Goal: Task Accomplishment & Management: Use online tool/utility

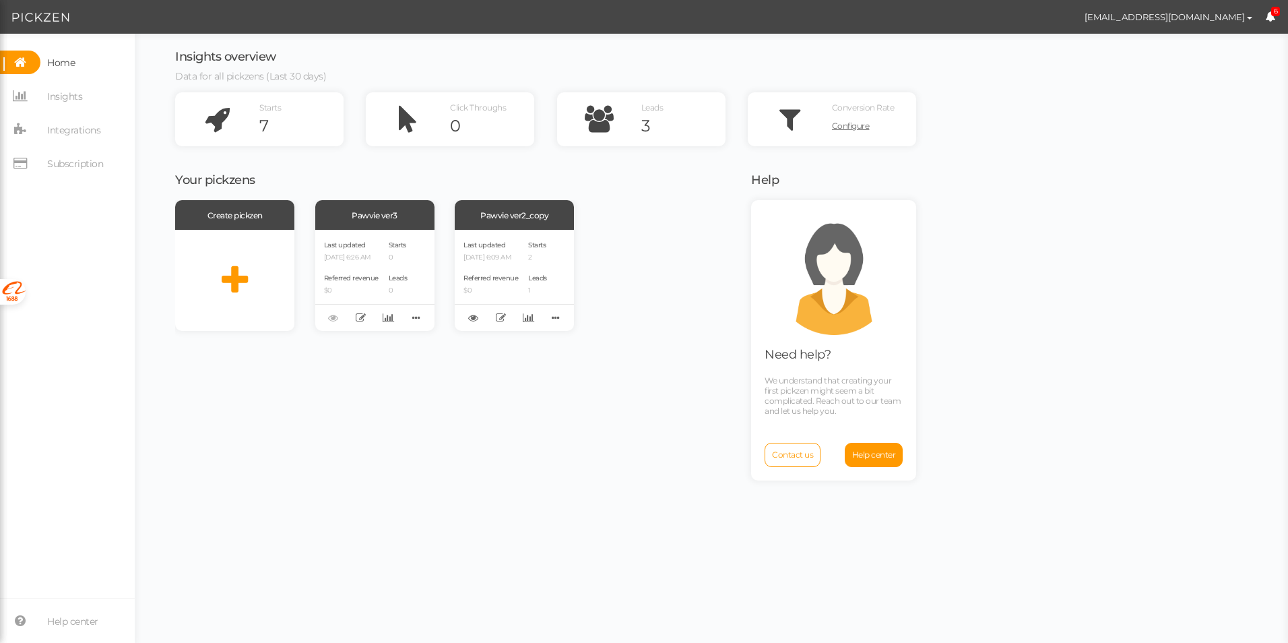
click at [271, 395] on div "Create pickzen Pawvie ver3 Last updated [DATE] 6:26 AM Referred revenue $0 Star…" at bounding box center [454, 419] width 559 height 439
click at [345, 174] on h3 "Your pickzens" at bounding box center [454, 180] width 559 height 13
click at [536, 221] on div "Pawvie ver2_copy" at bounding box center [514, 215] width 119 height 30
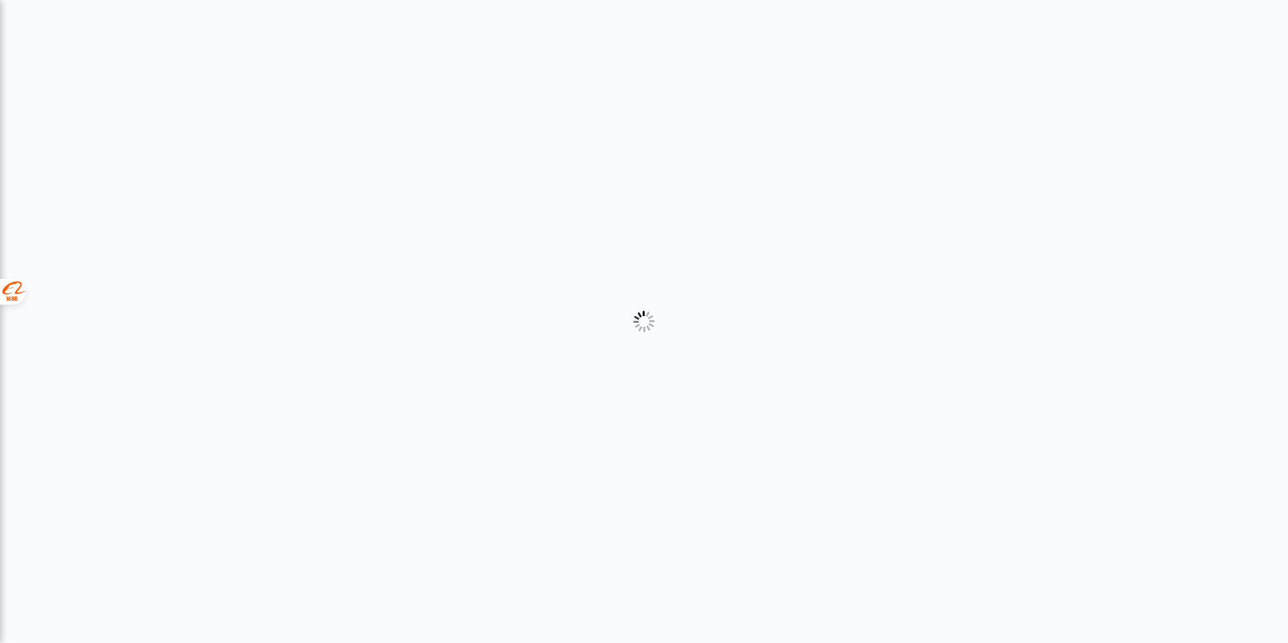
select select "2"
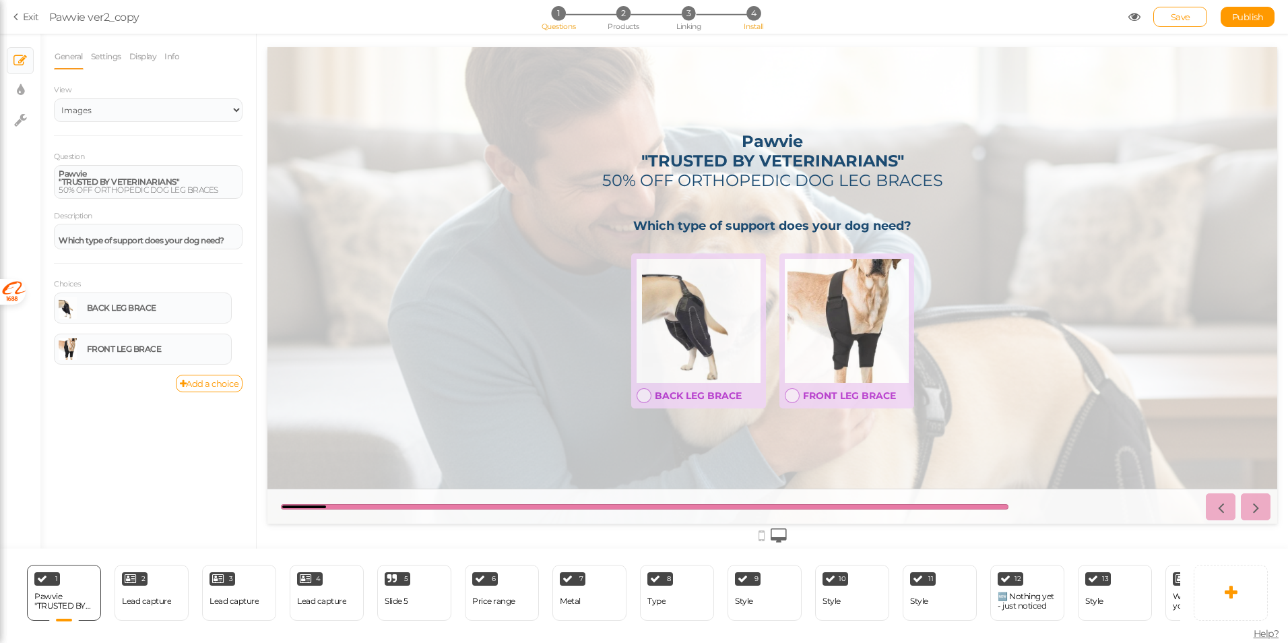
click at [757, 25] on span "Install" at bounding box center [754, 26] width 20 height 9
select select "pct"
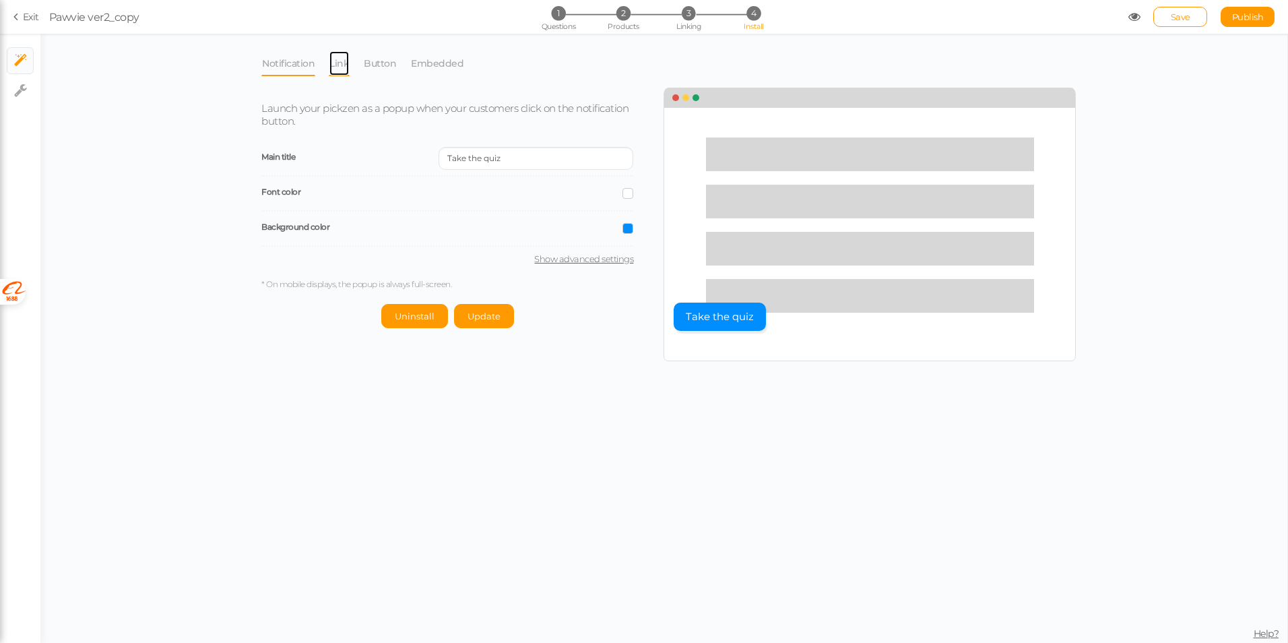
click at [337, 67] on link "Link" at bounding box center [339, 64] width 21 height 26
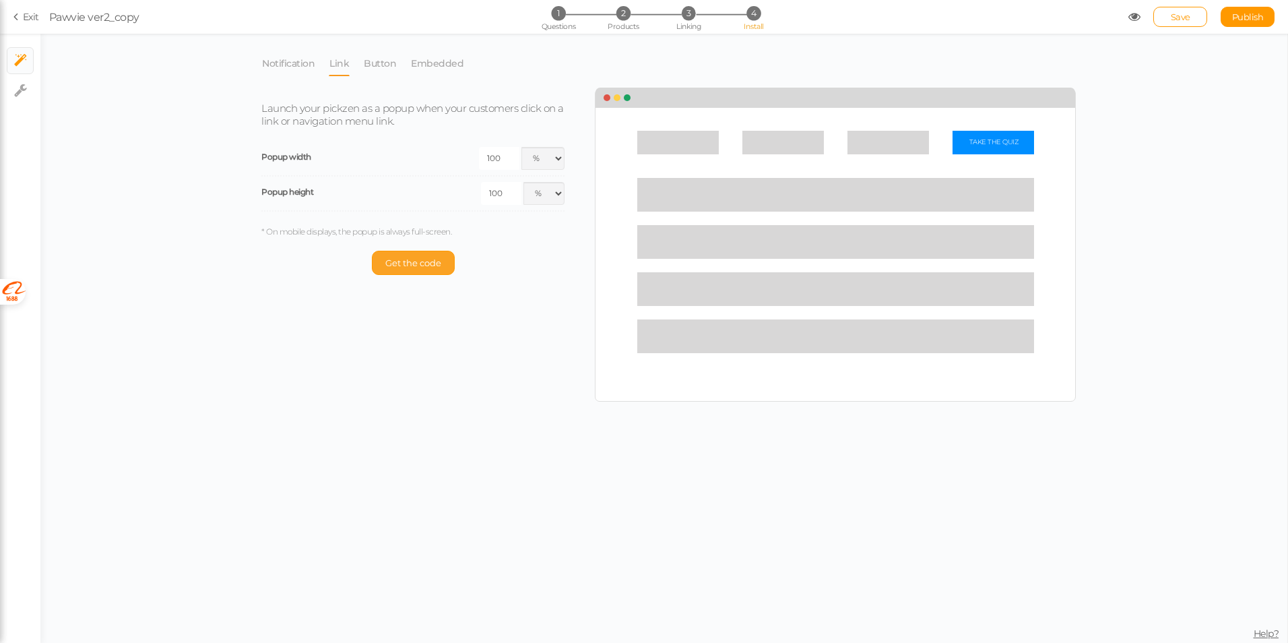
click at [429, 261] on span "Get the code" at bounding box center [413, 262] width 56 height 11
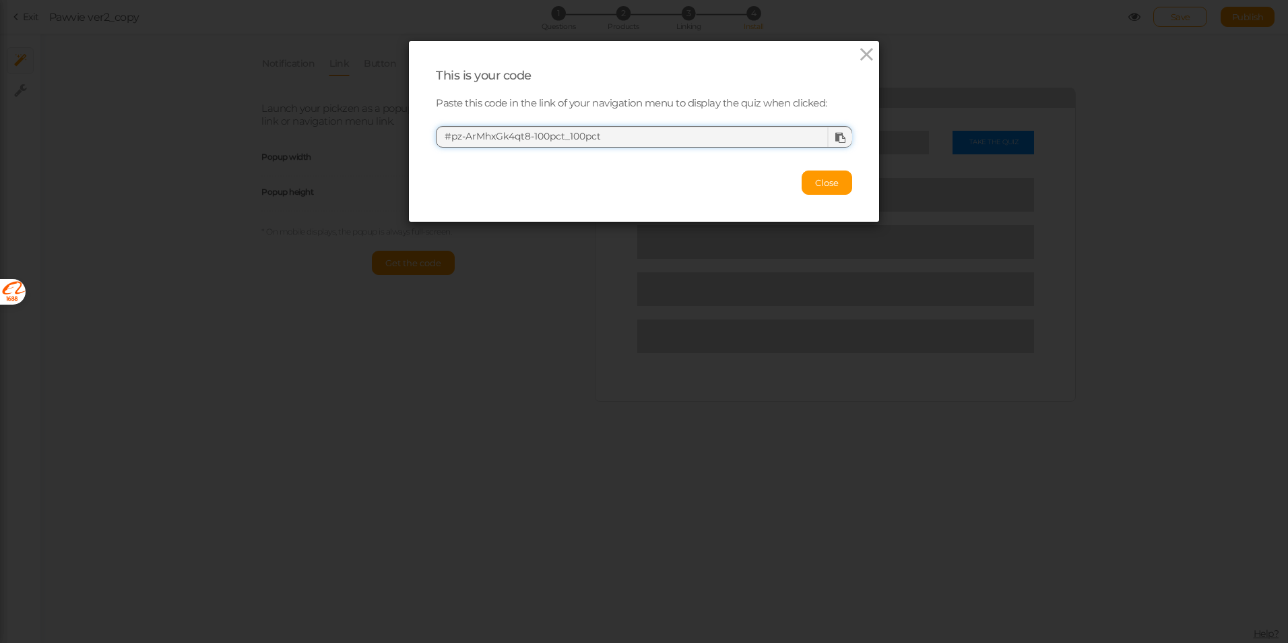
click at [549, 136] on textarea "#pz-ArMhxGk4qt8-100pct_100pct" at bounding box center [644, 137] width 416 height 22
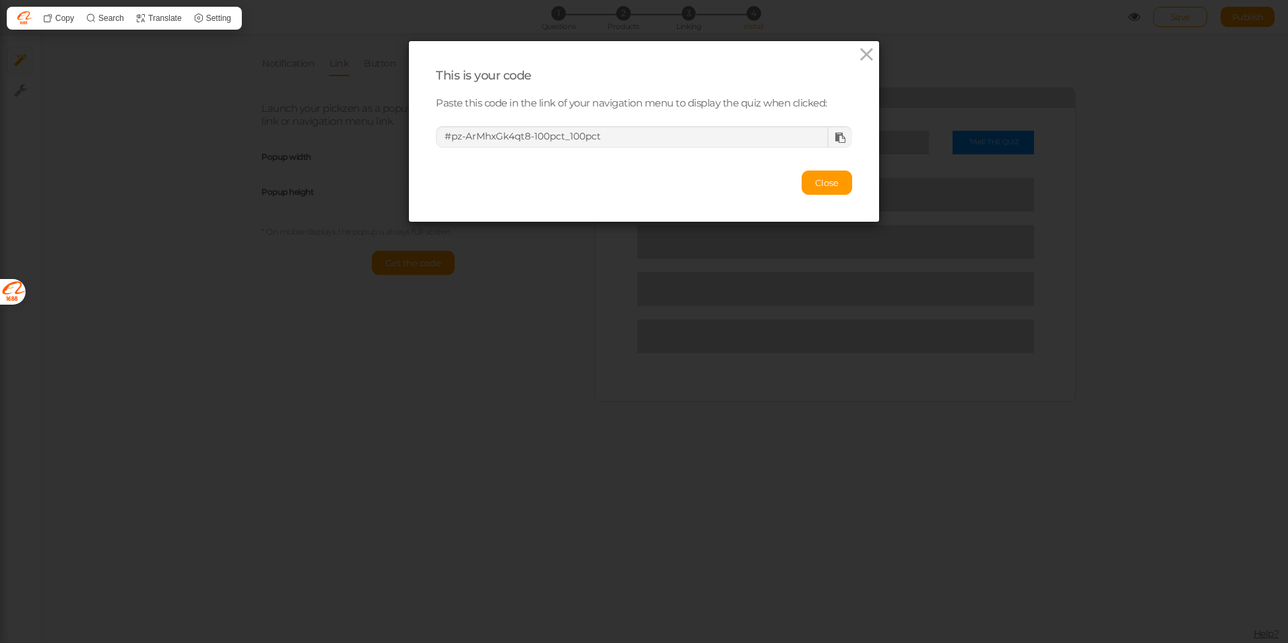
drag, startPoint x: 549, startPoint y: 136, endPoint x: 449, endPoint y: 102, distance: 105.2
click at [449, 102] on p "Paste this code in the link of your navigation menu to display the quiz when cl…" at bounding box center [644, 103] width 416 height 13
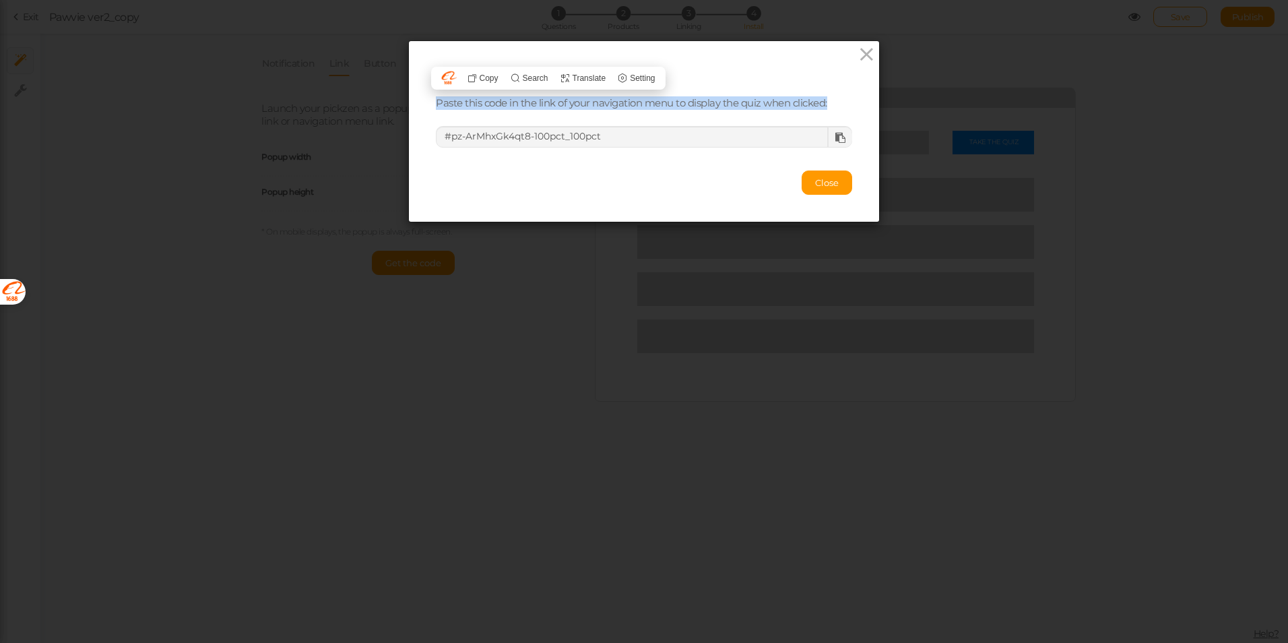
click at [449, 102] on p "Paste this code in the link of your navigation menu to display the quiz when cl…" at bounding box center [644, 103] width 416 height 13
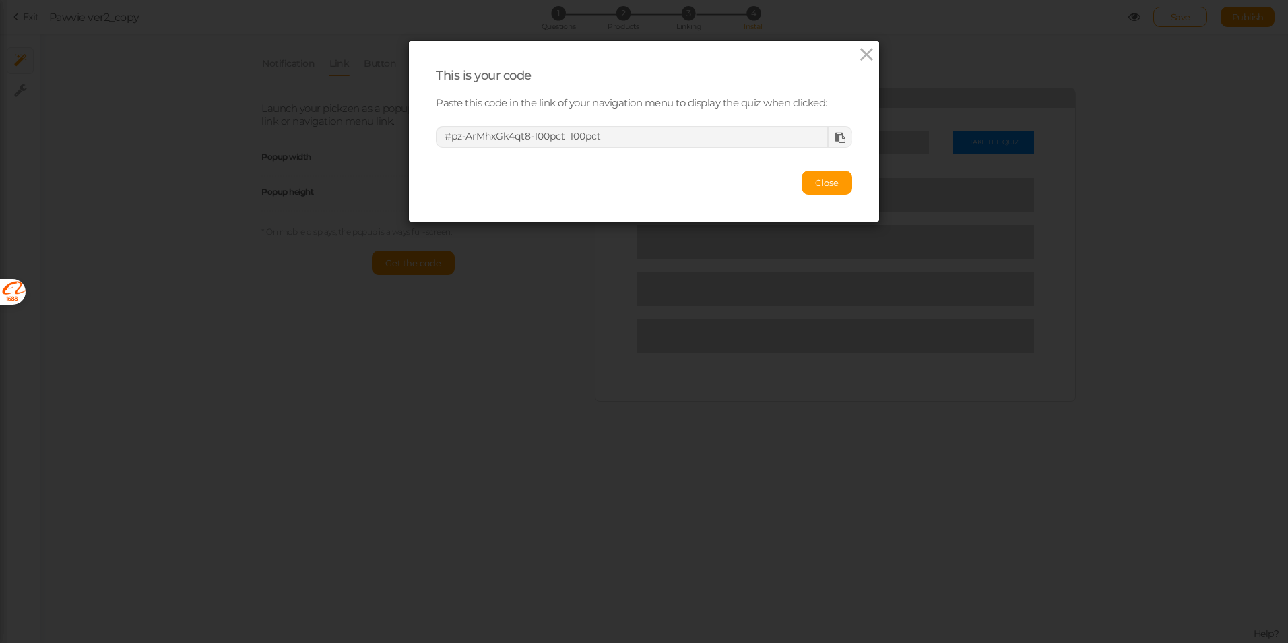
drag, startPoint x: 449, startPoint y: 102, endPoint x: 420, endPoint y: 164, distance: 68.1
click at [420, 164] on div "This is your code Paste this code in the link of your navigation menu to displa…" at bounding box center [644, 131] width 470 height 181
click at [857, 51] on icon at bounding box center [867, 54] width 20 height 20
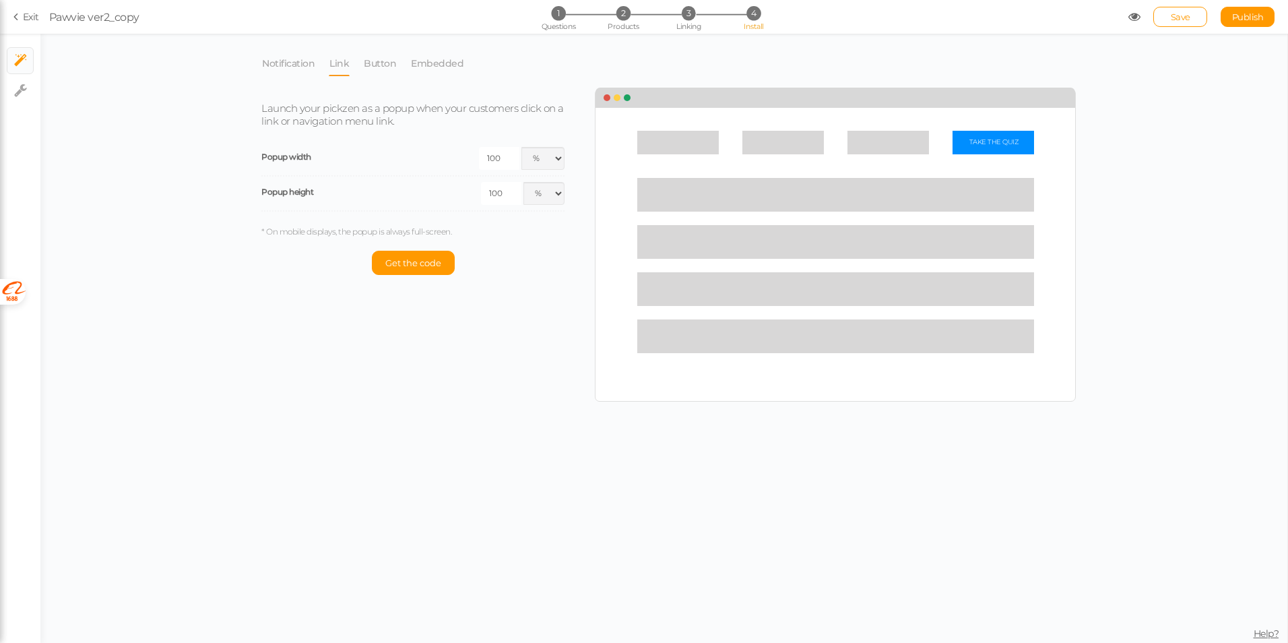
click at [1179, 247] on div "Notification Link Button Embedded Launch your pickzen as a popup when your cust…" at bounding box center [663, 338] width 1247 height 609
click at [1117, 216] on div "Notification Link Button Embedded Launch your pickzen as a popup when your cust…" at bounding box center [663, 338] width 1247 height 609
click at [204, 262] on div "Notification Link Button Embedded Launch your pickzen as a popup when your cust…" at bounding box center [663, 338] width 1247 height 609
click at [373, 66] on link "Button" at bounding box center [380, 64] width 34 height 26
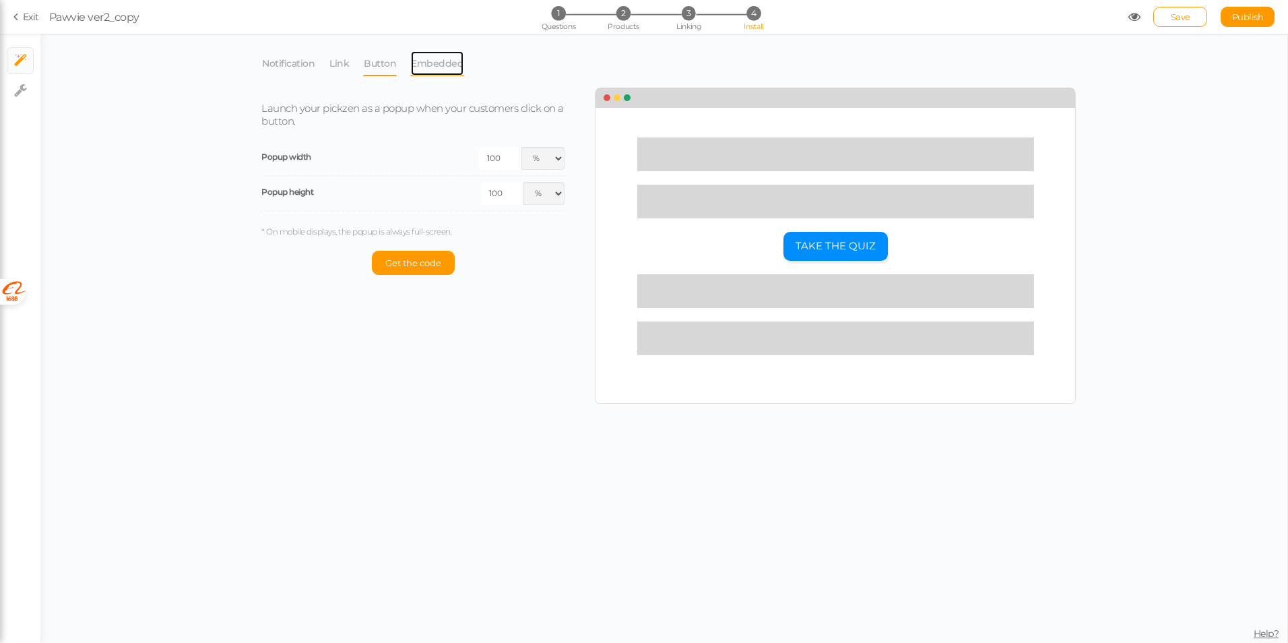
click at [451, 57] on link "Embedded" at bounding box center [437, 64] width 54 height 26
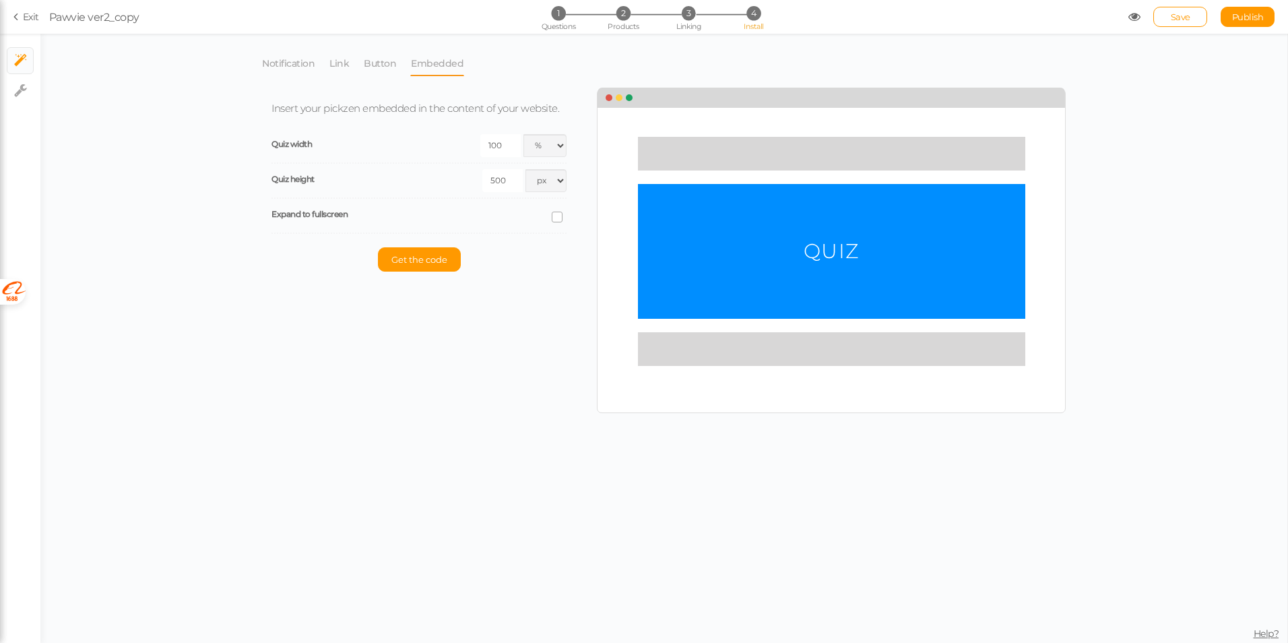
click at [337, 216] on span "Expand to fullscreen" at bounding box center [309, 214] width 76 height 10
click at [553, 220] on icon at bounding box center [557, 217] width 18 height 7
click at [0, 0] on input "checkbox" at bounding box center [0, 0] width 0 height 0
select select "dark"
click at [553, 222] on span at bounding box center [557, 216] width 11 height 11
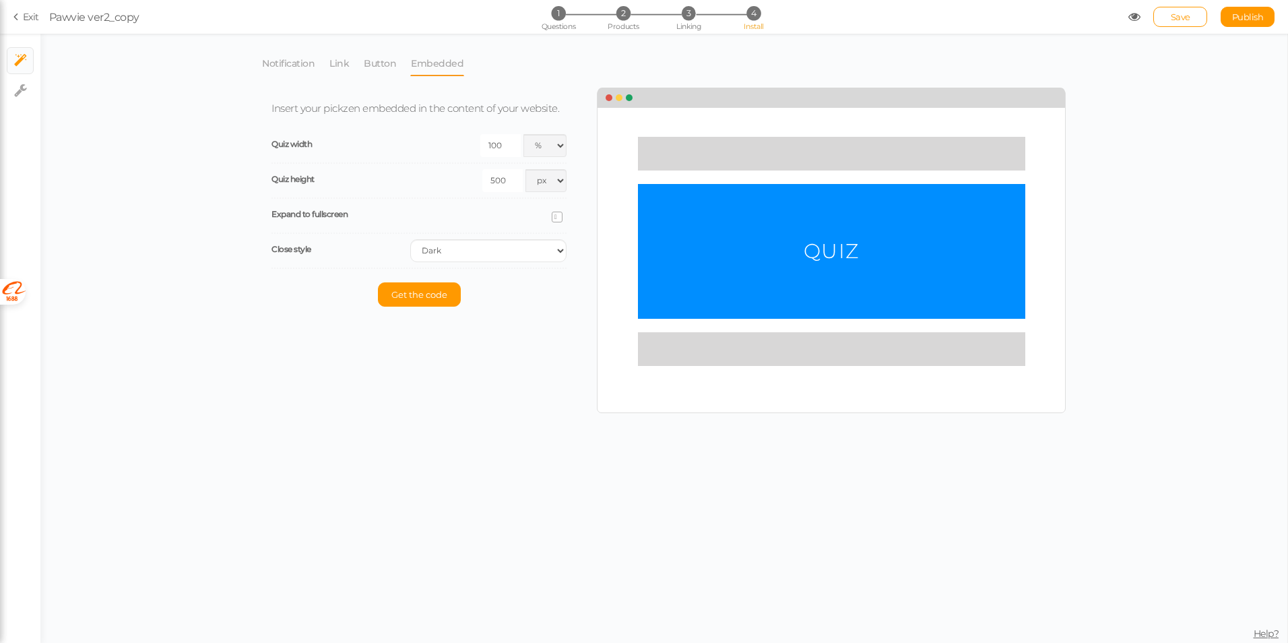
click at [0, 0] on input "checkbox" at bounding box center [0, 0] width 0 height 0
click at [423, 261] on span "Get the code" at bounding box center [419, 259] width 56 height 11
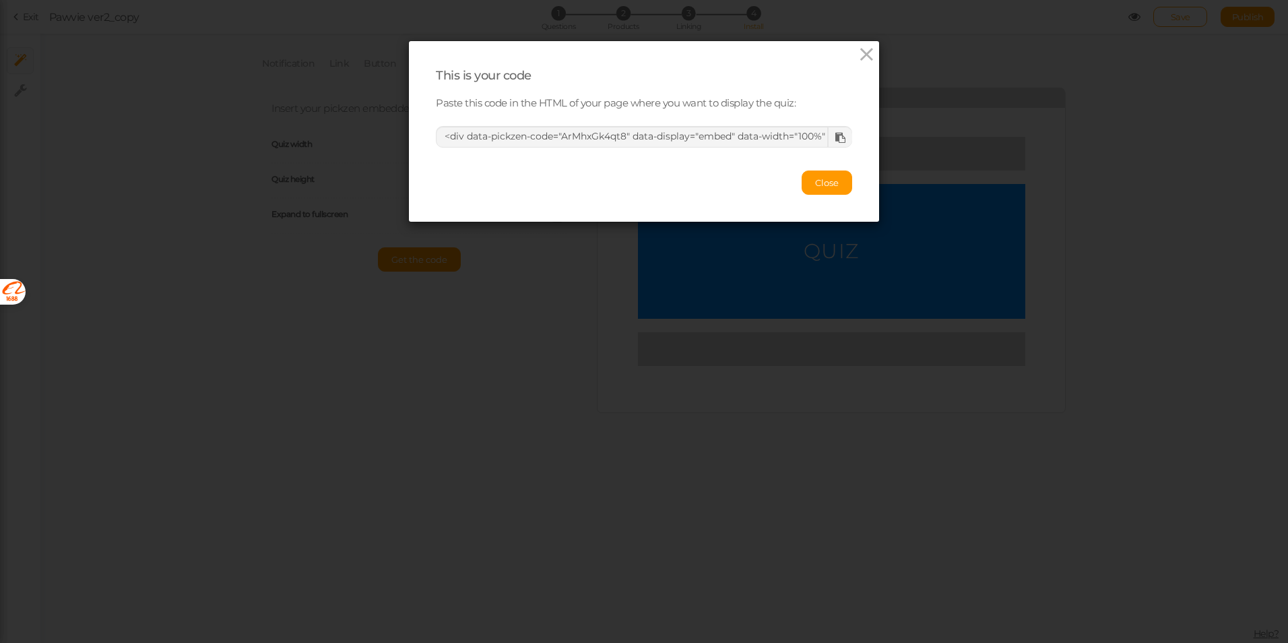
click at [831, 146] on div at bounding box center [839, 137] width 25 height 20
click at [836, 139] on icon at bounding box center [840, 138] width 10 height 10
click at [1139, 137] on div "This is your code Paste this code in the HTML of your page where you want to di…" at bounding box center [644, 321] width 1288 height 643
click at [859, 50] on icon at bounding box center [867, 54] width 20 height 20
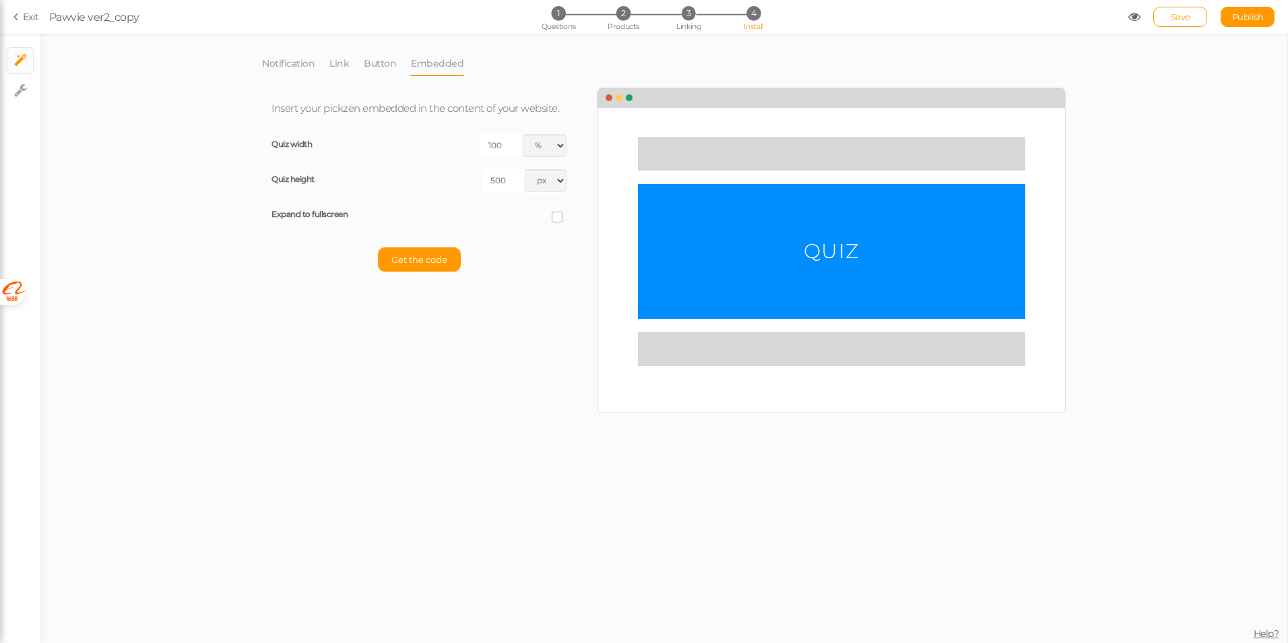
click at [506, 178] on input "500" at bounding box center [502, 180] width 40 height 23
drag, startPoint x: 510, startPoint y: 178, endPoint x: 480, endPoint y: 180, distance: 30.3
click at [480, 180] on div "500 px % vh" at bounding box center [493, 180] width 148 height 23
type input "1080"
click at [558, 216] on icon at bounding box center [557, 217] width 18 height 7
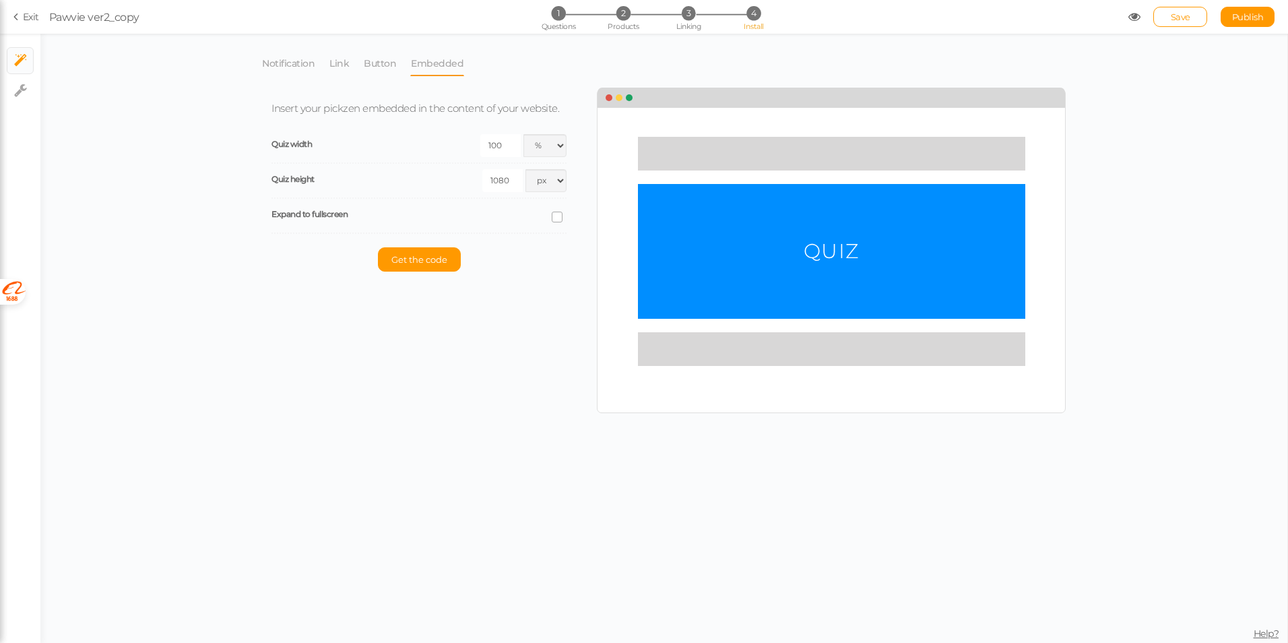
click at [0, 0] on input "checkbox" at bounding box center [0, 0] width 0 height 0
click at [458, 255] on select "Light Dark" at bounding box center [488, 250] width 156 height 23
select select "light"
click at [410, 239] on select "Light Dark" at bounding box center [488, 250] width 156 height 23
click at [504, 181] on input "1080" at bounding box center [502, 180] width 40 height 23
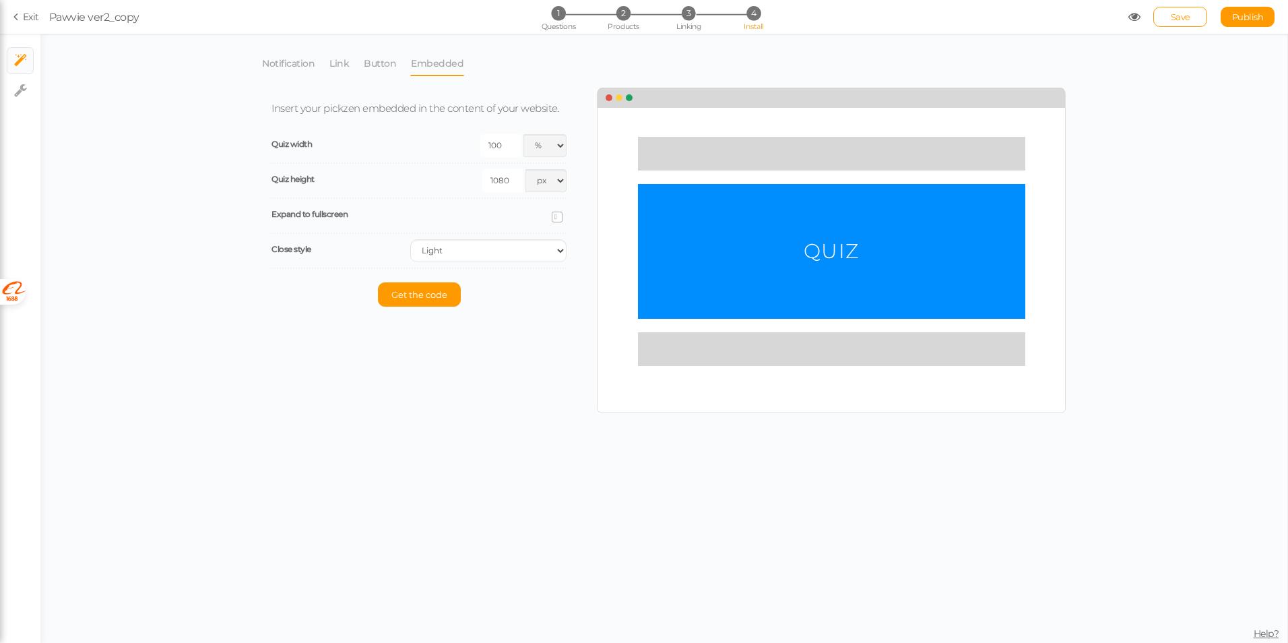
click at [504, 181] on input "1080" at bounding box center [502, 180] width 40 height 23
click at [526, 306] on div "Insert your pickzen embedded in the content of your website. Quiz width 100 px …" at bounding box center [428, 204] width 335 height 231
click at [438, 298] on span "Get the code" at bounding box center [419, 294] width 56 height 11
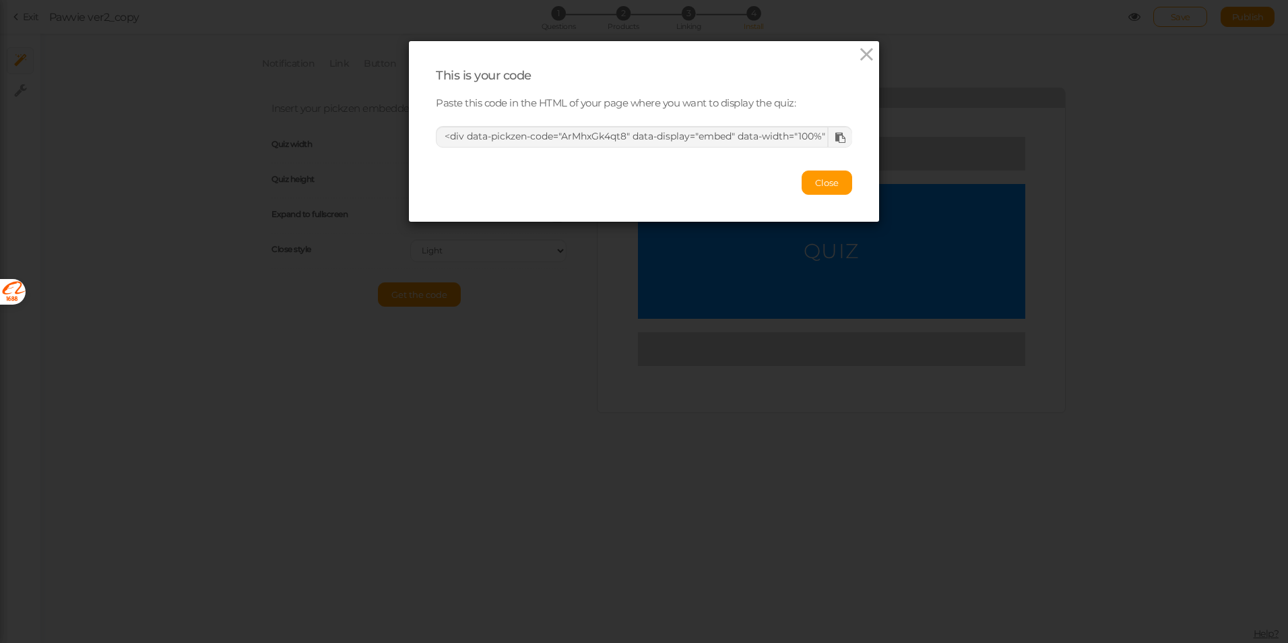
click at [835, 139] on icon at bounding box center [840, 138] width 10 height 10
click at [857, 52] on icon at bounding box center [867, 54] width 20 height 20
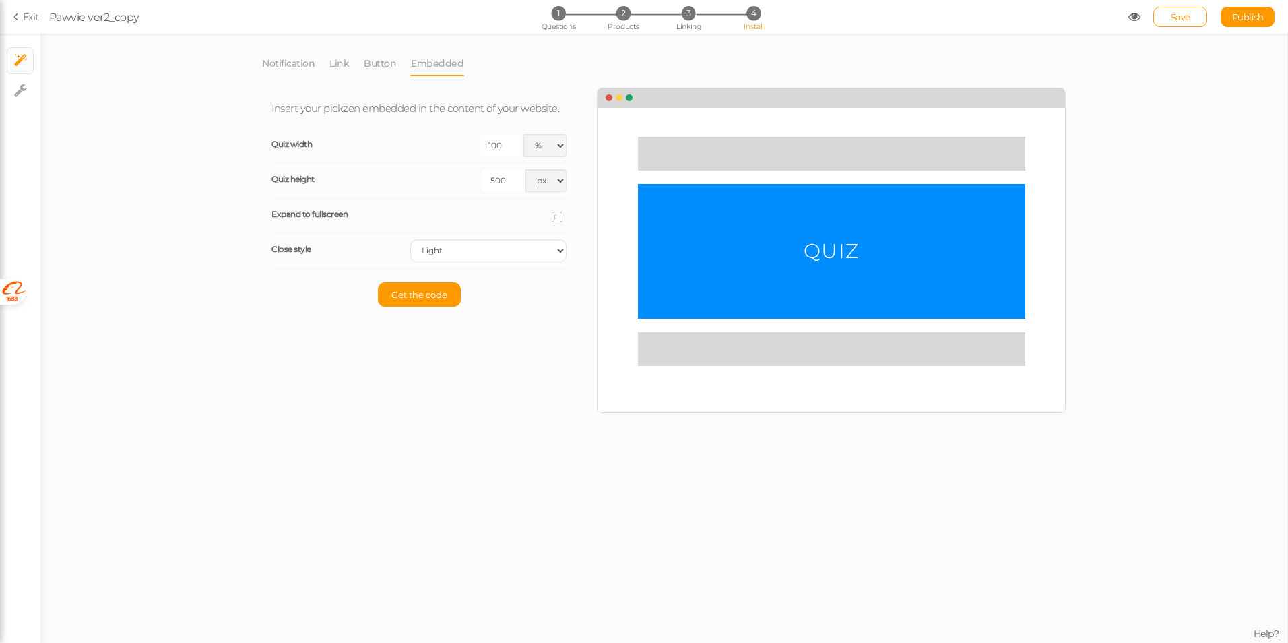
click at [508, 176] on input "500" at bounding box center [502, 180] width 40 height 23
type input "1080"
click at [408, 298] on span "Get the code" at bounding box center [419, 294] width 56 height 11
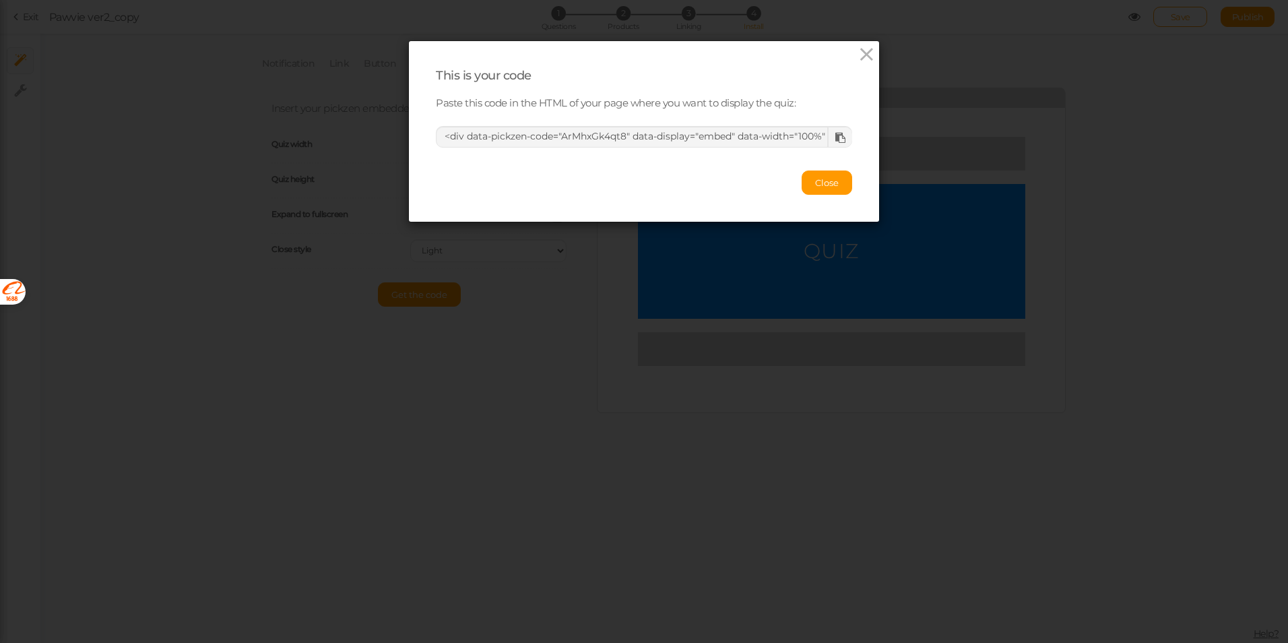
click at [837, 136] on icon at bounding box center [840, 138] width 10 height 10
click at [1183, 45] on div "This is your code Paste this code in the HTML of your page where you want to di…" at bounding box center [644, 321] width 1288 height 643
click at [870, 51] on icon at bounding box center [867, 54] width 20 height 20
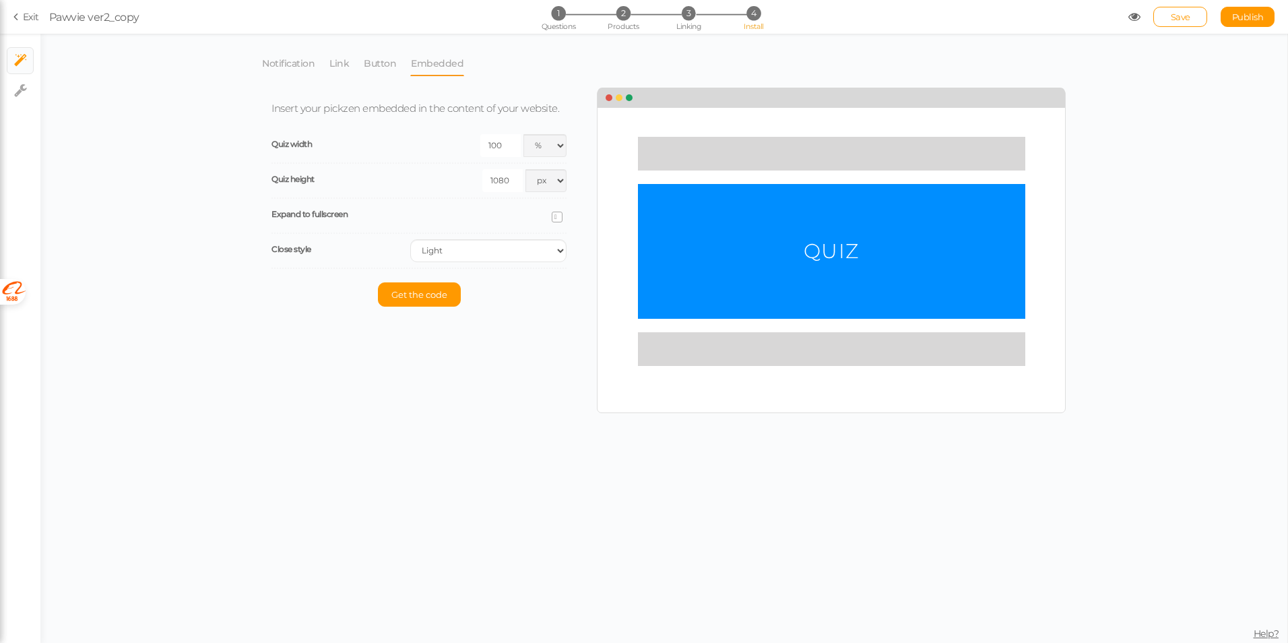
click at [512, 146] on input "100" at bounding box center [500, 145] width 40 height 23
type input "200"
click at [502, 182] on input "1080" at bounding box center [502, 180] width 40 height 23
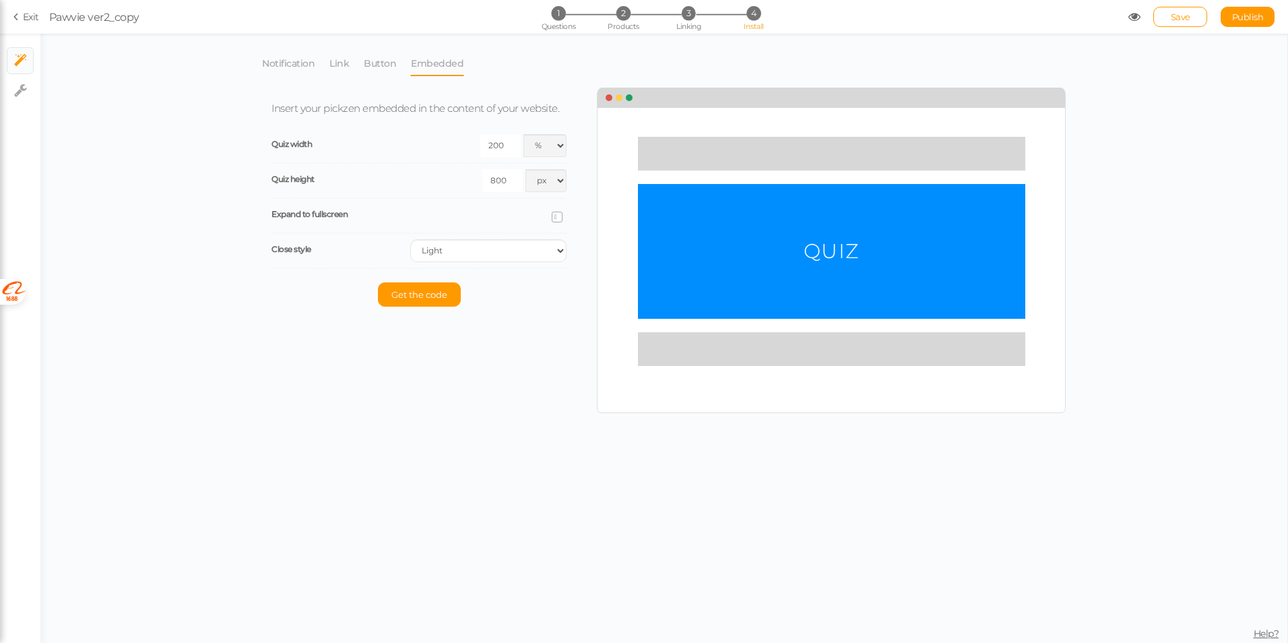
click at [498, 363] on div "Notification Link Button Embedded Launch your pickzen as a popup when your cust…" at bounding box center [664, 232] width 818 height 376
click at [507, 181] on input "800" at bounding box center [502, 180] width 40 height 23
click at [504, 185] on input "600" at bounding box center [502, 180] width 40 height 23
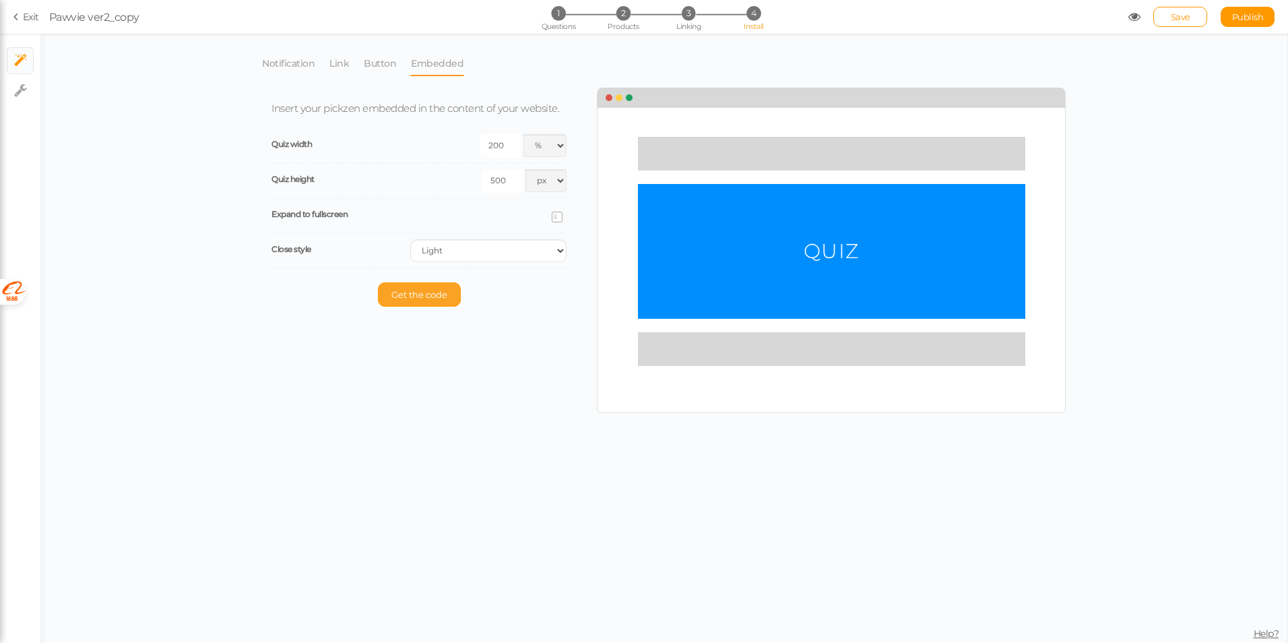
type input "500"
click at [451, 296] on button "Get the code" at bounding box center [419, 294] width 83 height 24
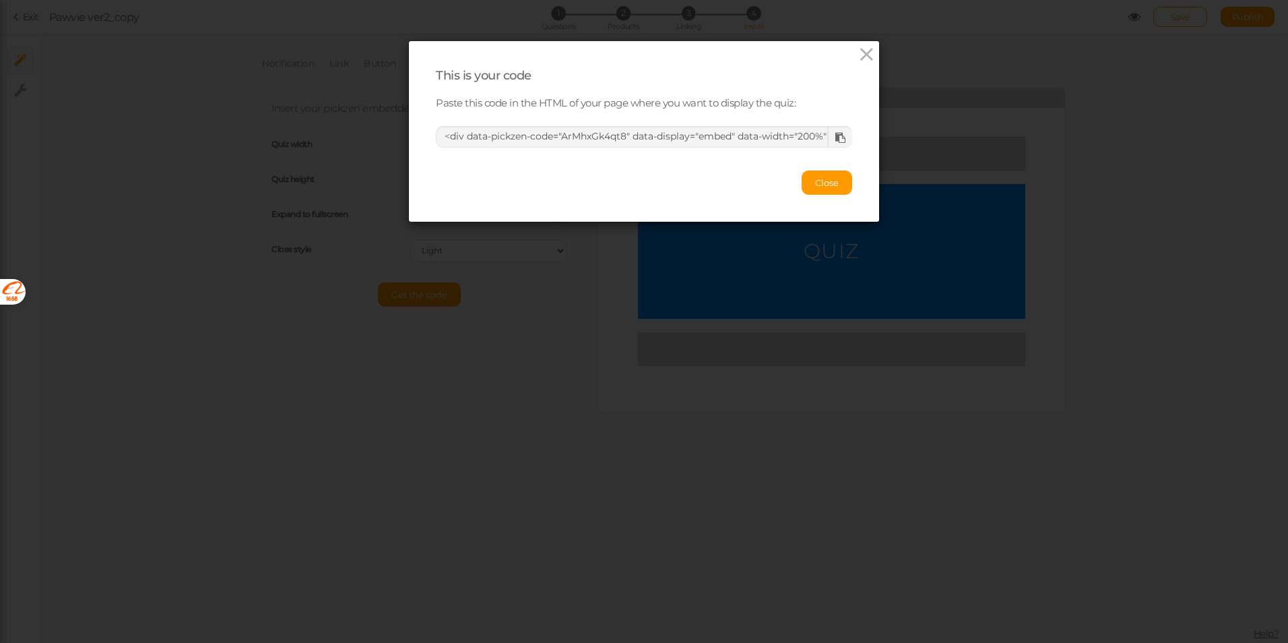
click at [835, 136] on icon at bounding box center [840, 138] width 10 height 10
click at [864, 47] on icon at bounding box center [867, 54] width 20 height 20
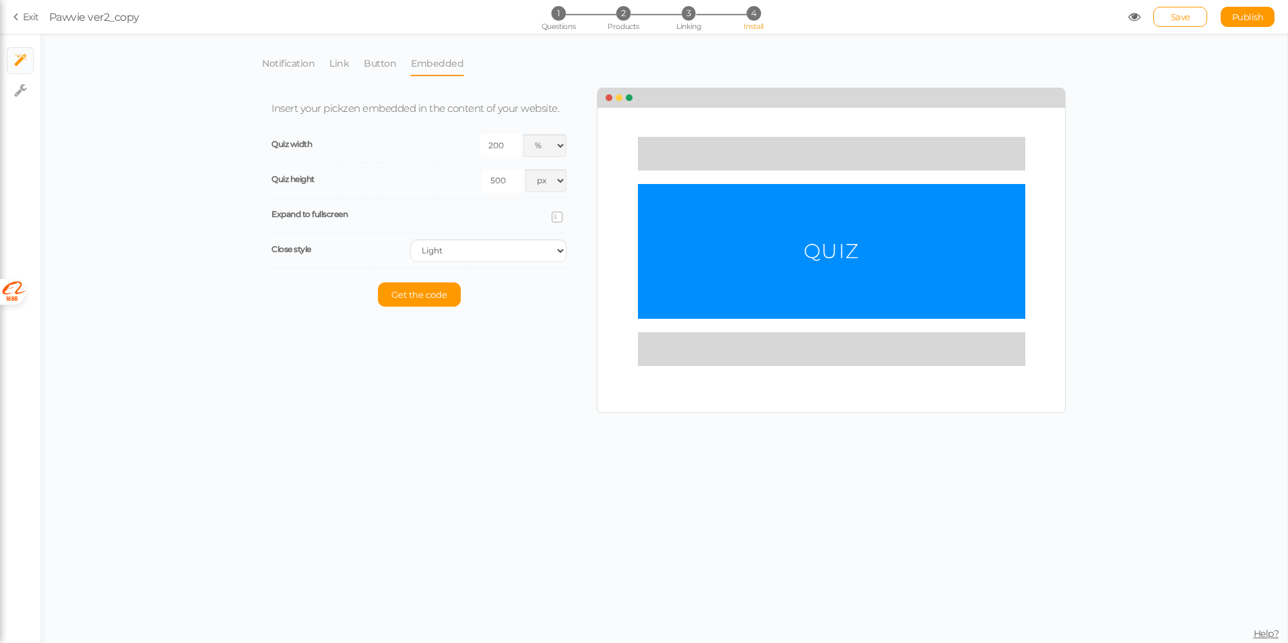
click at [509, 180] on input "500" at bounding box center [502, 180] width 40 height 23
click at [494, 141] on input "200" at bounding box center [500, 145] width 40 height 23
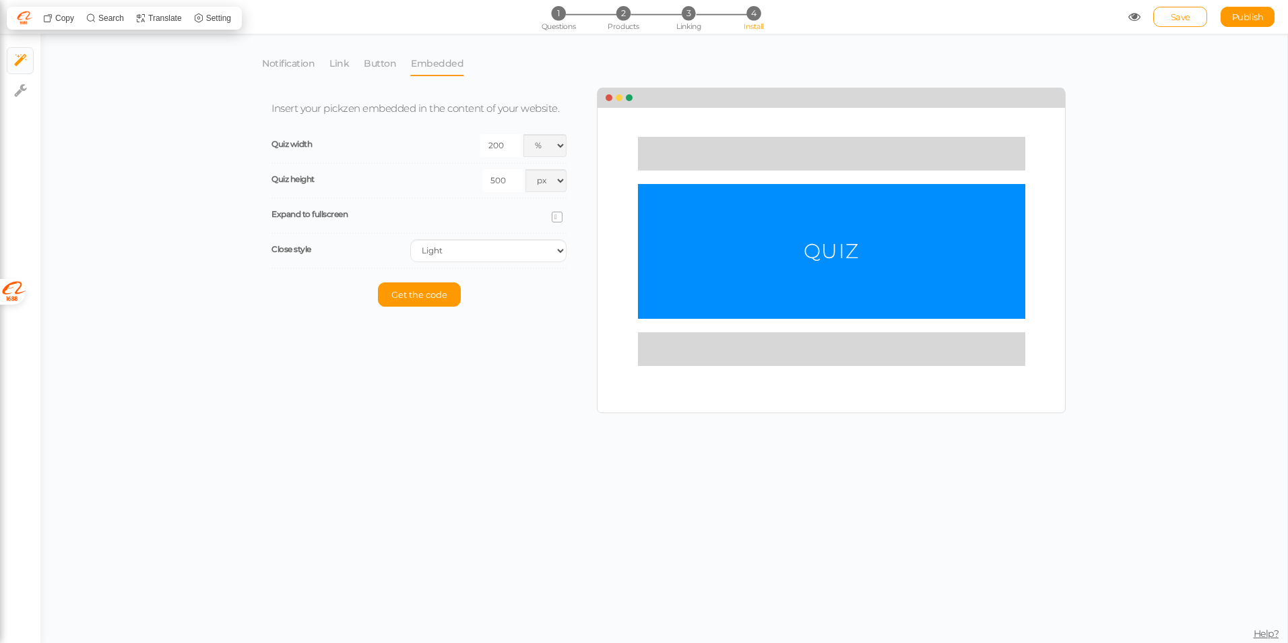
click at [494, 141] on input "200" at bounding box center [500, 145] width 40 height 23
type input "100"
click at [484, 352] on div "Notification Link Button Embedded Launch your pickzen as a popup when your cust…" at bounding box center [664, 232] width 818 height 376
click at [460, 248] on select "Light Dark" at bounding box center [488, 250] width 156 height 23
select select "dark"
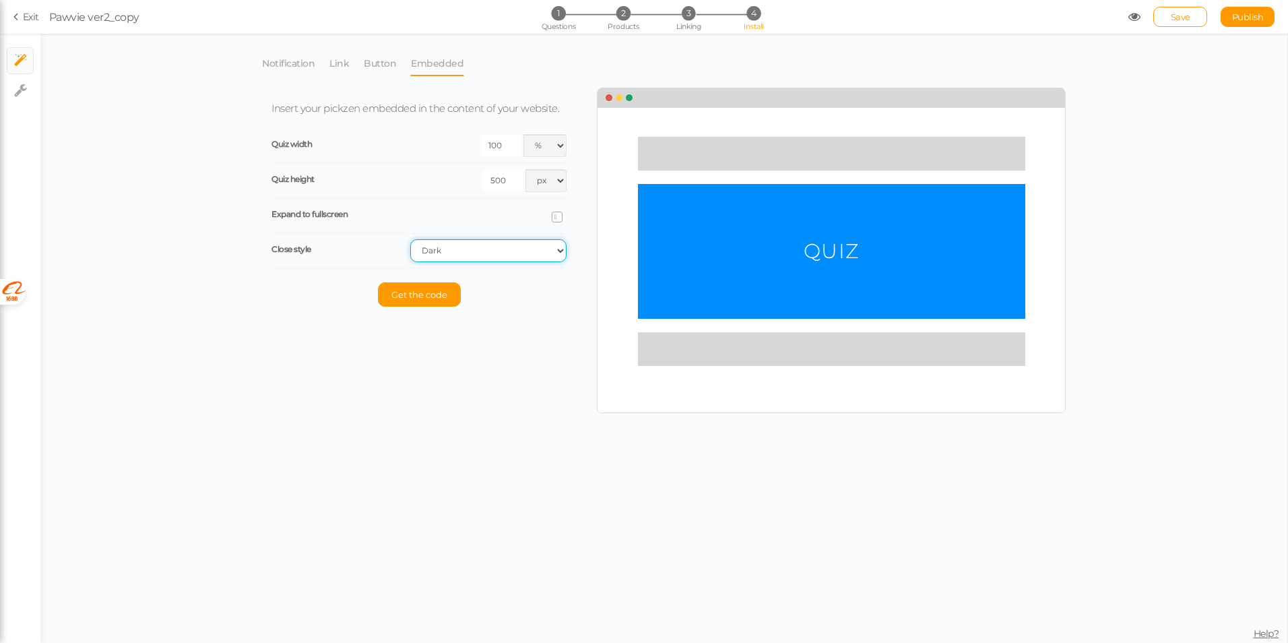
click at [410, 239] on select "Light Dark" at bounding box center [488, 250] width 156 height 23
click at [432, 293] on span "Get the code" at bounding box center [419, 294] width 56 height 11
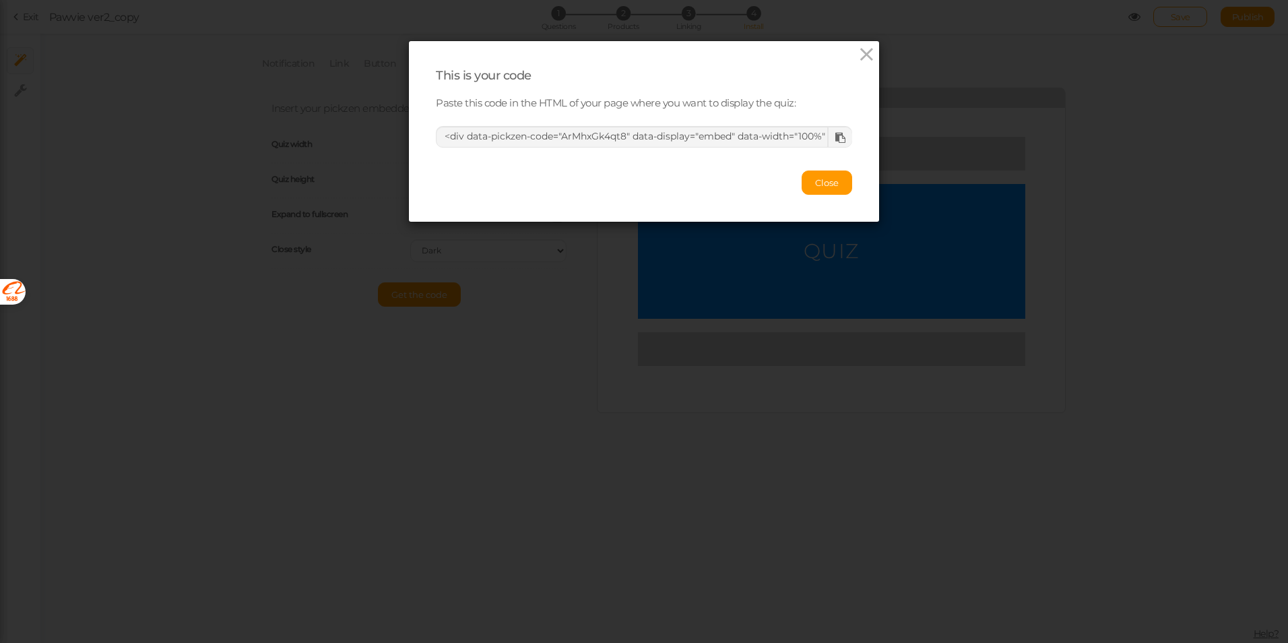
click at [835, 136] on icon at bounding box center [840, 138] width 10 height 10
click at [833, 131] on div at bounding box center [839, 137] width 25 height 20
click at [829, 129] on div at bounding box center [839, 137] width 25 height 20
click at [857, 55] on icon at bounding box center [867, 54] width 20 height 20
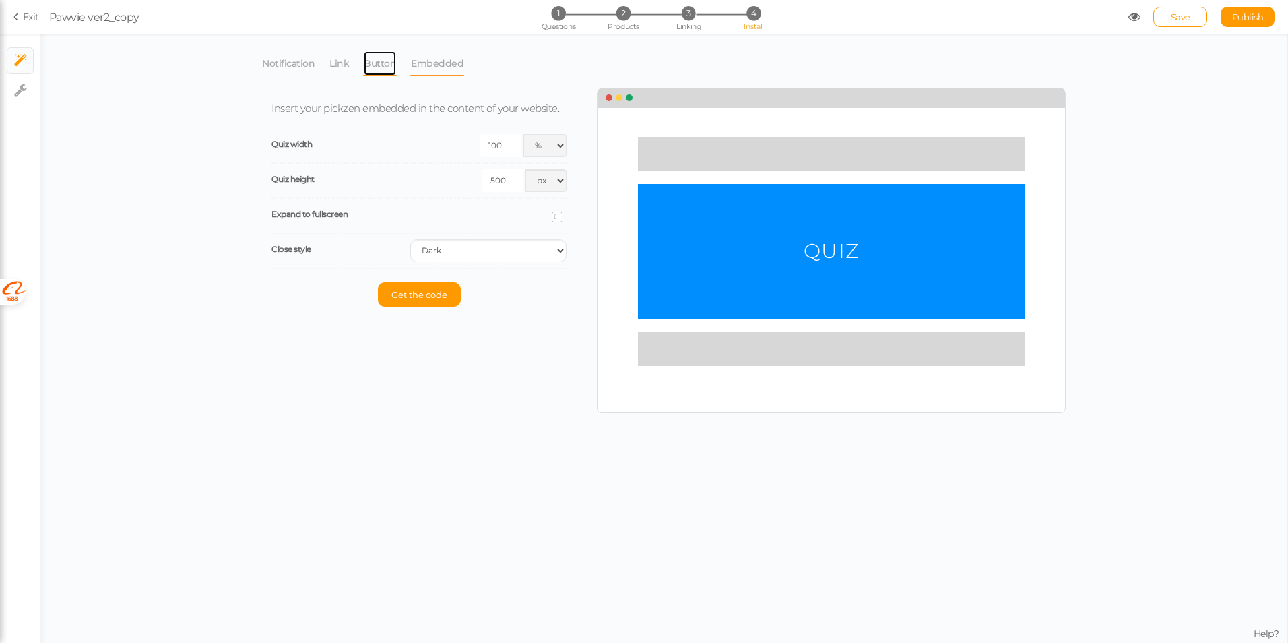
click at [365, 63] on link "Button" at bounding box center [380, 64] width 34 height 26
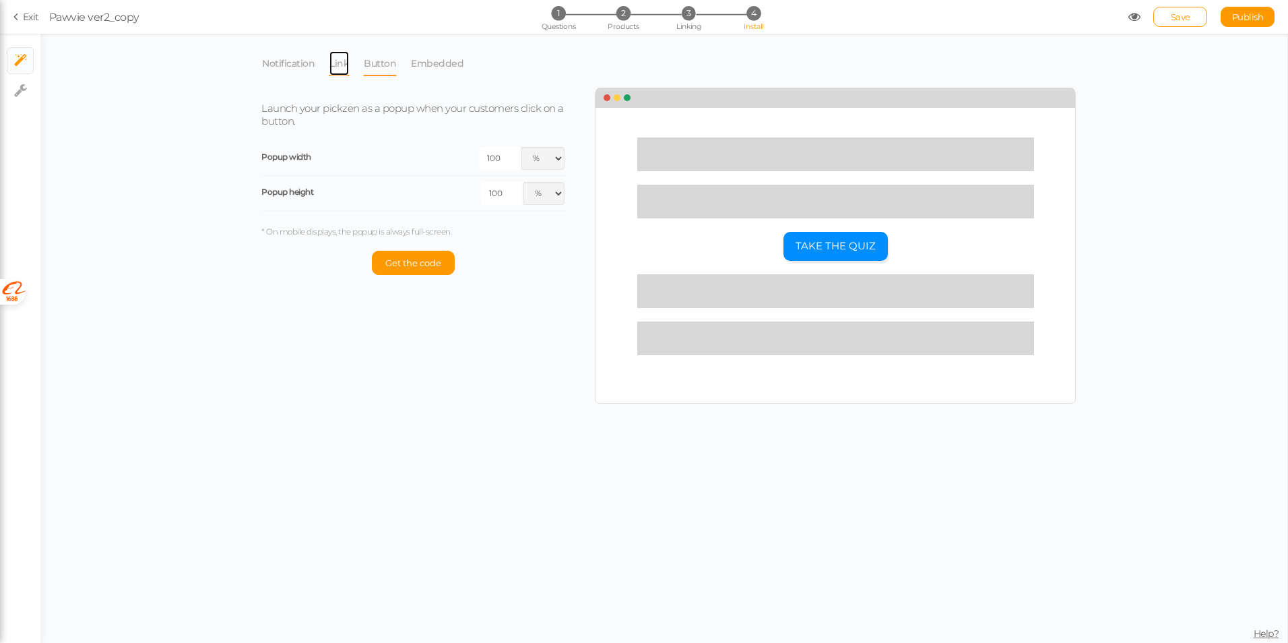
click at [329, 64] on link "Link" at bounding box center [339, 64] width 21 height 26
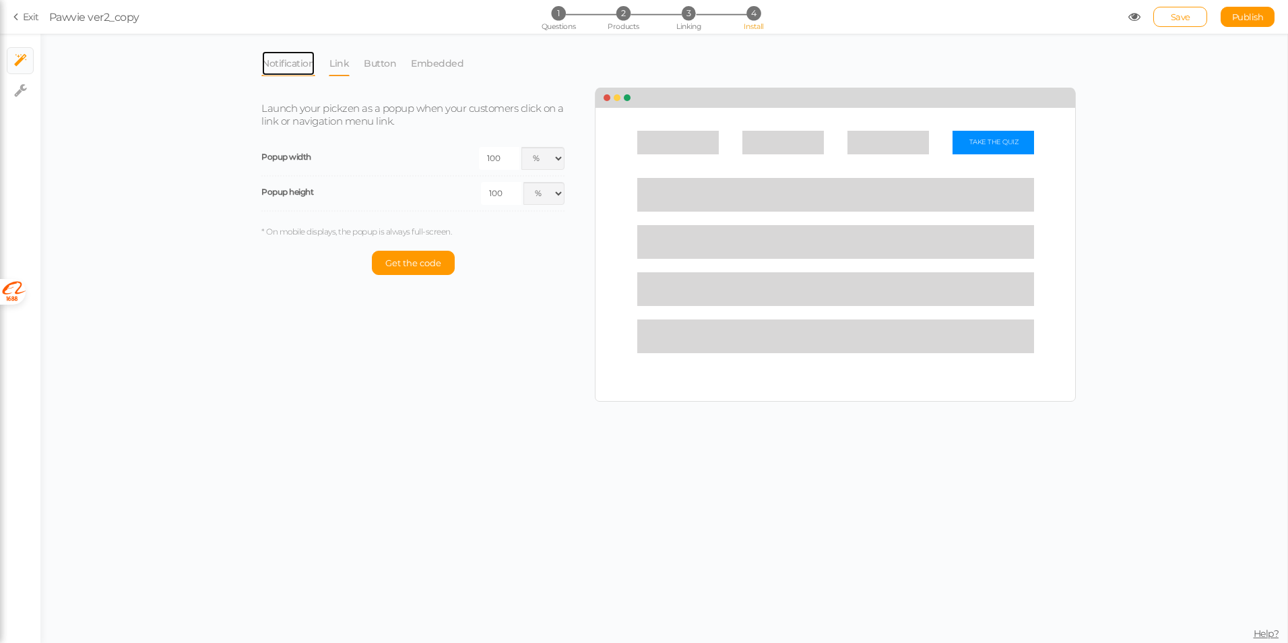
click at [286, 65] on link "Notification" at bounding box center [288, 64] width 54 height 26
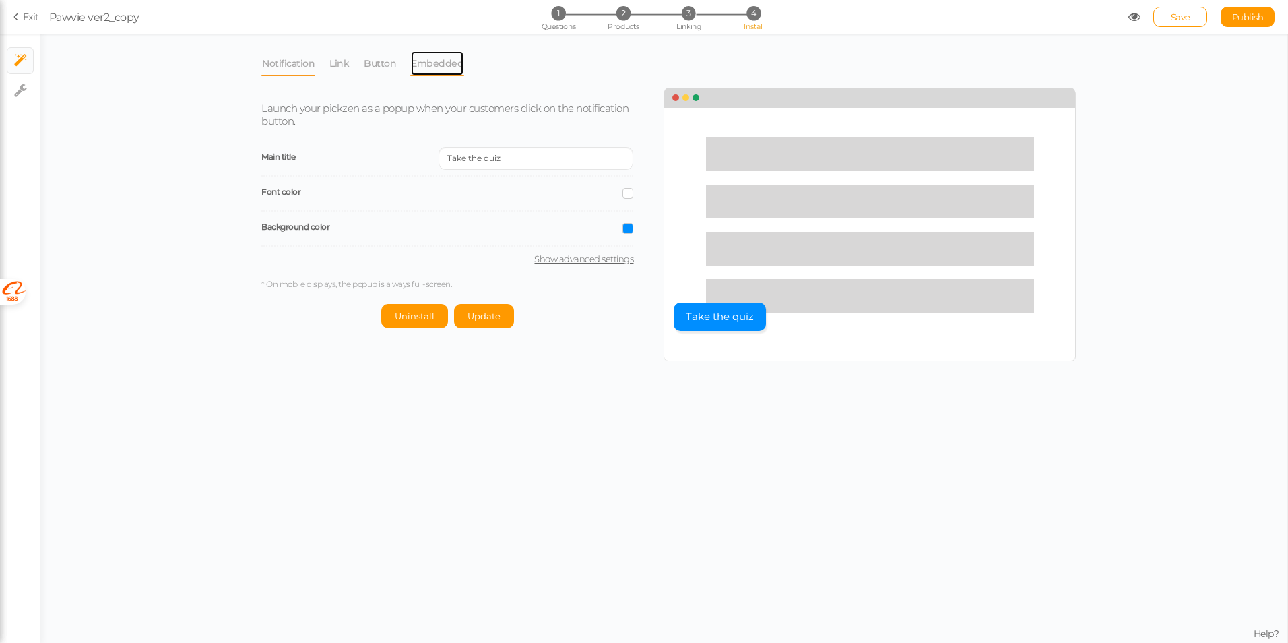
click at [449, 64] on link "Embedded" at bounding box center [437, 64] width 54 height 26
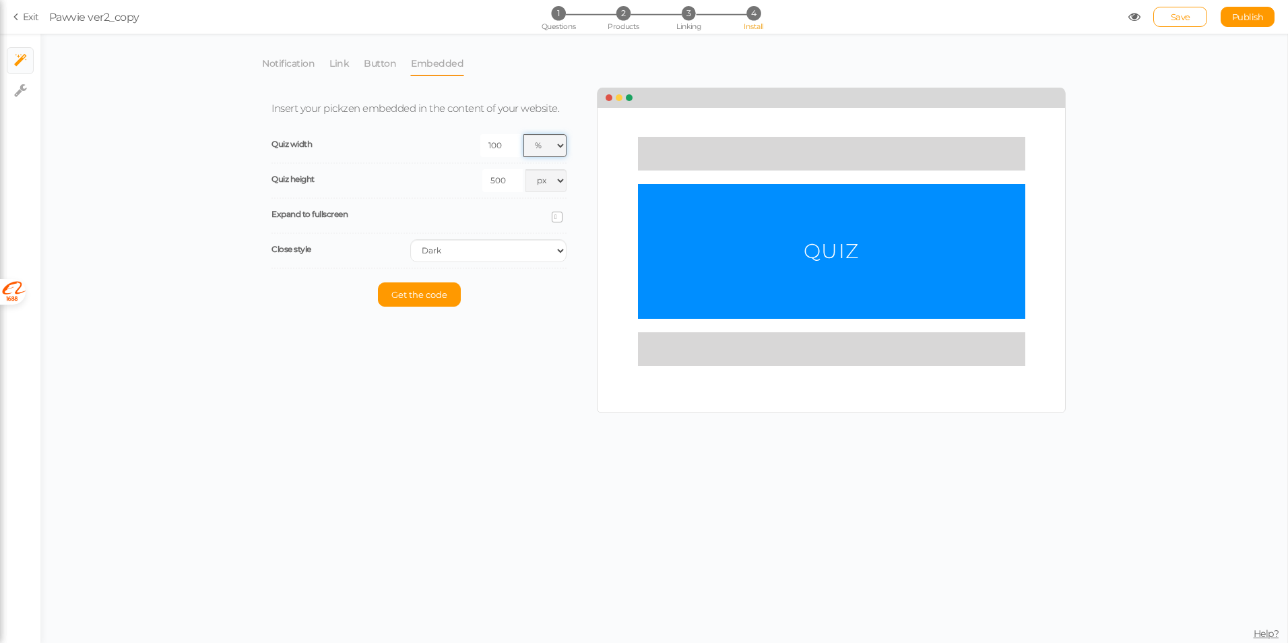
click at [541, 143] on select "px % vw" at bounding box center [544, 145] width 43 height 23
click at [523, 134] on select "px % vw" at bounding box center [544, 145] width 43 height 23
click at [502, 148] on input "100" at bounding box center [500, 145] width 40 height 23
click at [335, 211] on span "Expand to fullscreen" at bounding box center [309, 214] width 76 height 10
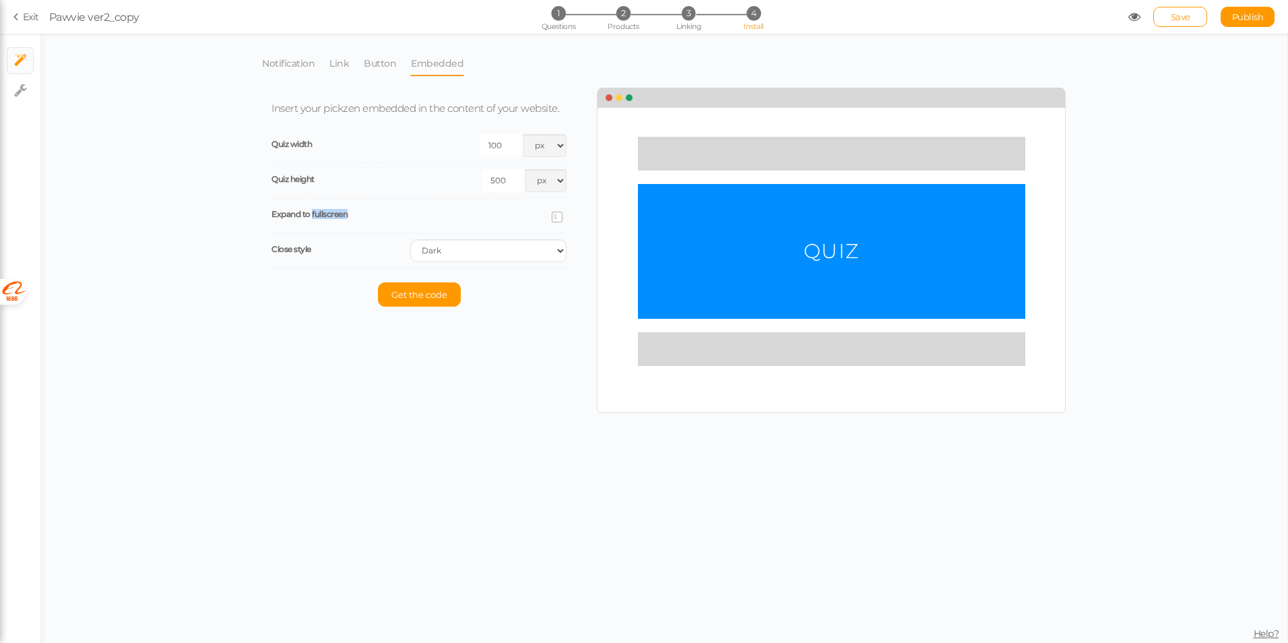
click at [335, 211] on span "Expand to fullscreen" at bounding box center [309, 214] width 76 height 10
click at [205, 254] on div "Notification Link Button Embedded Launch your pickzen as a popup when your cust…" at bounding box center [663, 338] width 1247 height 609
click at [449, 288] on button "Get the code" at bounding box center [419, 294] width 83 height 24
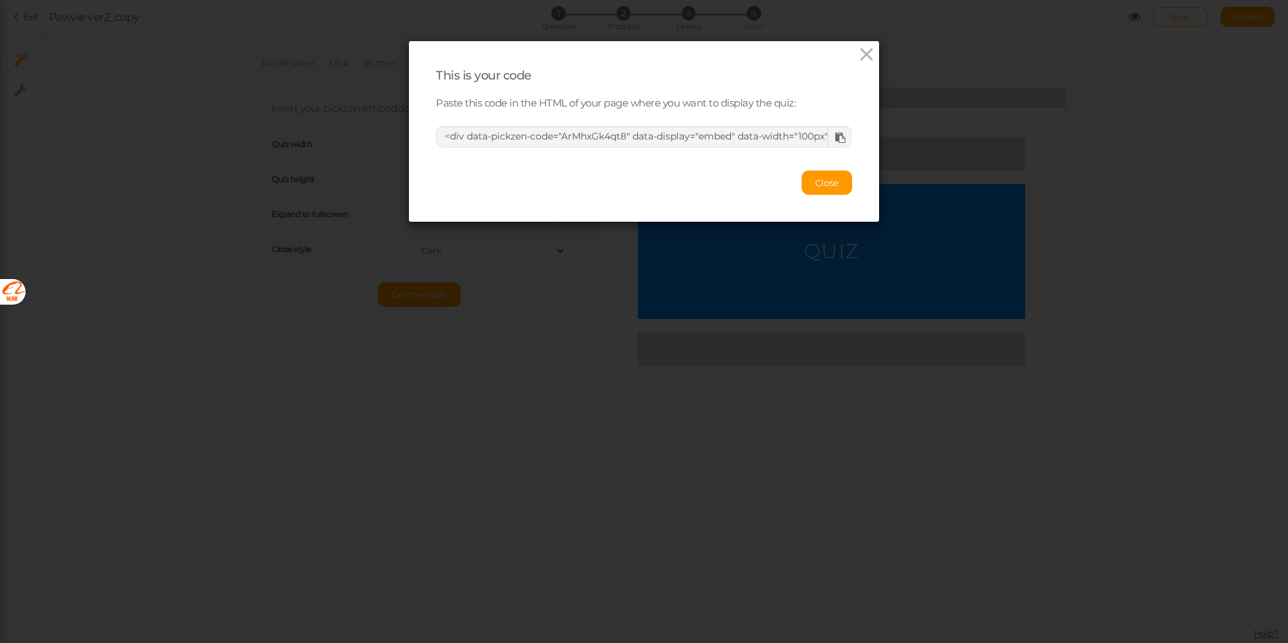
click at [835, 138] on icon at bounding box center [840, 138] width 10 height 10
click at [863, 53] on icon at bounding box center [867, 54] width 20 height 20
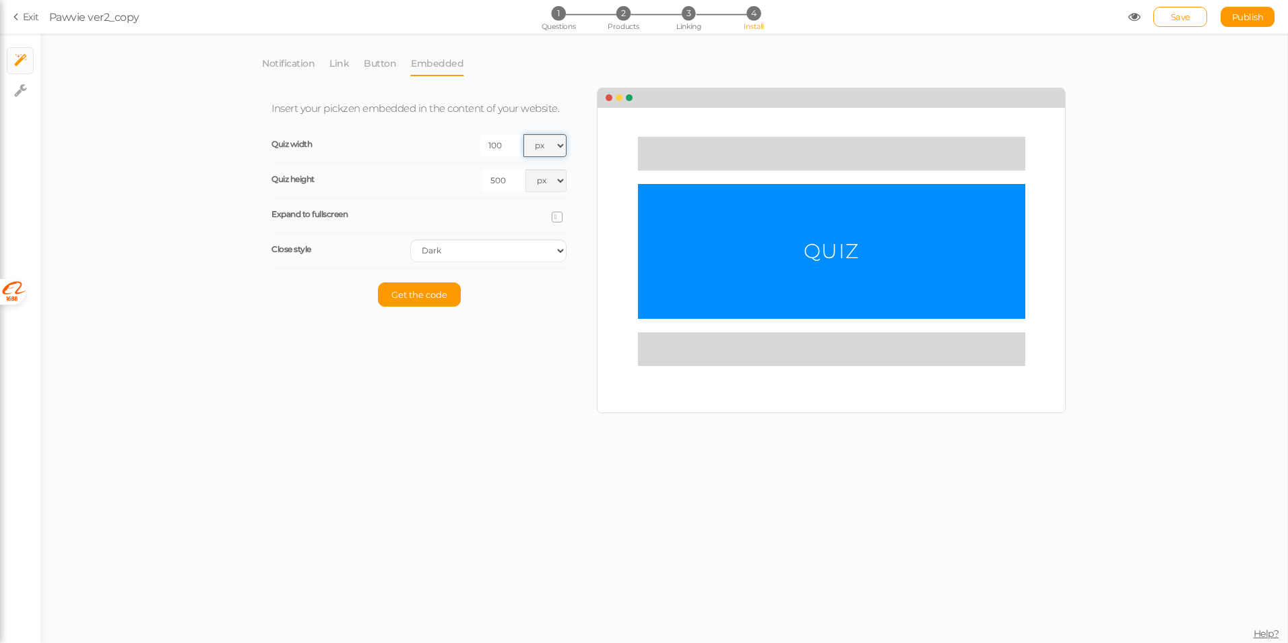
click at [535, 150] on select "px % vw" at bounding box center [544, 145] width 43 height 23
select select "pct"
click at [523, 134] on select "px % vw" at bounding box center [544, 145] width 43 height 23
click at [434, 294] on span "Get the code" at bounding box center [419, 294] width 56 height 11
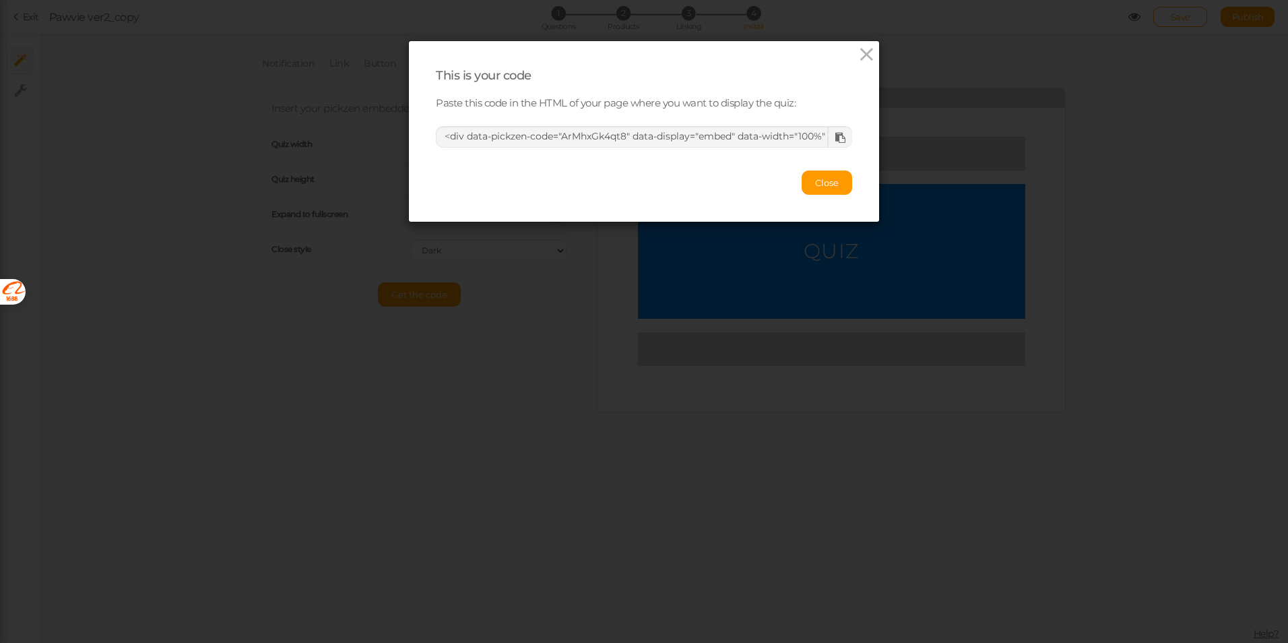
click at [835, 140] on icon at bounding box center [840, 138] width 10 height 10
click at [861, 54] on icon at bounding box center [867, 54] width 20 height 20
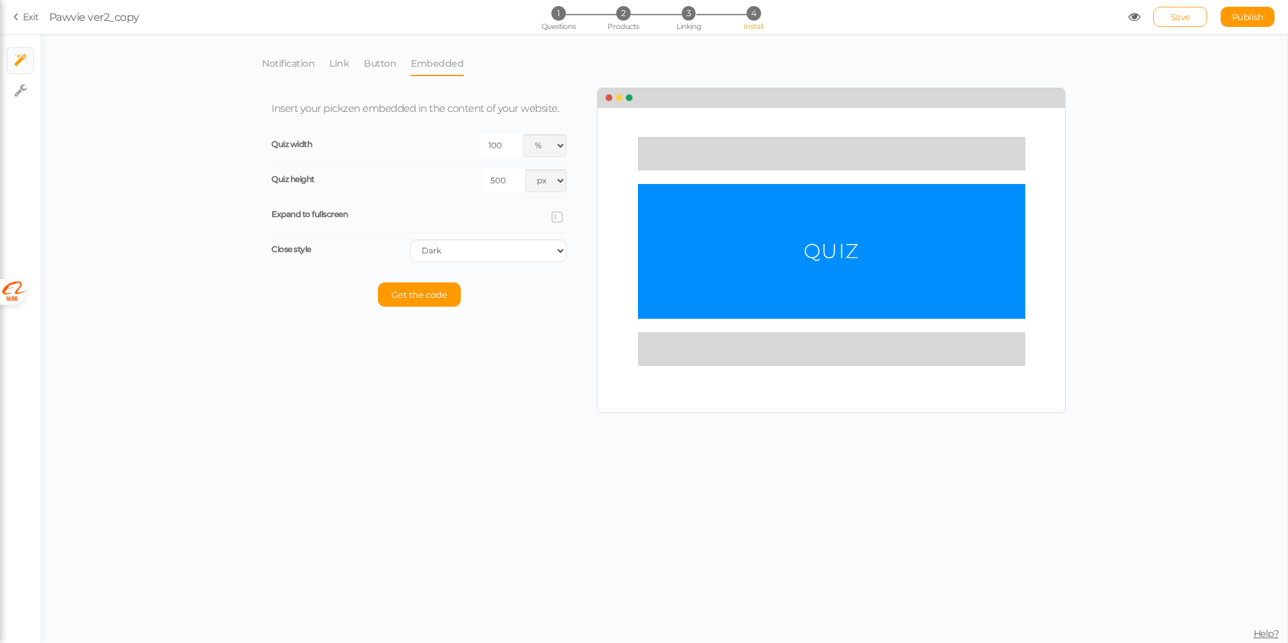
click at [1182, 16] on span "Save" at bounding box center [1181, 16] width 20 height 11
click at [18, 16] on icon at bounding box center [17, 17] width 9 height 12
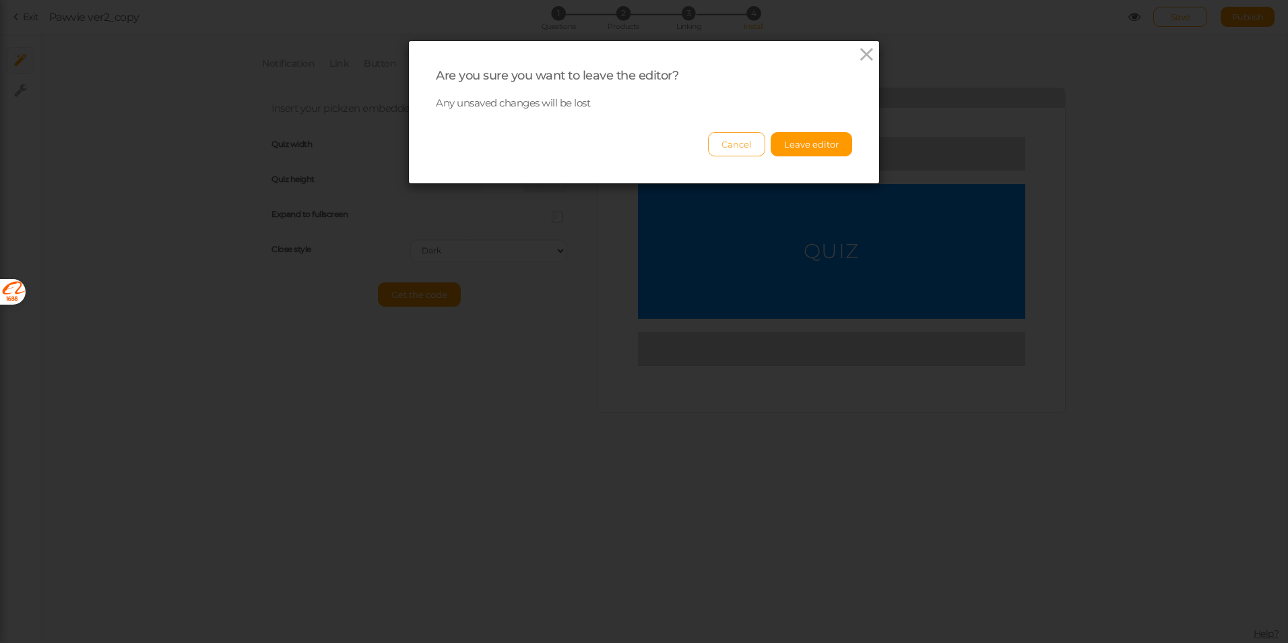
click at [751, 145] on button "Cancel" at bounding box center [736, 144] width 57 height 24
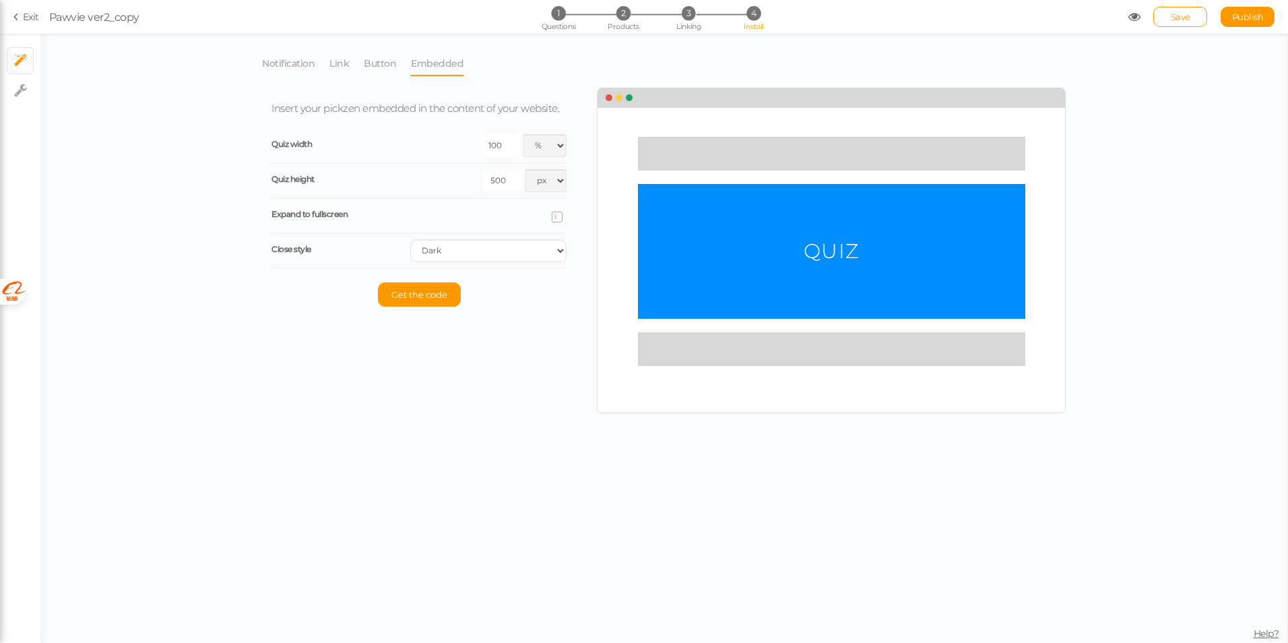
click at [23, 19] on link "Exit" at bounding box center [26, 16] width 26 height 13
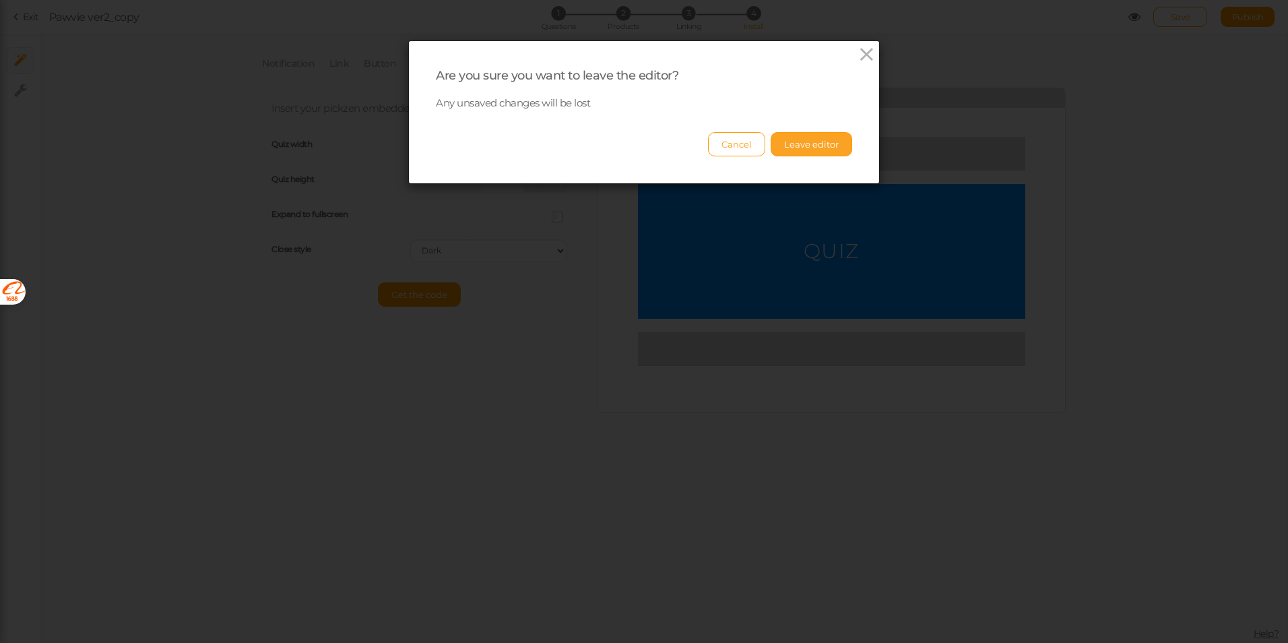
click at [791, 144] on button "Leave editor" at bounding box center [811, 144] width 81 height 24
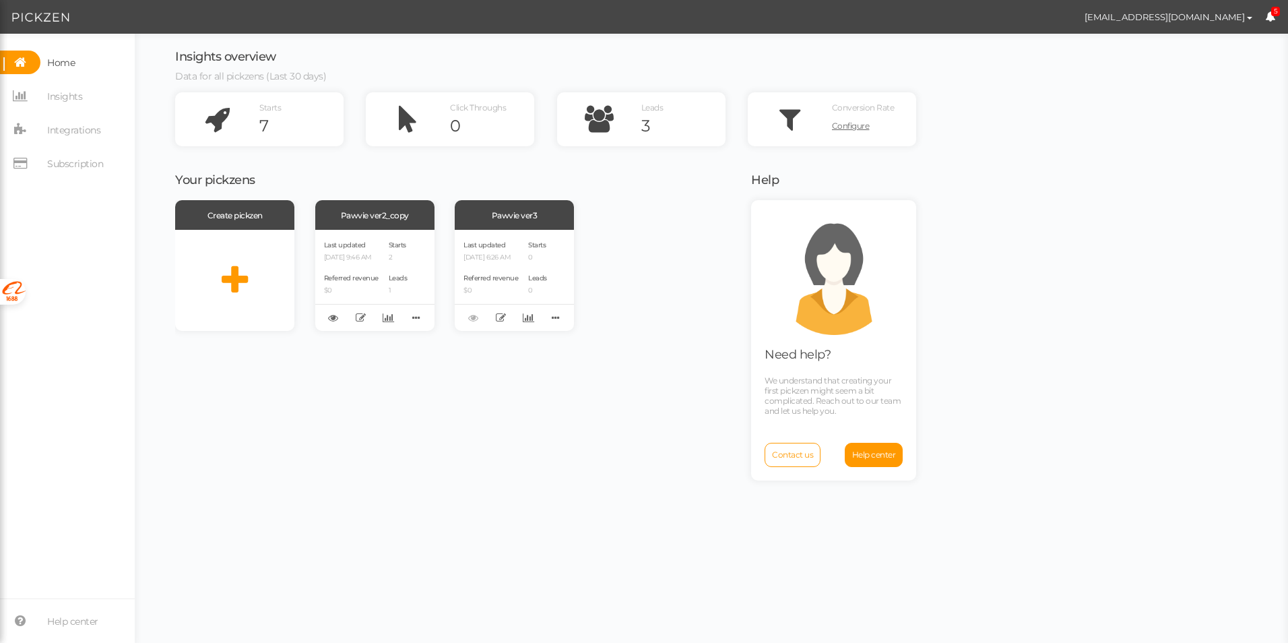
click at [407, 377] on div "Create pickzen Pawvie ver2_copy Last updated 09/26/2025 9:46 AM Referred revenu…" at bounding box center [454, 419] width 559 height 439
click at [453, 395] on div "Create pickzen Pawvie ver2_copy Last updated 09/26/2025 9:46 AM Referred revenu…" at bounding box center [454, 419] width 559 height 439
click at [550, 323] on icon at bounding box center [555, 317] width 19 height 21
click at [381, 387] on div "Create pickzen Pawvie ver2_copy Last updated 09/26/2025 9:46 AM Referred revenu…" at bounding box center [454, 419] width 559 height 439
click at [512, 218] on div "Pawvie ver3" at bounding box center [514, 215] width 119 height 30
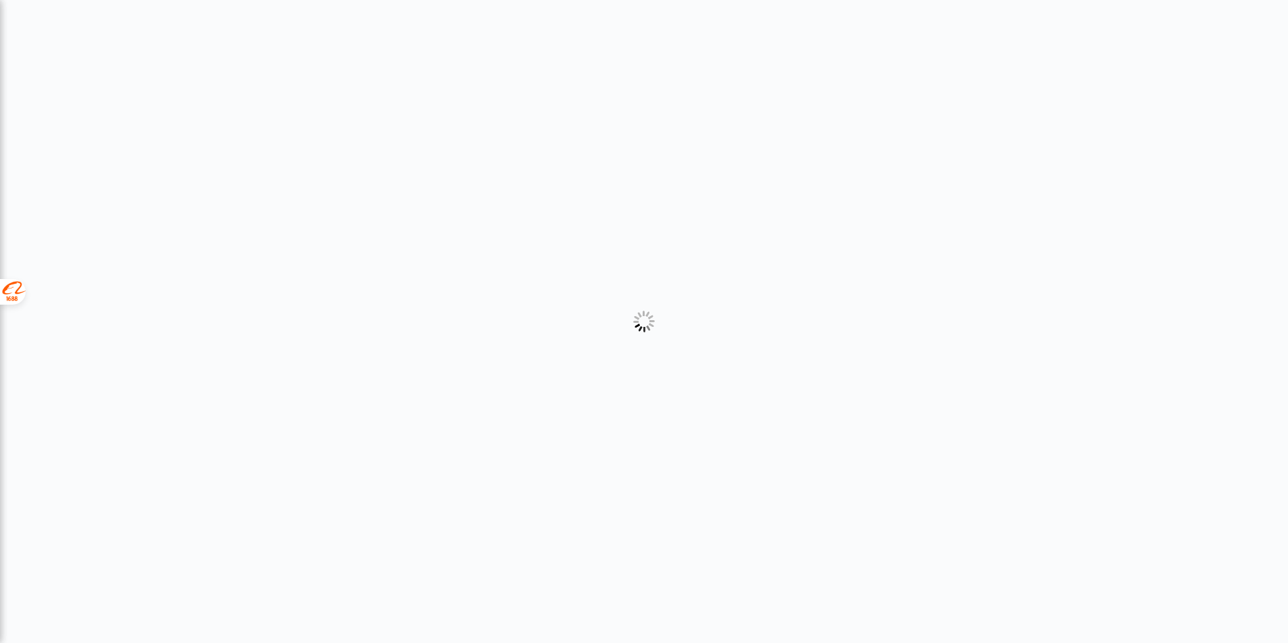
select select "2"
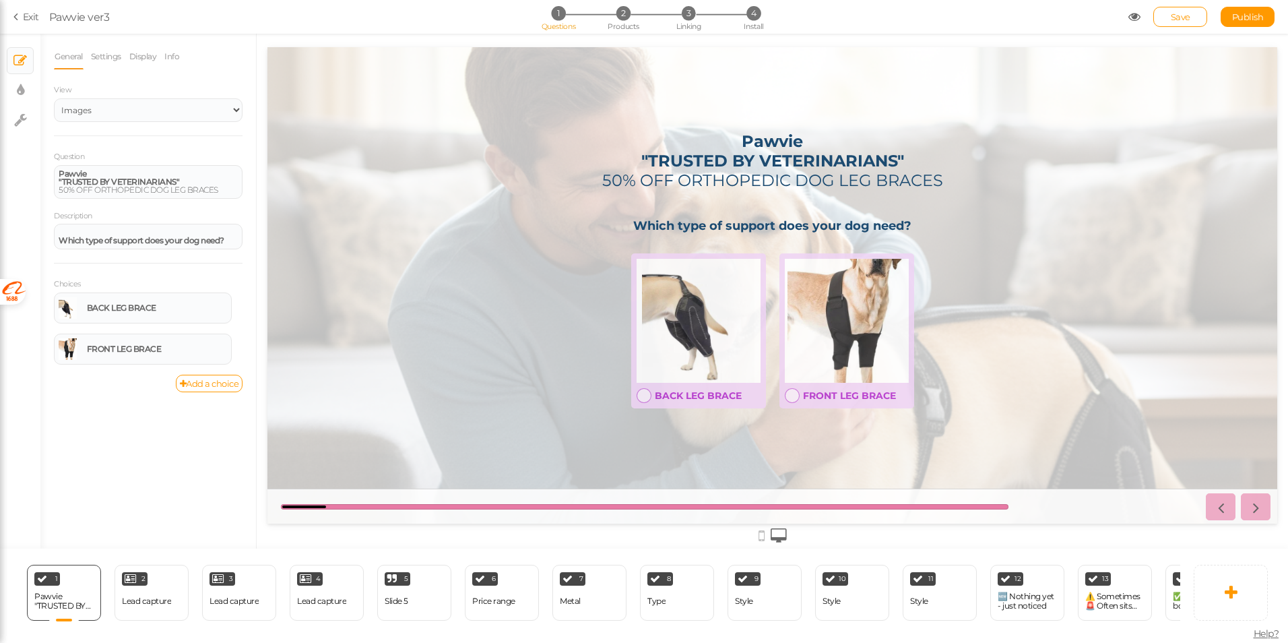
click at [25, 15] on link "Exit" at bounding box center [26, 16] width 26 height 13
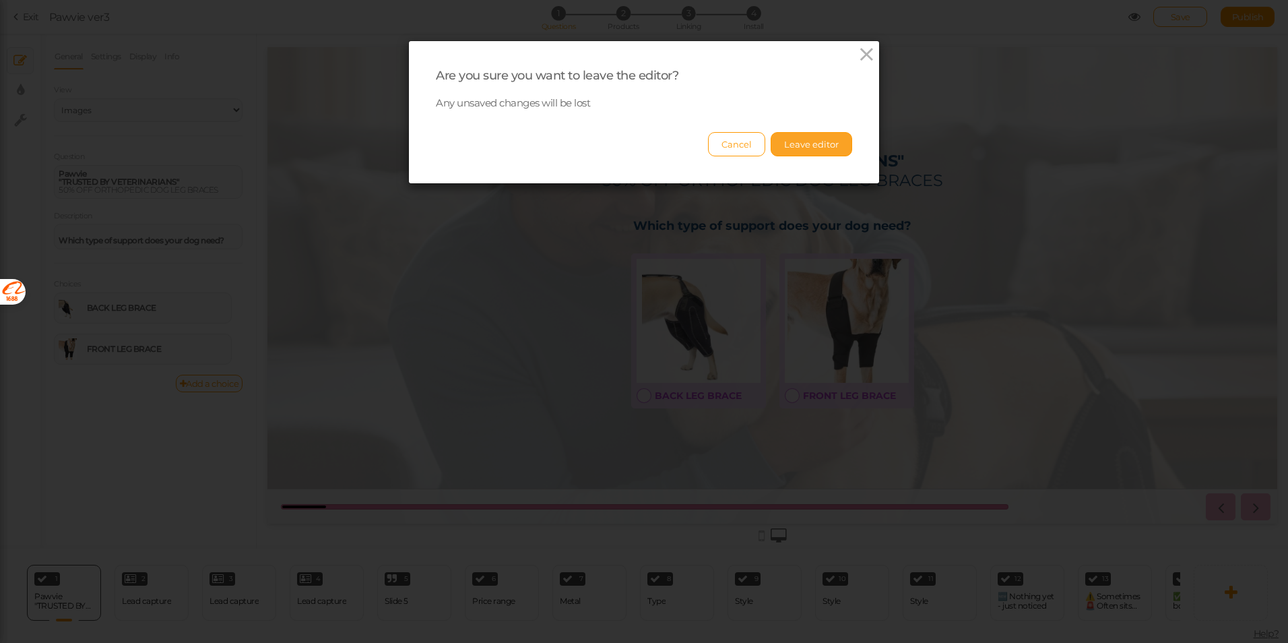
click at [813, 141] on button "Leave editor" at bounding box center [811, 144] width 81 height 24
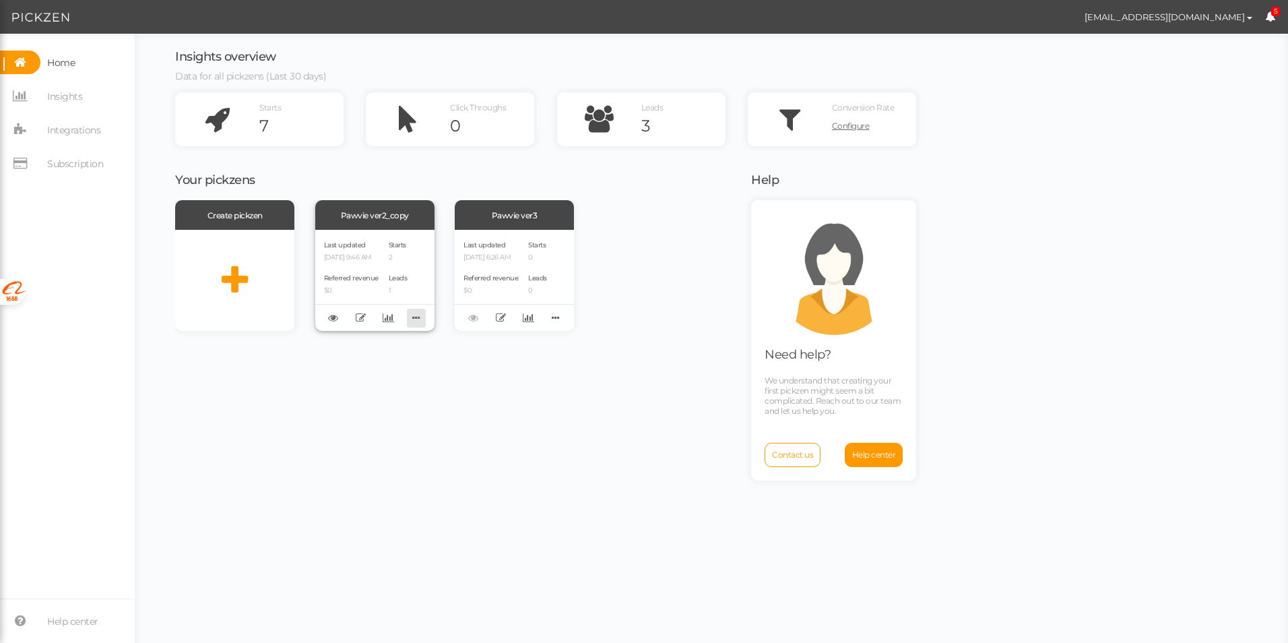
click at [420, 318] on icon at bounding box center [416, 317] width 19 height 21
click at [372, 340] on link "Delete" at bounding box center [371, 339] width 106 height 14
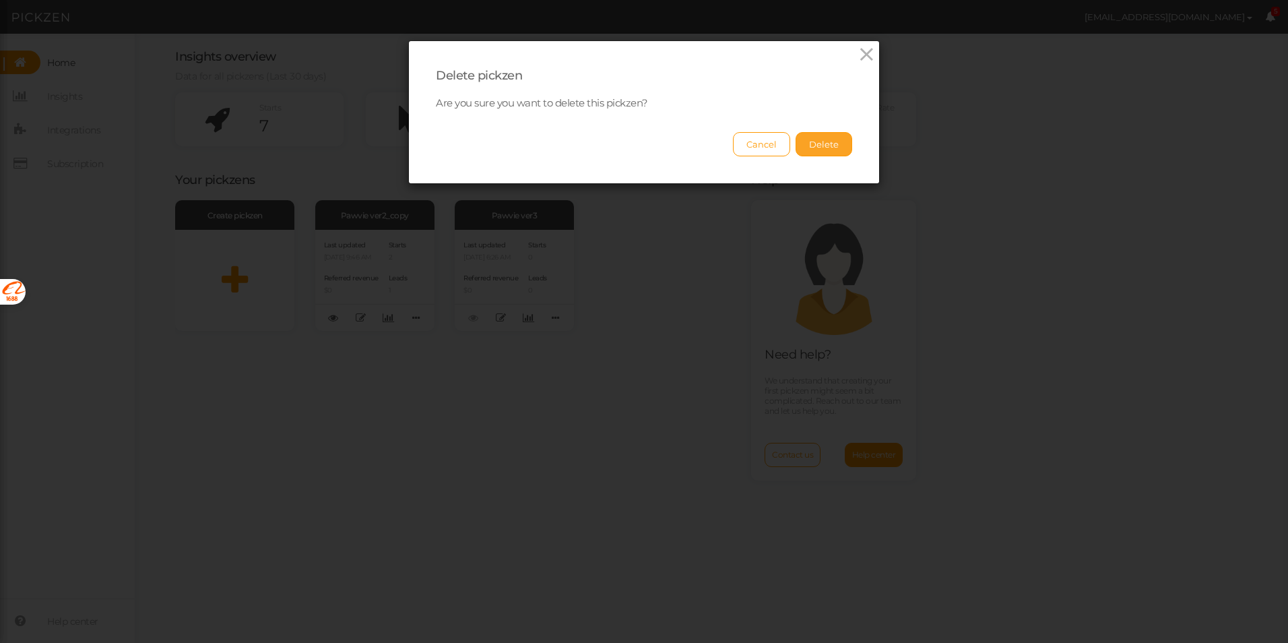
click at [810, 143] on button "Delete" at bounding box center [823, 144] width 57 height 24
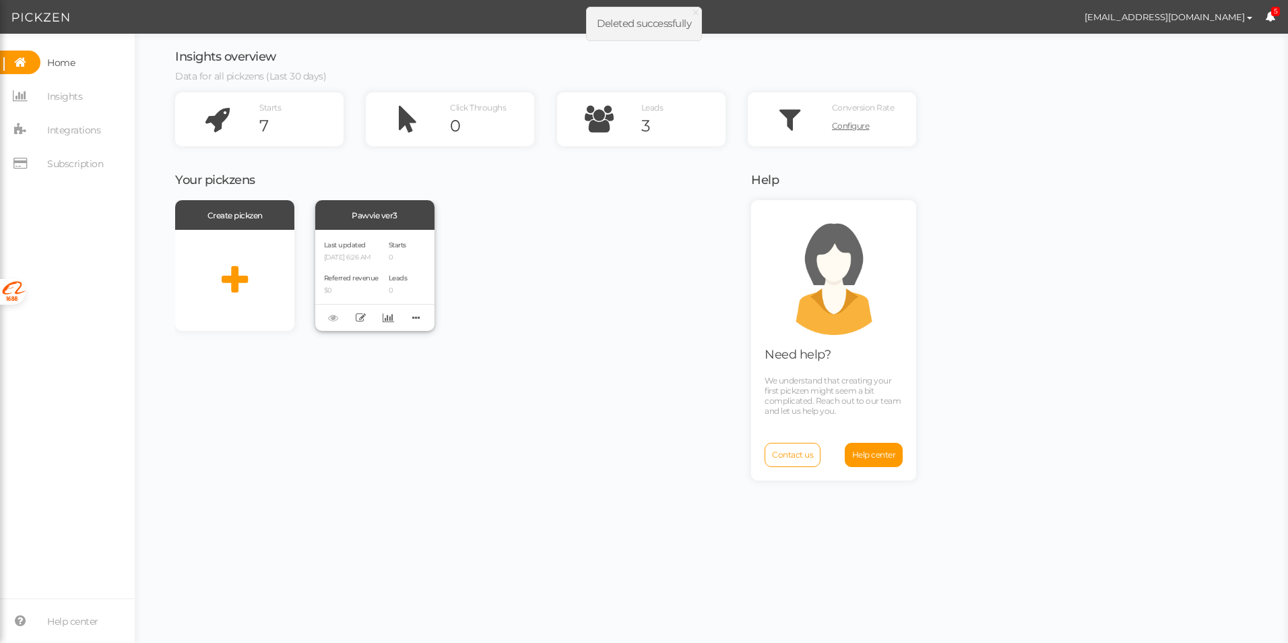
click at [382, 221] on div "Pawvie ver3" at bounding box center [374, 215] width 119 height 30
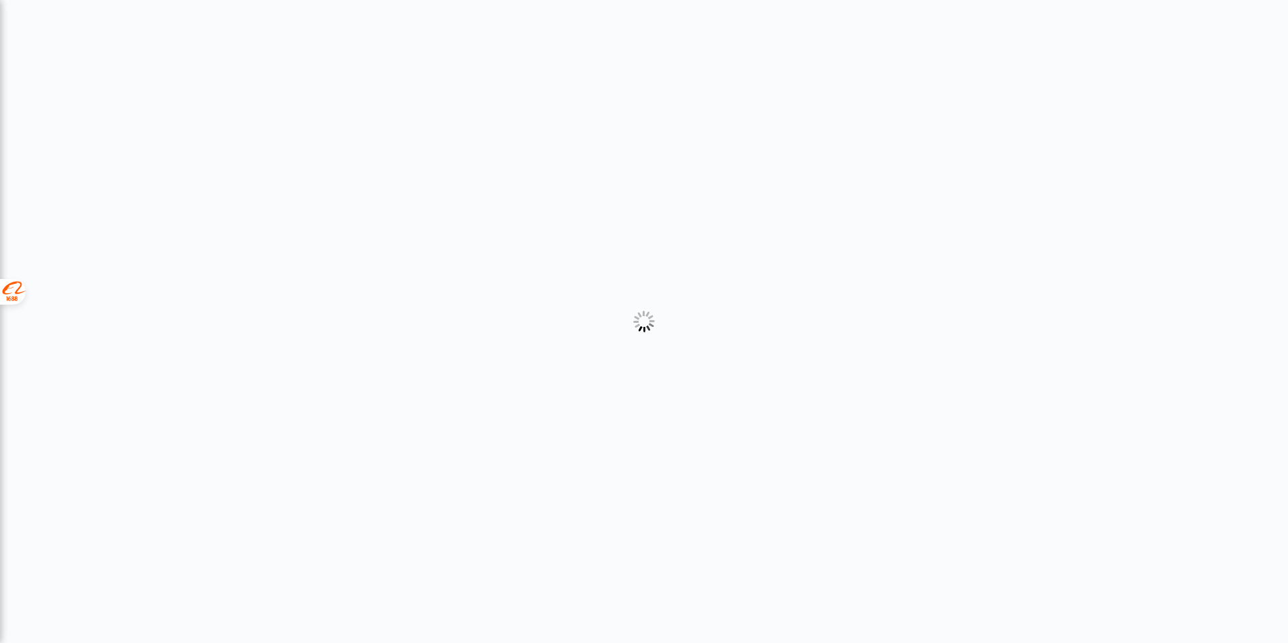
select select "2"
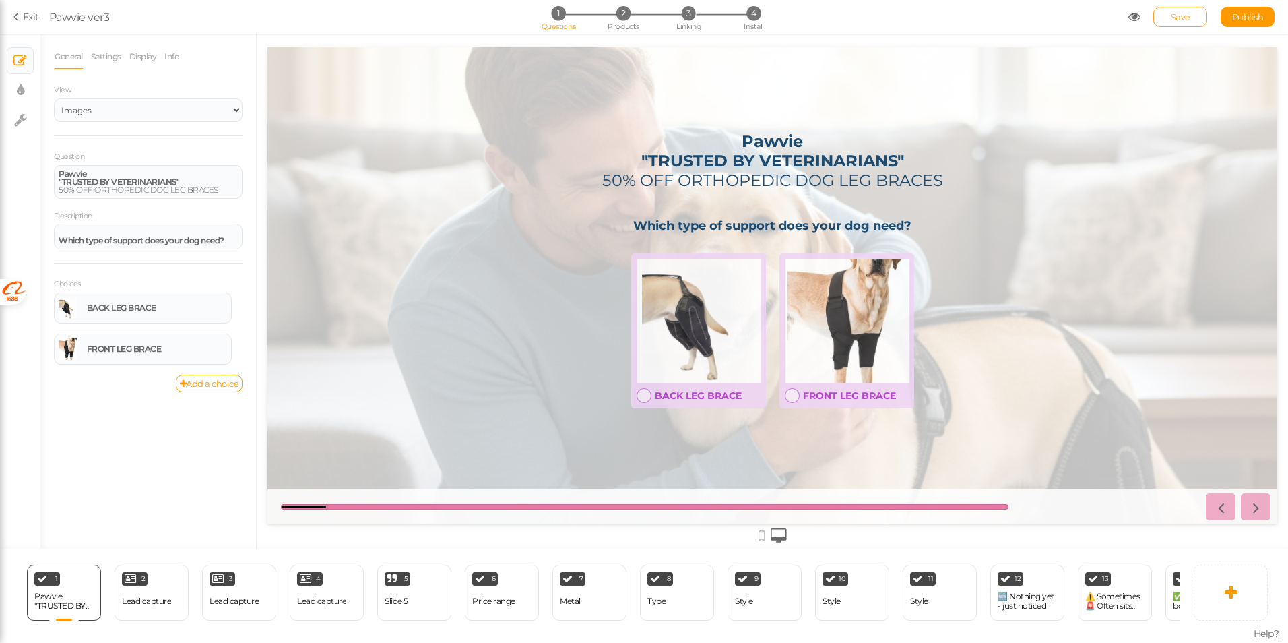
click at [1167, 18] on link "Save" at bounding box center [1180, 17] width 54 height 20
click at [1256, 18] on span "Publish" at bounding box center [1248, 16] width 32 height 11
click at [24, 18] on link "Exit" at bounding box center [26, 16] width 26 height 13
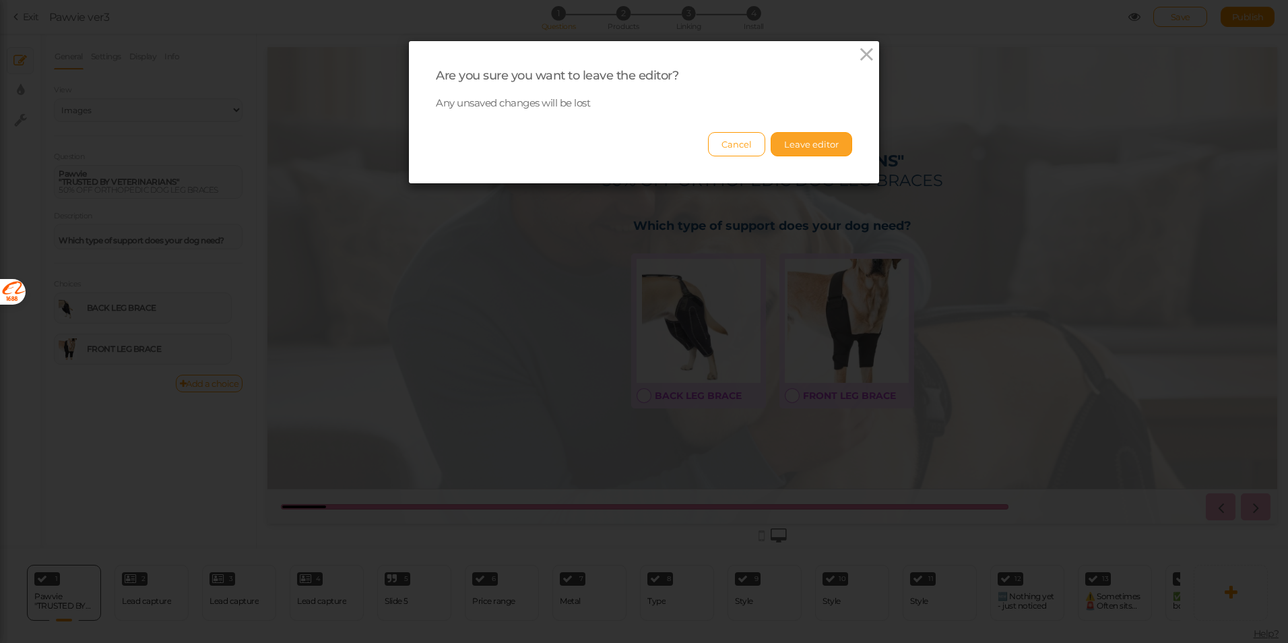
click at [790, 146] on button "Leave editor" at bounding box center [811, 144] width 81 height 24
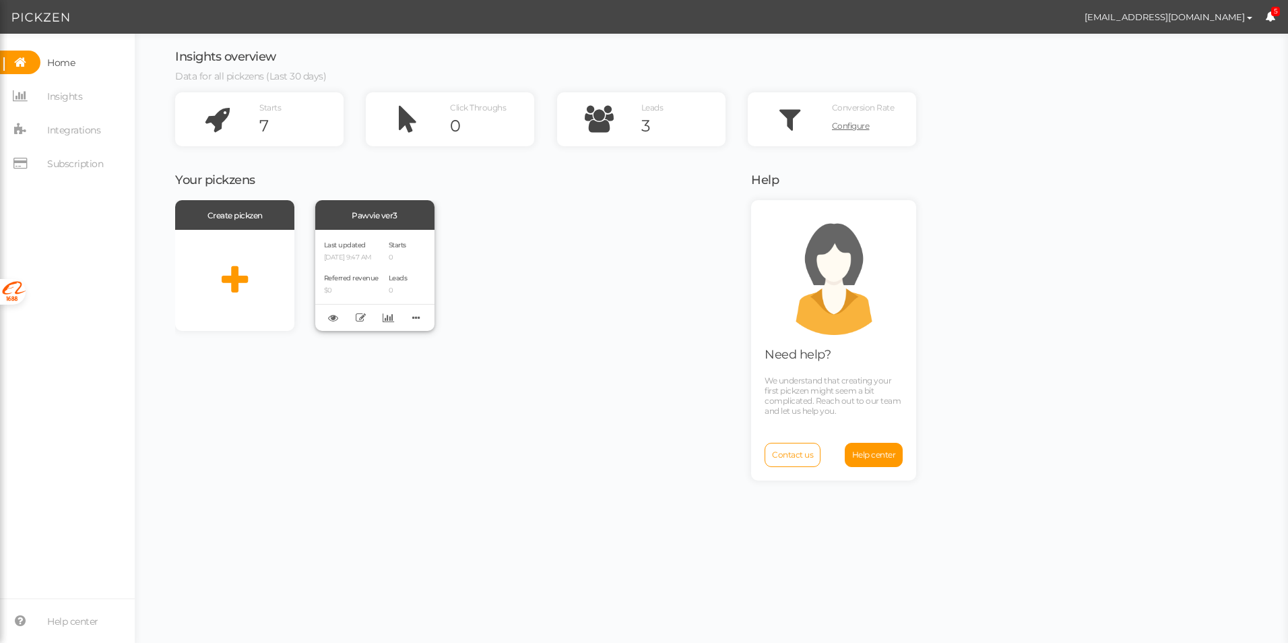
click at [398, 219] on div "Pawvie ver3" at bounding box center [374, 215] width 119 height 30
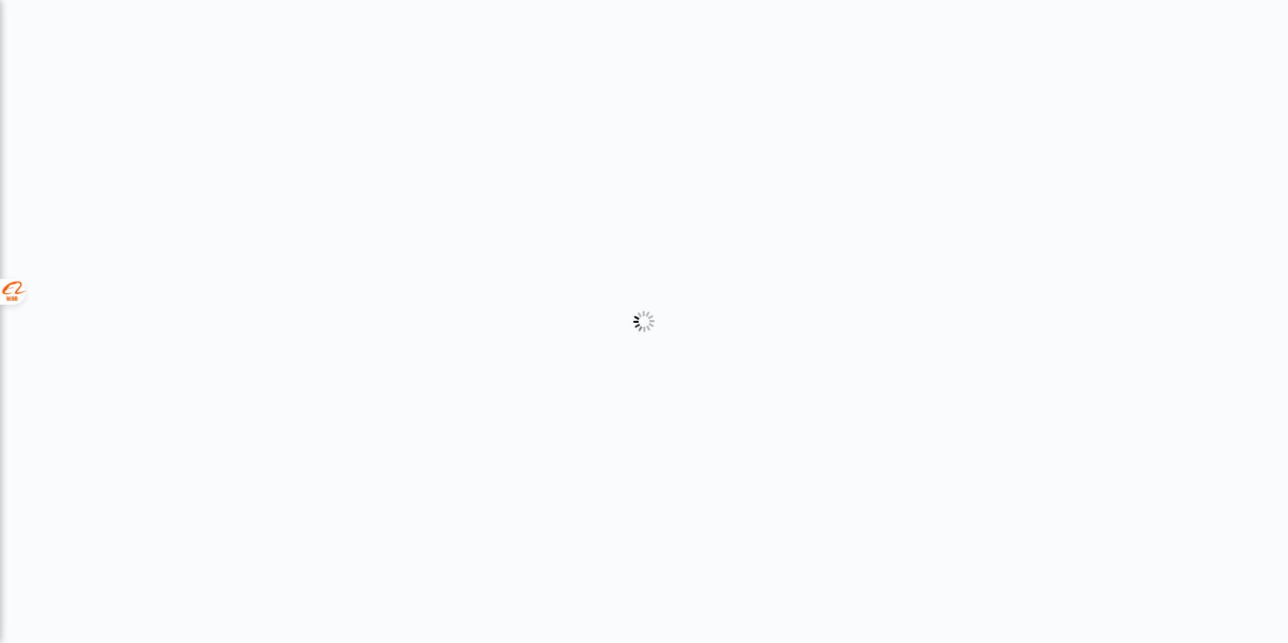
select select "2"
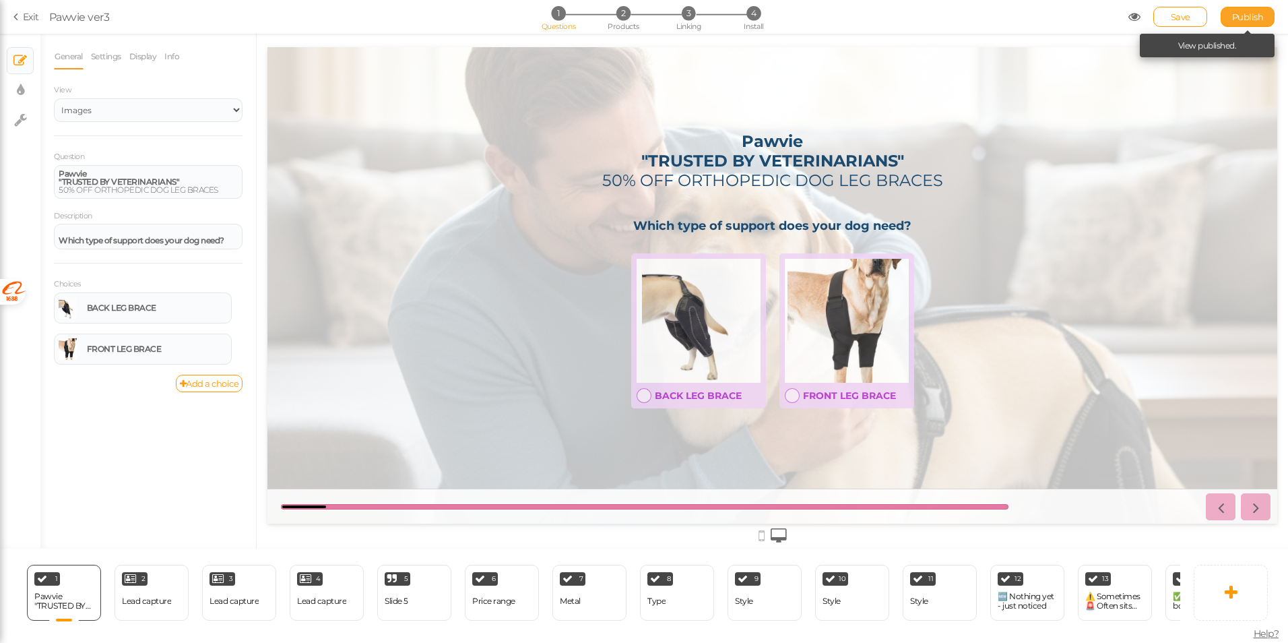
click at [1253, 13] on span "Publish" at bounding box center [1248, 16] width 32 height 11
click at [750, 17] on span "4" at bounding box center [753, 13] width 14 height 14
select select "pct"
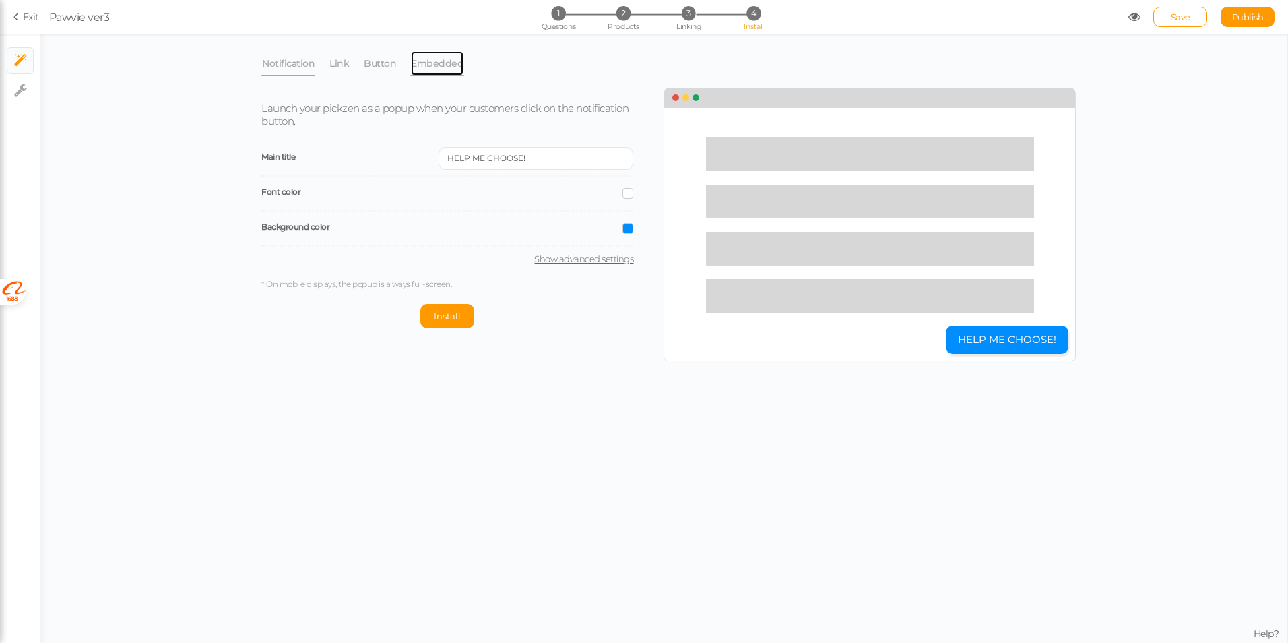
click at [432, 61] on link "Embedded" at bounding box center [437, 64] width 54 height 26
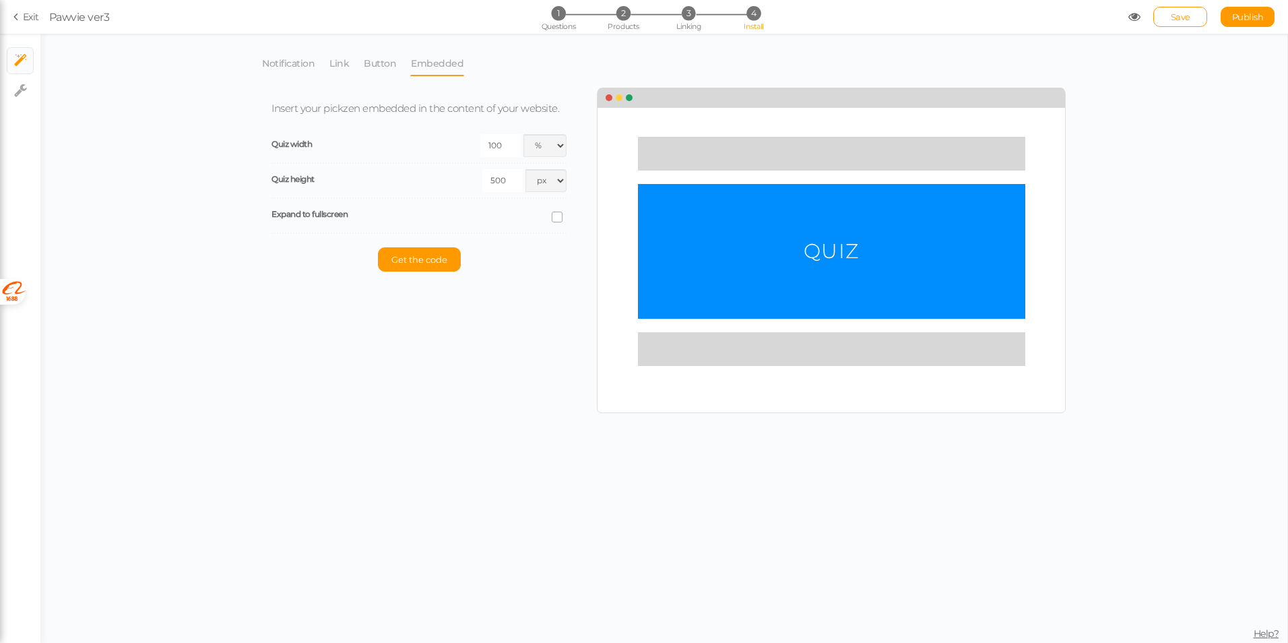
click at [554, 217] on icon at bounding box center [557, 217] width 18 height 7
click at [0, 0] on input "checkbox" at bounding box center [0, 0] width 0 height 0
click at [452, 257] on select "Light Dark" at bounding box center [488, 250] width 156 height 23
select select "light"
click at [410, 239] on select "Light Dark" at bounding box center [488, 250] width 156 height 23
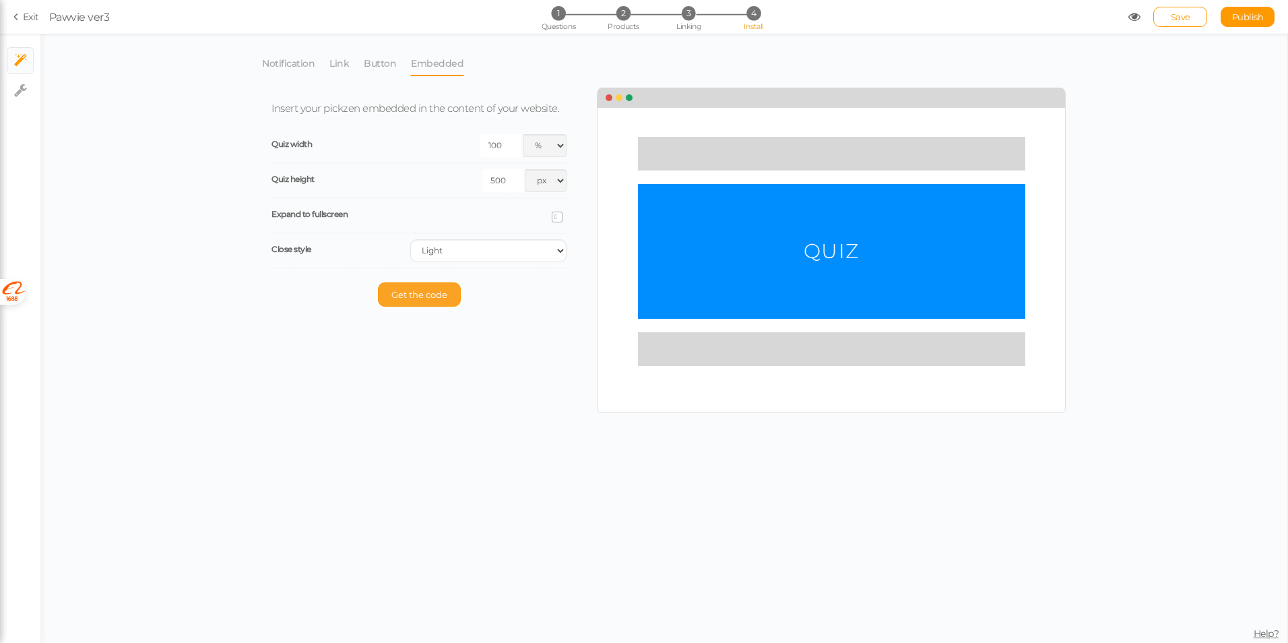
click at [424, 294] on span "Get the code" at bounding box center [419, 294] width 56 height 11
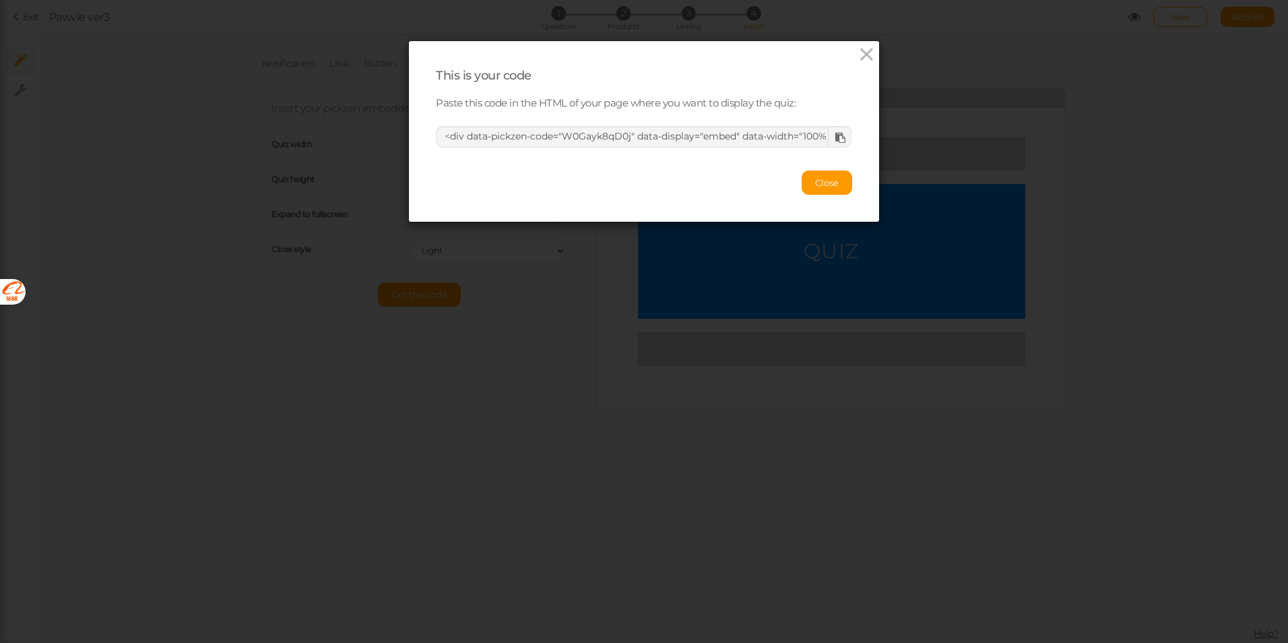
click at [830, 143] on div at bounding box center [839, 137] width 25 height 20
click at [835, 140] on icon at bounding box center [840, 138] width 10 height 10
click at [821, 178] on span "Close" at bounding box center [827, 182] width 24 height 11
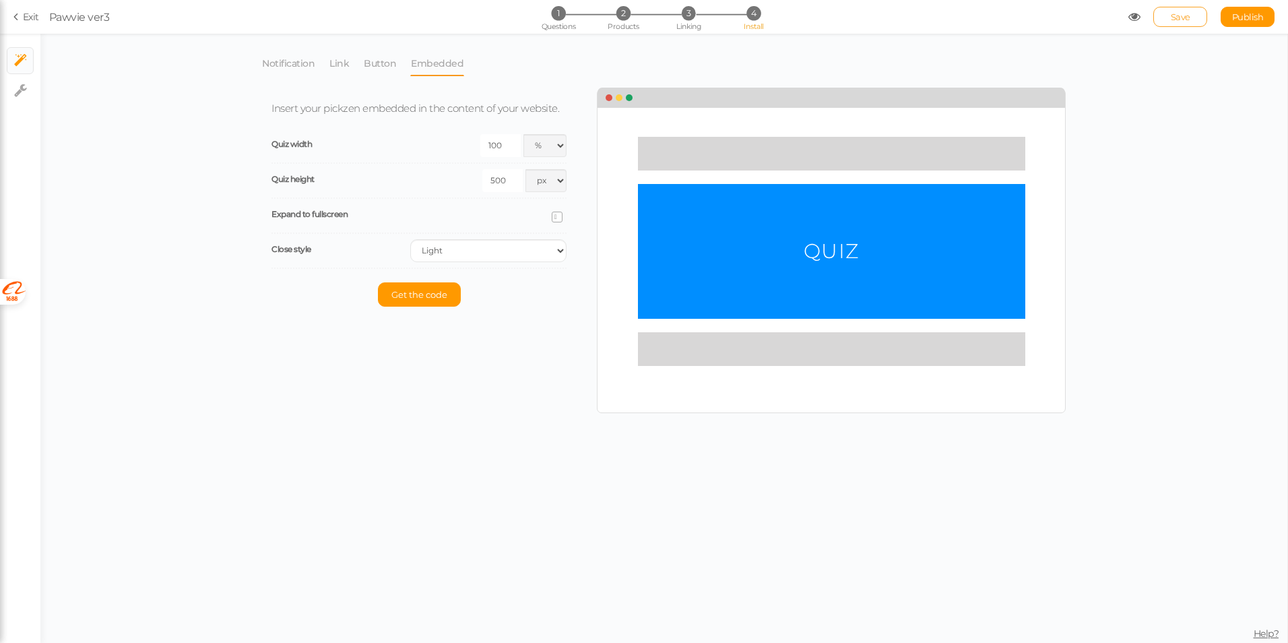
click at [1185, 17] on span "Save" at bounding box center [1181, 16] width 20 height 11
click at [1183, 255] on div "Notification Link Button Embedded Launch your pickzen as a popup when your cust…" at bounding box center [663, 338] width 1247 height 609
click at [554, 22] on span "Questions" at bounding box center [559, 26] width 34 height 9
select select "2"
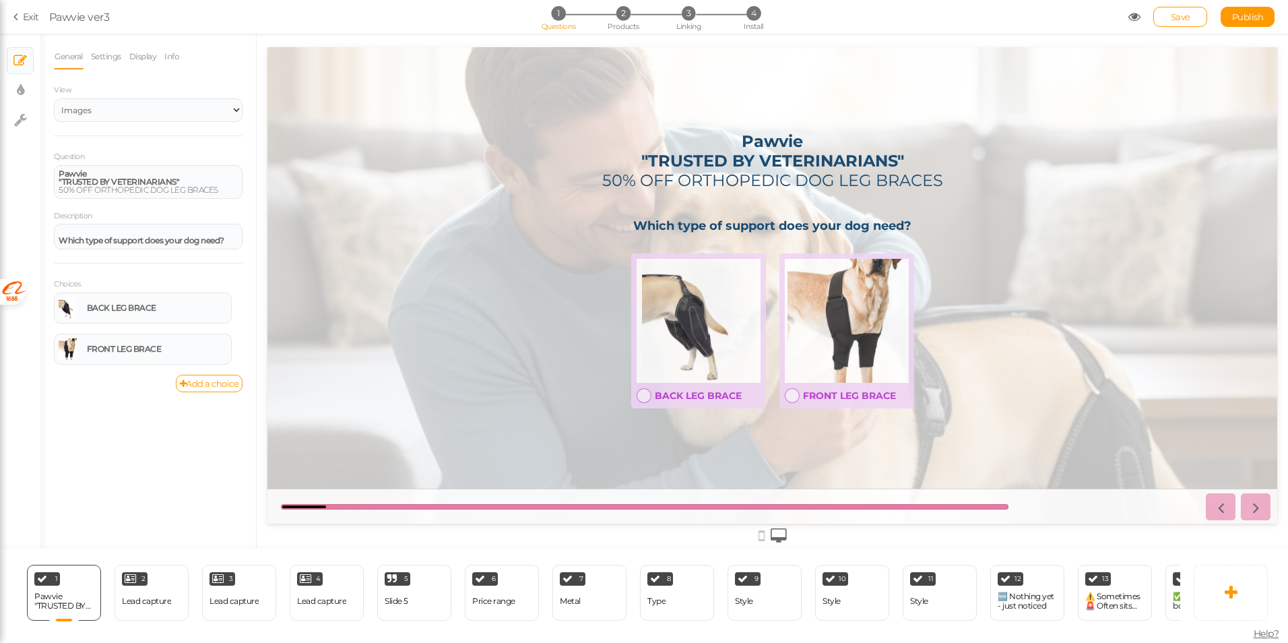
click at [337, 28] on section "Exit Pawvie ver3 1 Questions 2 Products 3 Linking 4 Install Save Publish View p…" at bounding box center [644, 17] width 1288 height 34
click at [1188, 20] on span "Save" at bounding box center [1181, 16] width 20 height 11
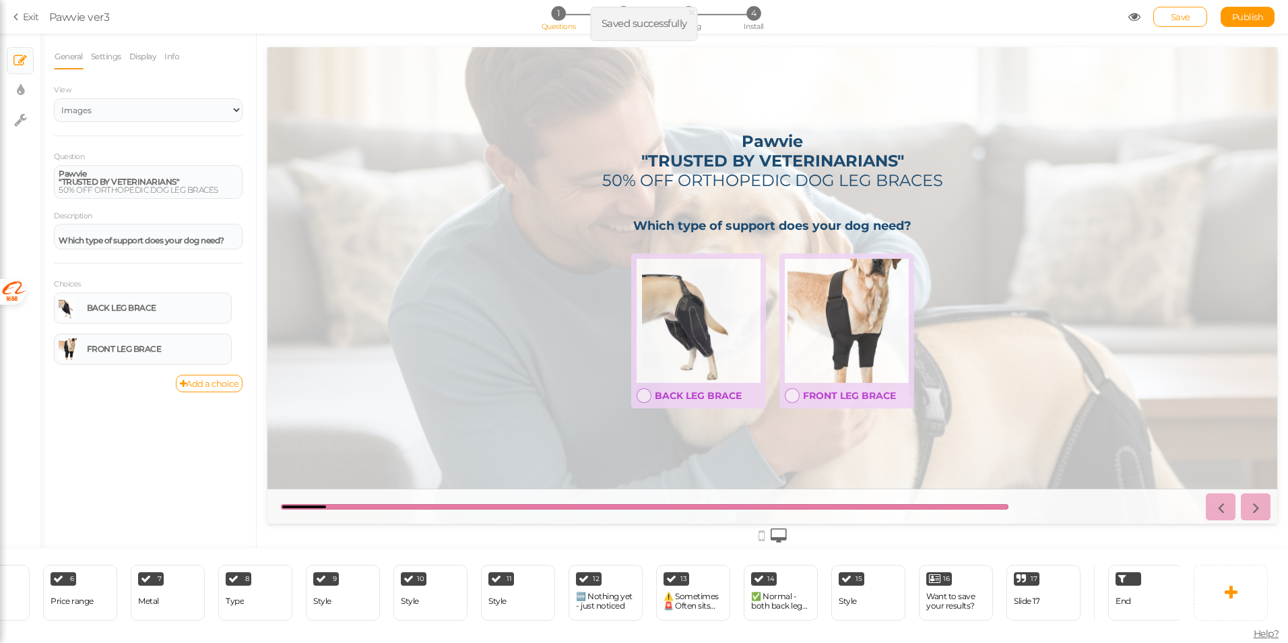
scroll to position [0, 430]
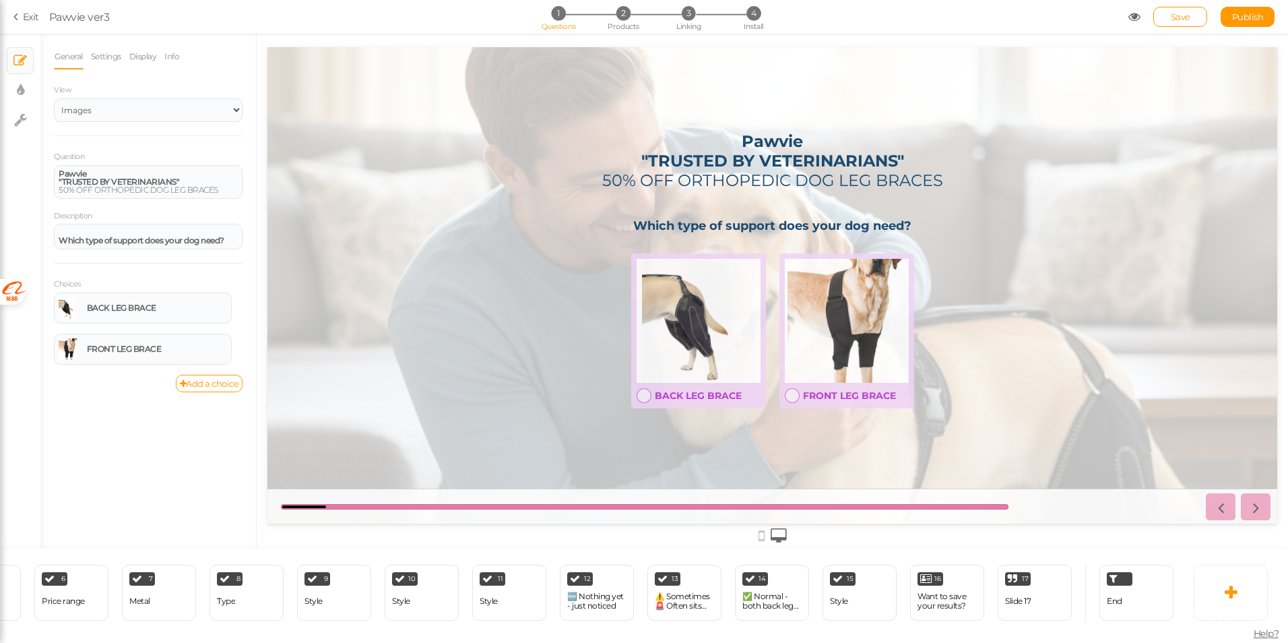
click at [14, 189] on div "× Slides × Display settings × Settings" at bounding box center [20, 291] width 40 height 515
click at [744, 606] on div "✅ Normal - both back legs tucked under body" at bounding box center [771, 601] width 59 height 24
select select "2"
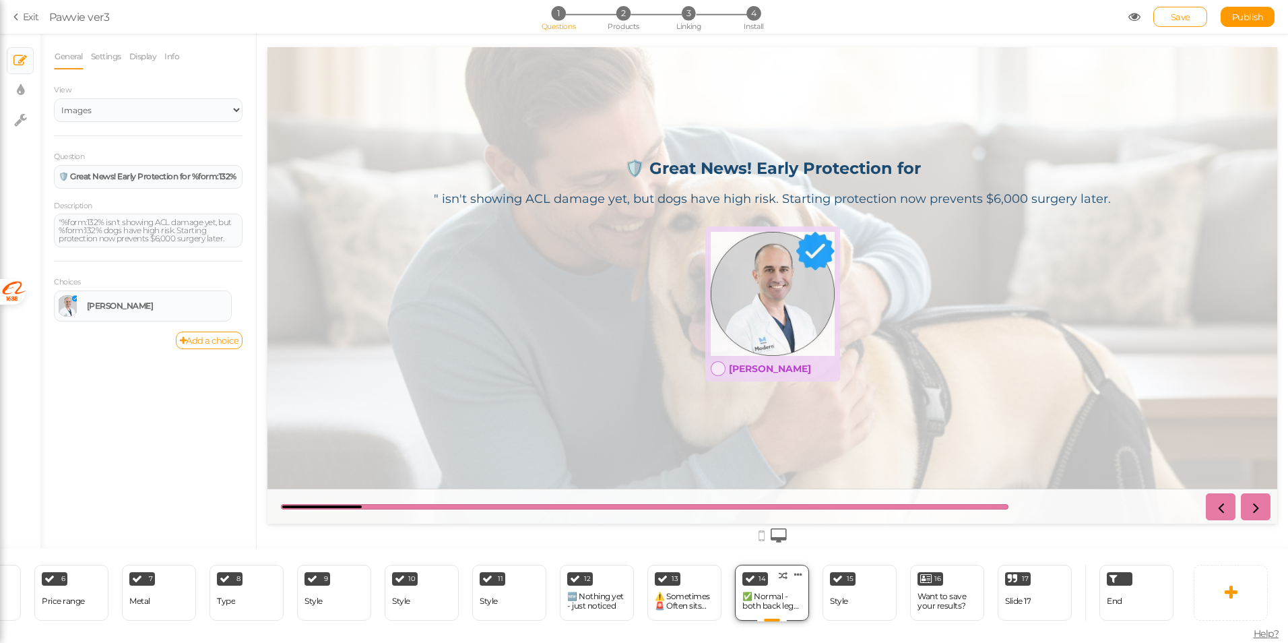
scroll to position [0, 0]
click at [849, 598] on div "15 Style × Define the conditions to show this slide. Clone Change type Delete" at bounding box center [859, 592] width 74 height 56
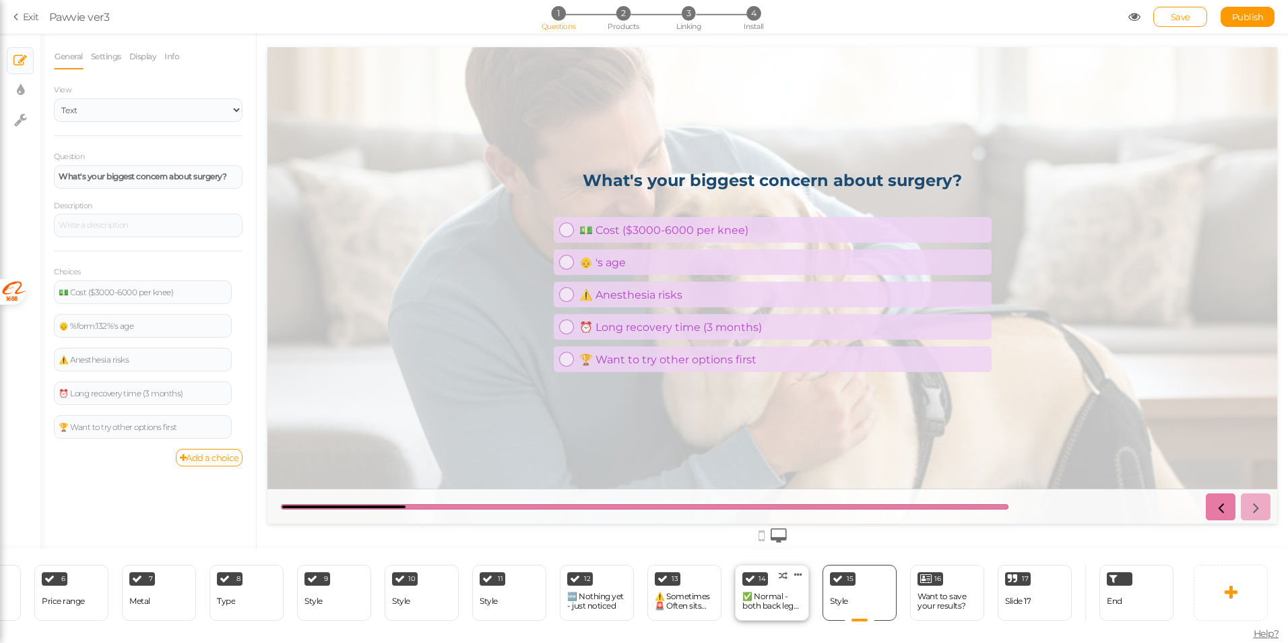
click at [802, 596] on div "14 ✅ Normal - both back legs tucked under body × Define the conditions to show …" at bounding box center [772, 592] width 74 height 56
select select "2"
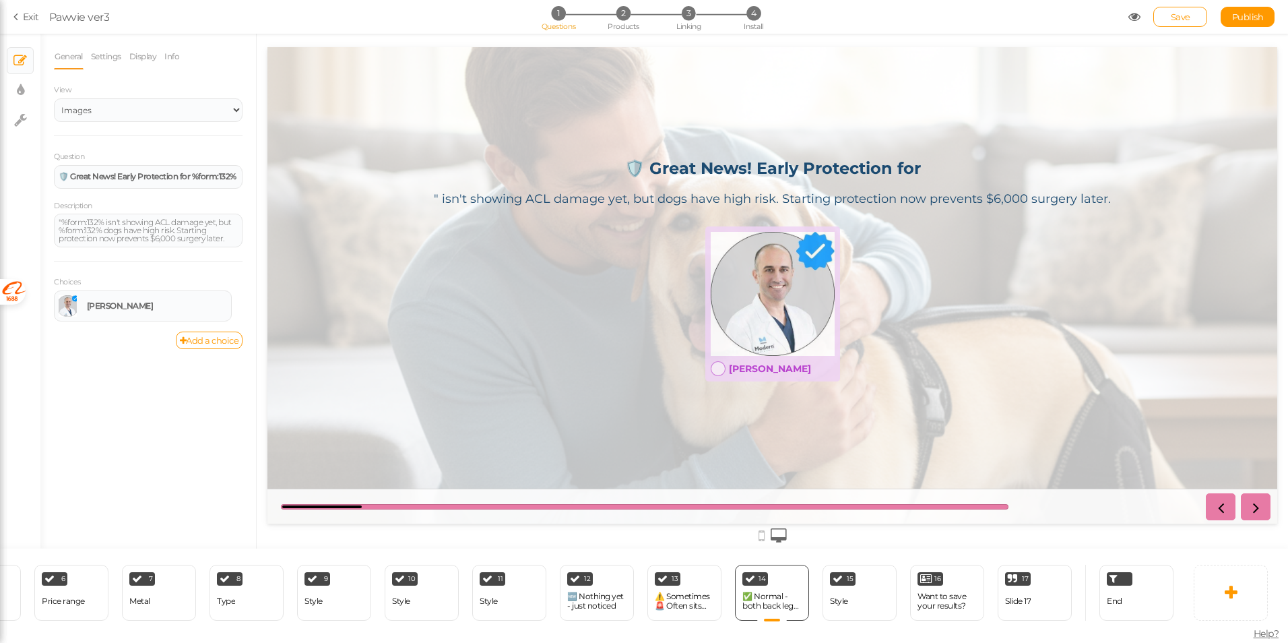
click at [24, 20] on link "Exit" at bounding box center [26, 16] width 26 height 13
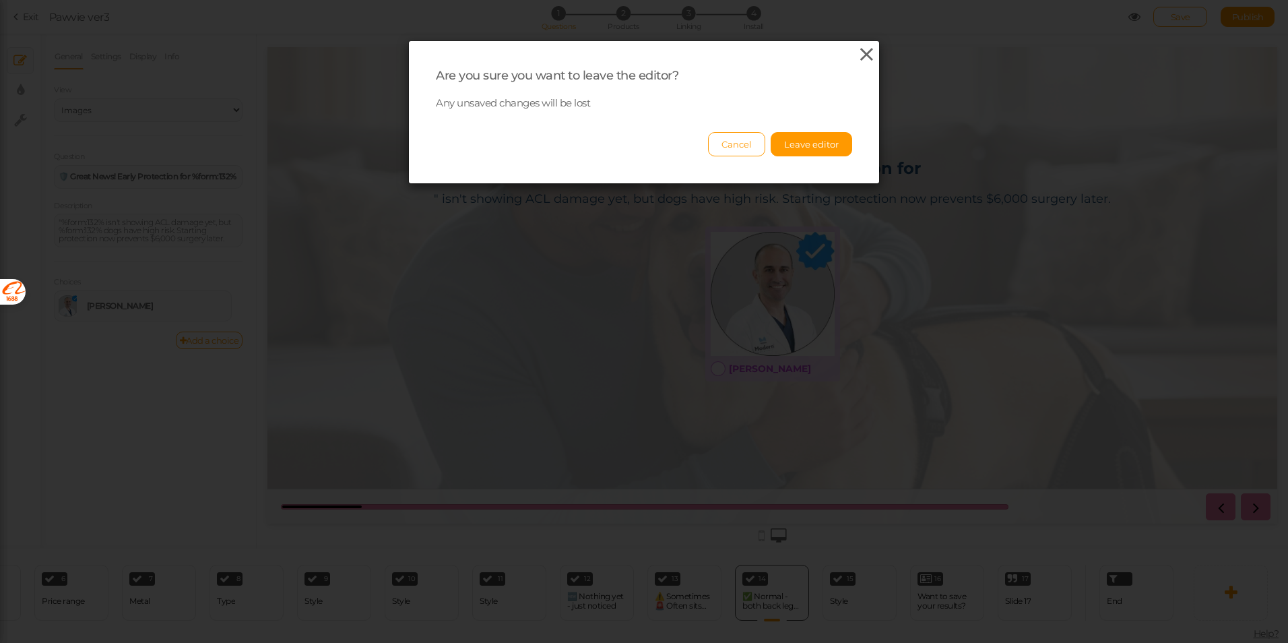
click at [861, 57] on icon at bounding box center [867, 54] width 20 height 20
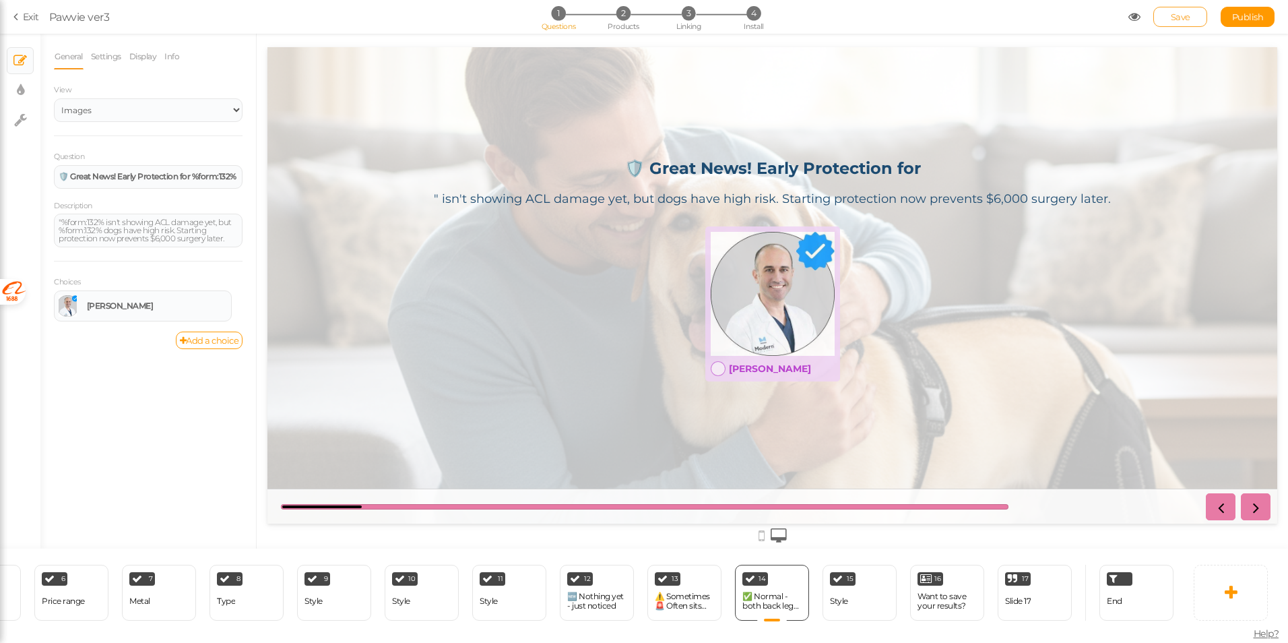
click at [1188, 20] on span "Save" at bounding box center [1181, 16] width 20 height 11
click at [160, 456] on div "General Settings Display Info View Text Images Slider Dropdown Question 🛡️ Grea…" at bounding box center [148, 296] width 216 height 504
click at [845, 587] on tip "× Define the conditions to show this slide." at bounding box center [870, 599] width 174 height 24
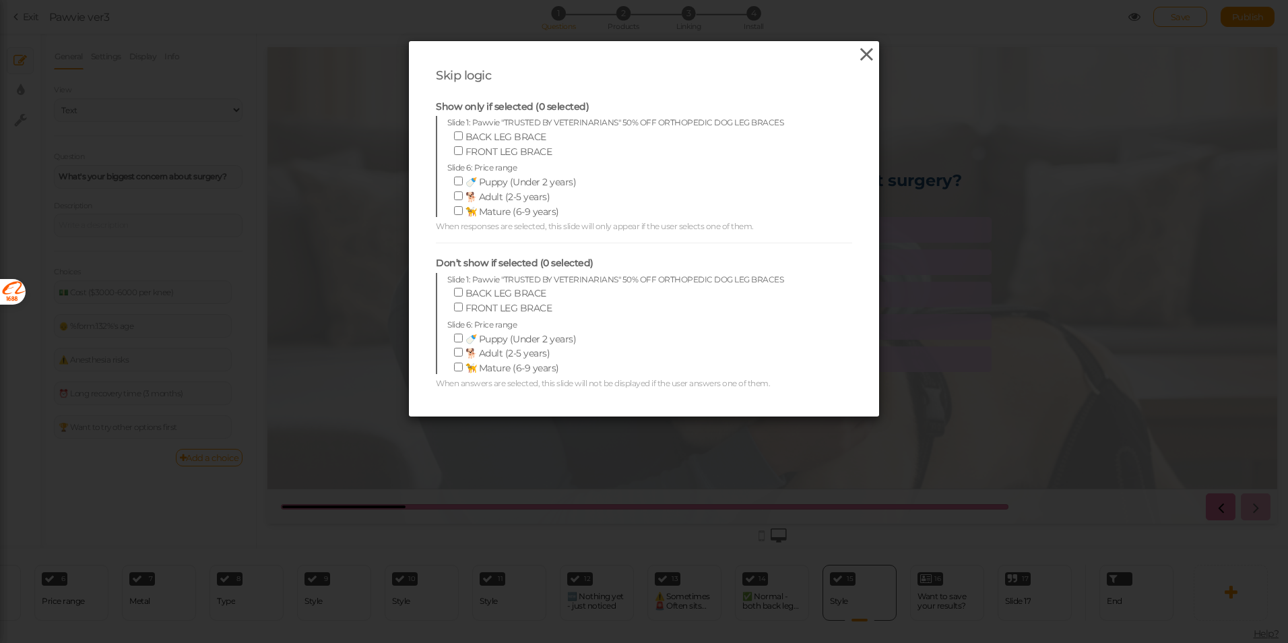
click at [866, 54] on icon at bounding box center [867, 54] width 20 height 20
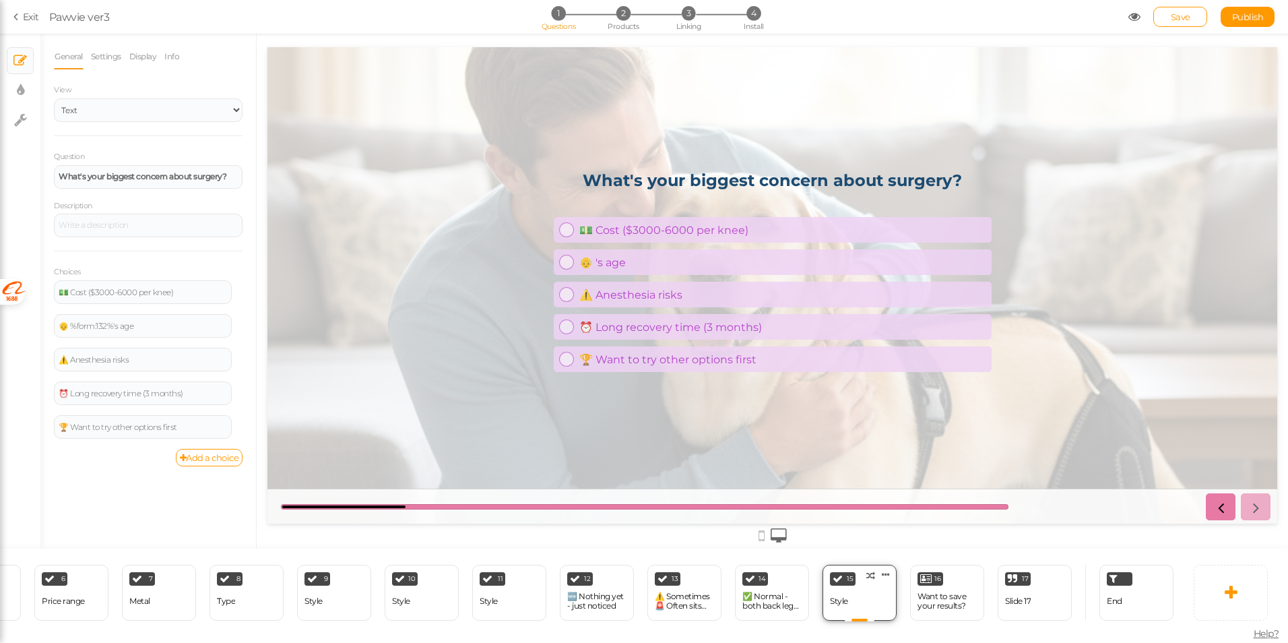
click at [865, 599] on div "15 Style × Define the conditions to show this slide. Clone Change type Delete" at bounding box center [859, 592] width 74 height 56
click at [783, 599] on div "✅ Normal - both back legs tucked under body" at bounding box center [771, 600] width 59 height 19
select select "2"
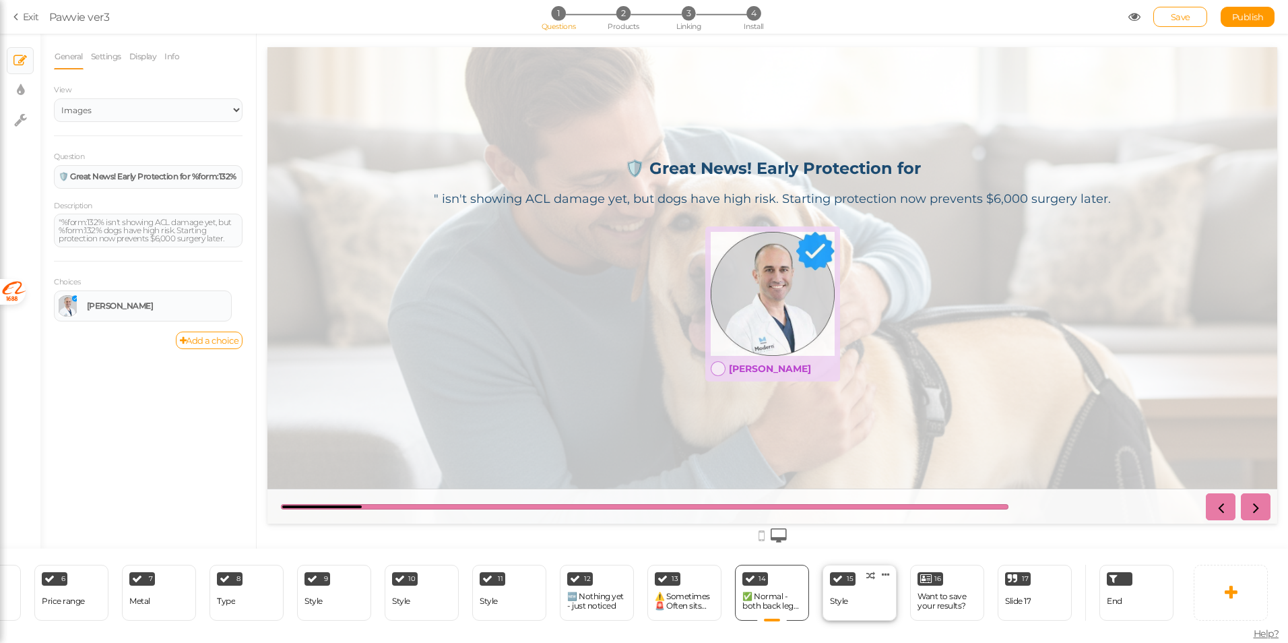
click at [878, 598] on div "15 Style × Define the conditions to show this slide. Clone Change type Delete" at bounding box center [859, 592] width 74 height 56
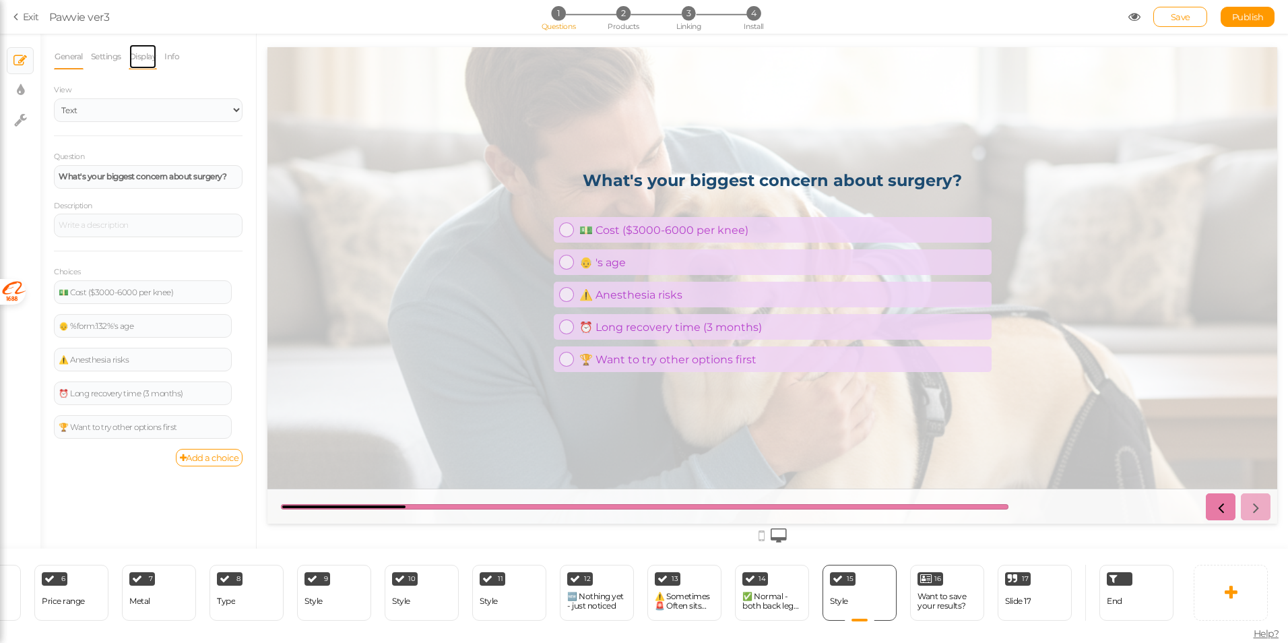
click at [139, 57] on link "Display" at bounding box center [143, 57] width 29 height 26
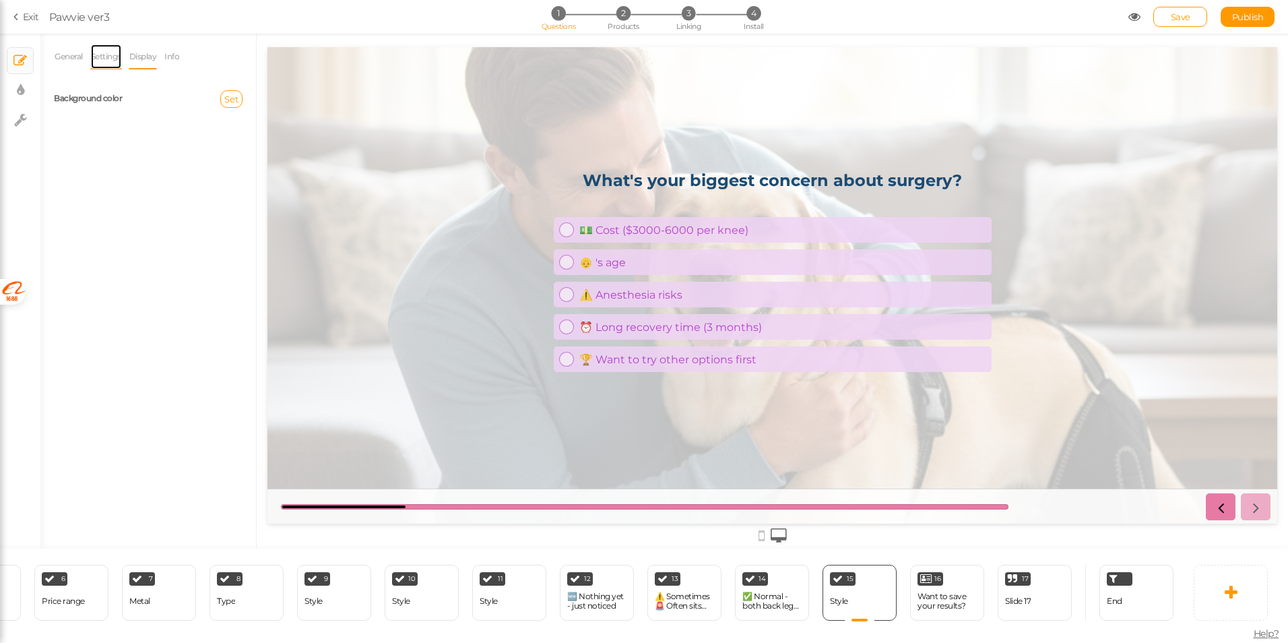
click at [106, 63] on link "Settings" at bounding box center [106, 57] width 32 height 26
click at [174, 63] on link "Info" at bounding box center [172, 57] width 16 height 26
click at [116, 53] on link "Settings" at bounding box center [106, 57] width 32 height 26
click at [103, 242] on input "Style" at bounding box center [148, 243] width 189 height 23
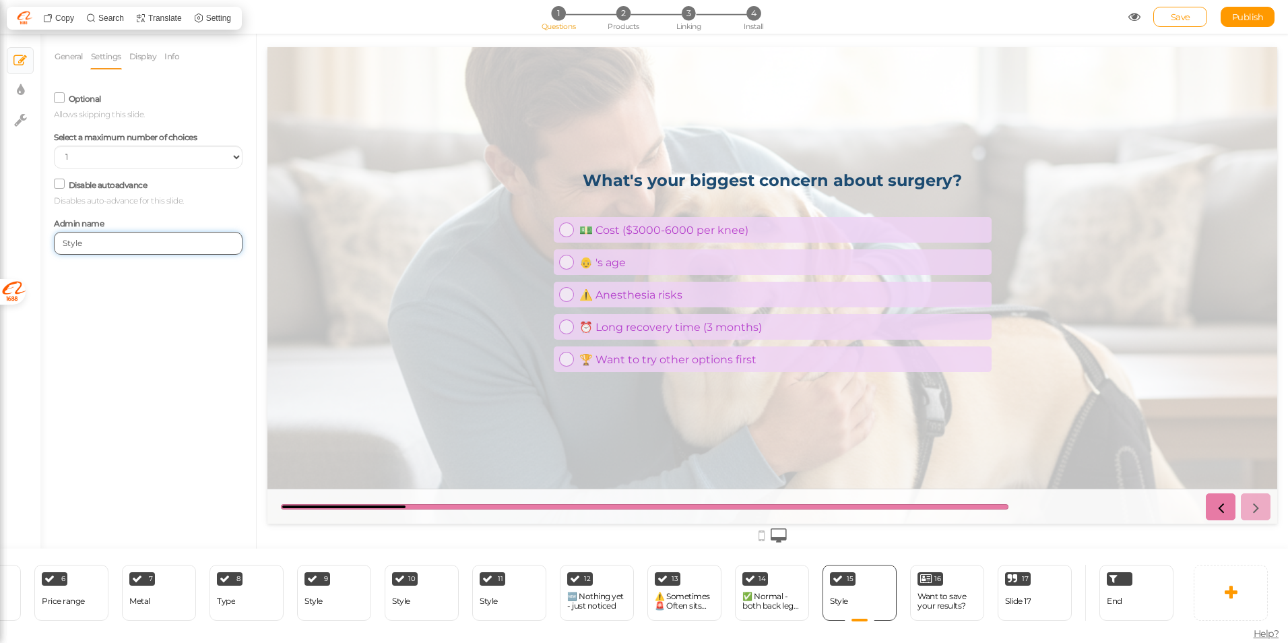
click at [103, 242] on input "Style" at bounding box center [148, 243] width 189 height 23
type input "c"
type input "surgery"
click at [106, 288] on div "General Settings Display Info View Text Images Slider Dropdown Question What's …" at bounding box center [148, 296] width 216 height 504
click at [932, 609] on div "16 Want to save your results? × Define the conditions to show this slide. Clone…" at bounding box center [947, 592] width 74 height 56
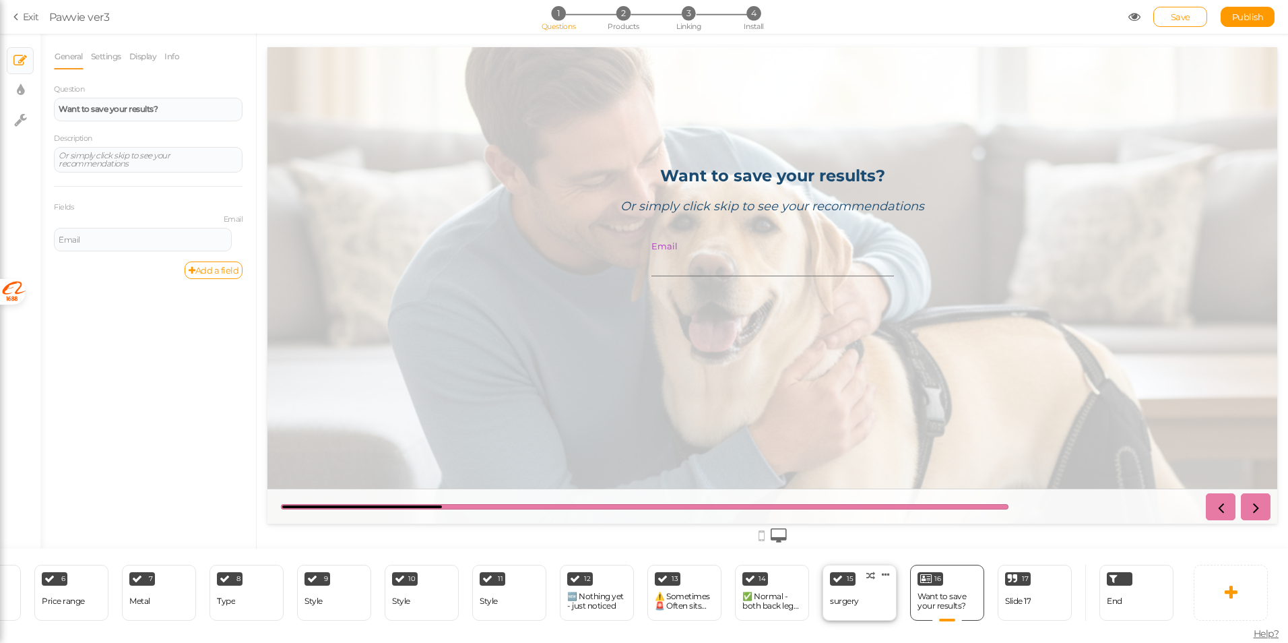
click at [869, 599] on div "15 surgery × Define the conditions to show this slide. Clone Change type Delete" at bounding box center [859, 592] width 74 height 56
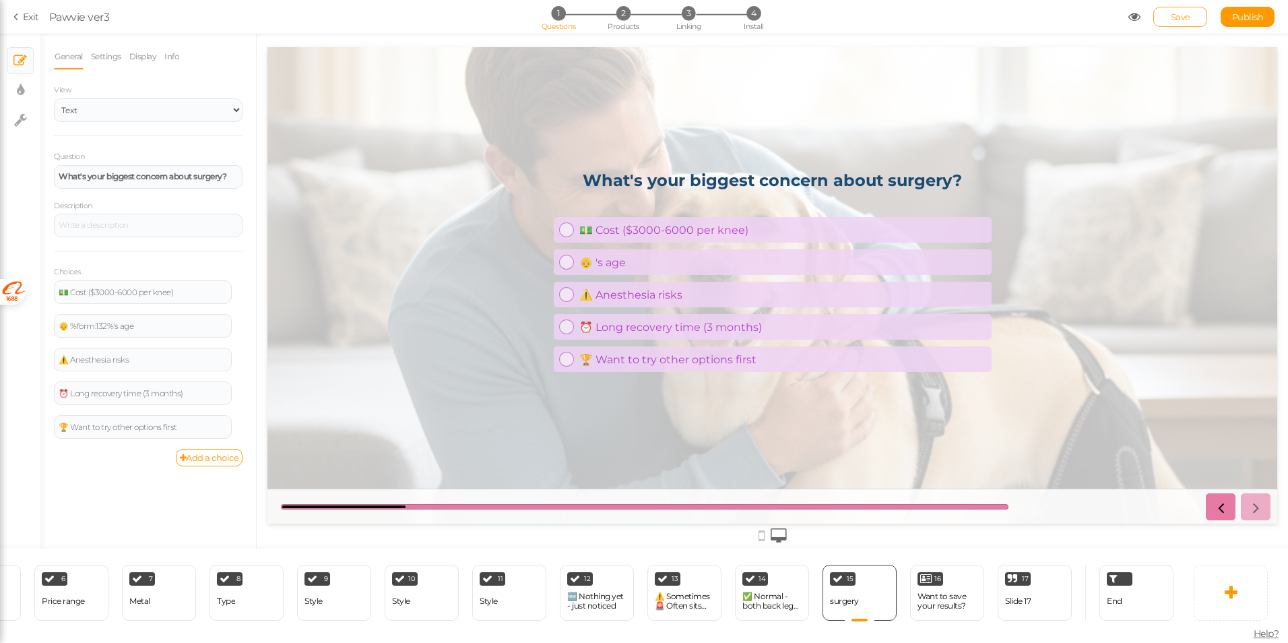
click at [1191, 20] on link "Save" at bounding box center [1180, 17] width 54 height 20
click at [950, 595] on div "Want to save your results?" at bounding box center [946, 600] width 59 height 19
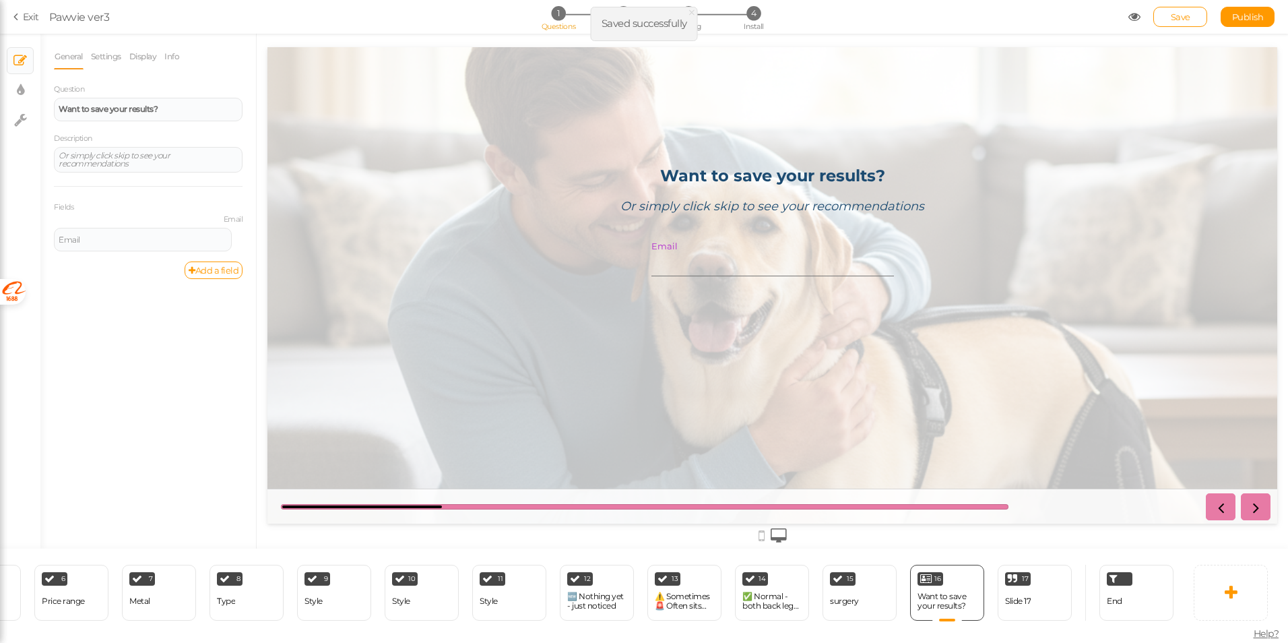
click at [180, 405] on div "General Settings Display Info Question Want to save your results? Description O…" at bounding box center [148, 296] width 216 height 504
click at [1013, 605] on div "Slide 17" at bounding box center [1018, 601] width 26 height 24
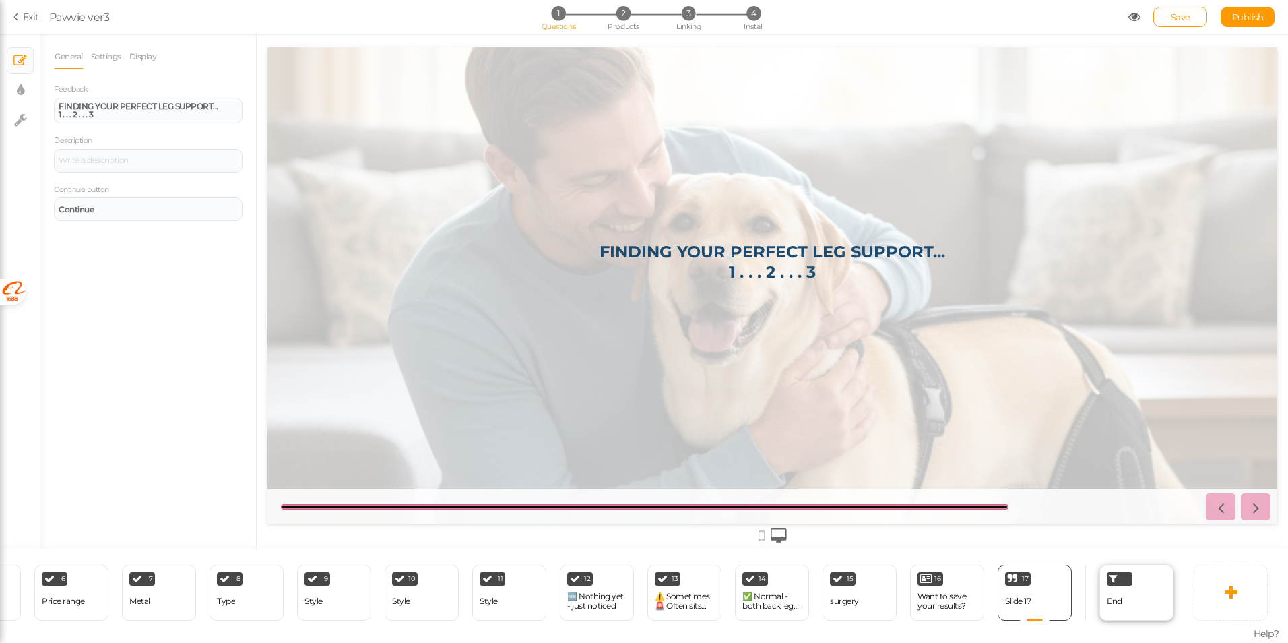
click at [1113, 597] on span "End" at bounding box center [1114, 600] width 15 height 10
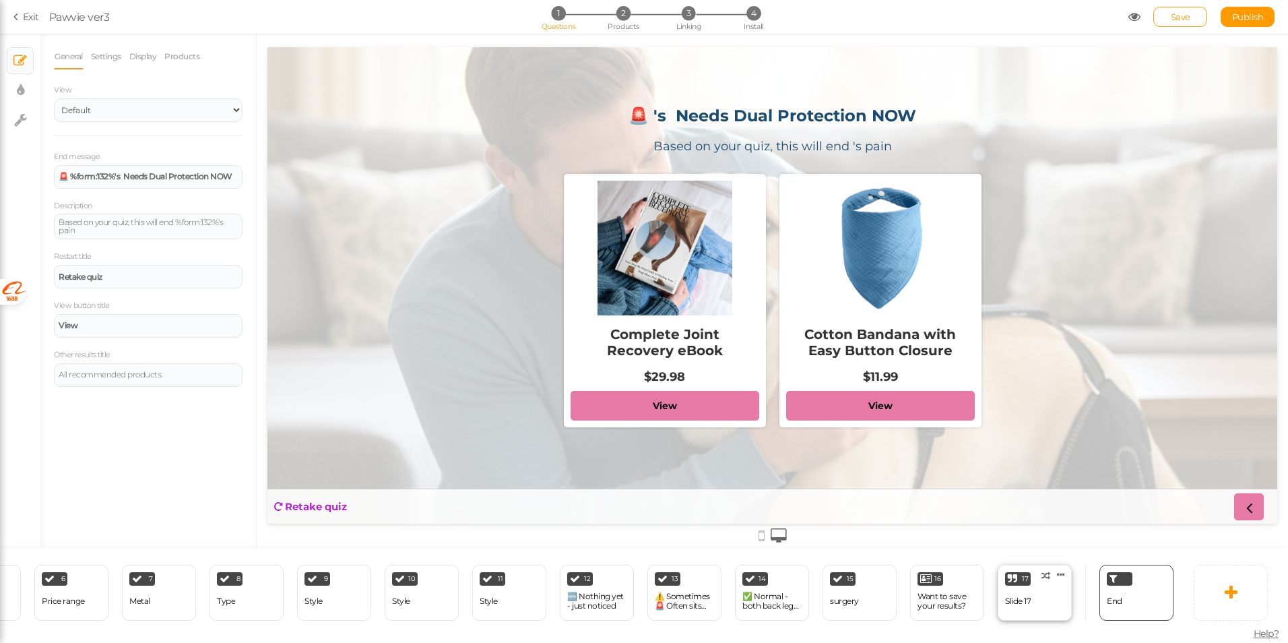
click at [1031, 601] on div "Slide 17" at bounding box center [1018, 601] width 26 height 24
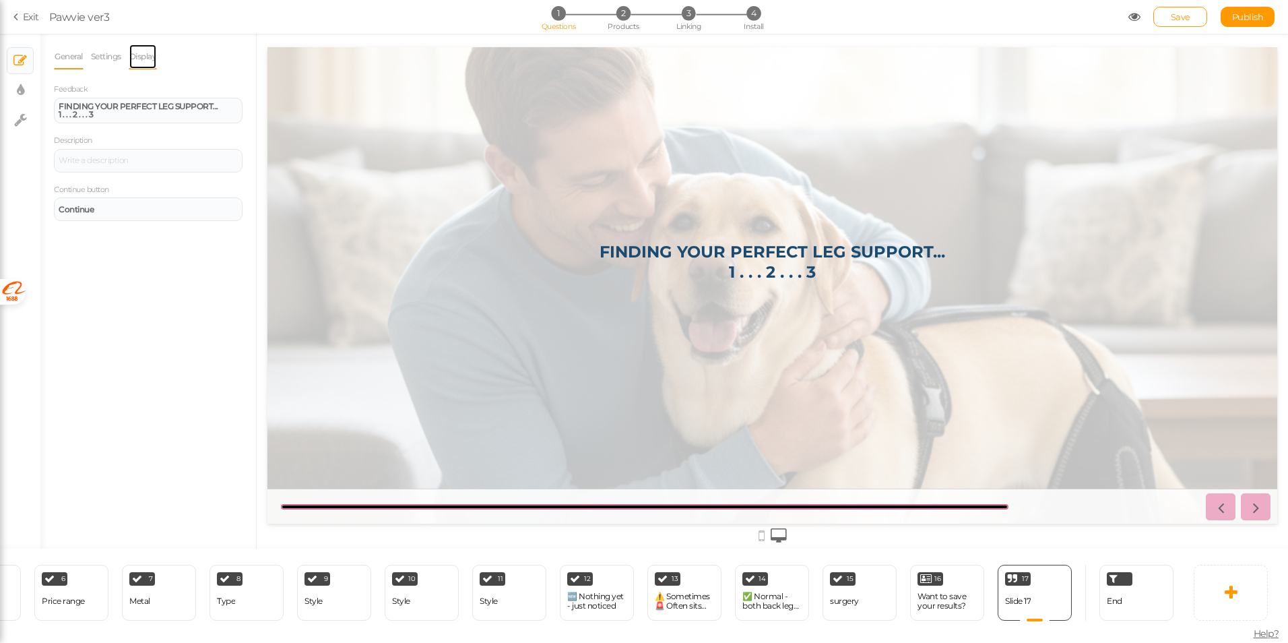
click at [138, 55] on link "Display" at bounding box center [143, 57] width 29 height 26
click at [118, 55] on link "Settings" at bounding box center [106, 57] width 32 height 26
click at [67, 52] on link "General" at bounding box center [69, 57] width 30 height 26
click at [139, 209] on div "Continue" at bounding box center [148, 209] width 179 height 8
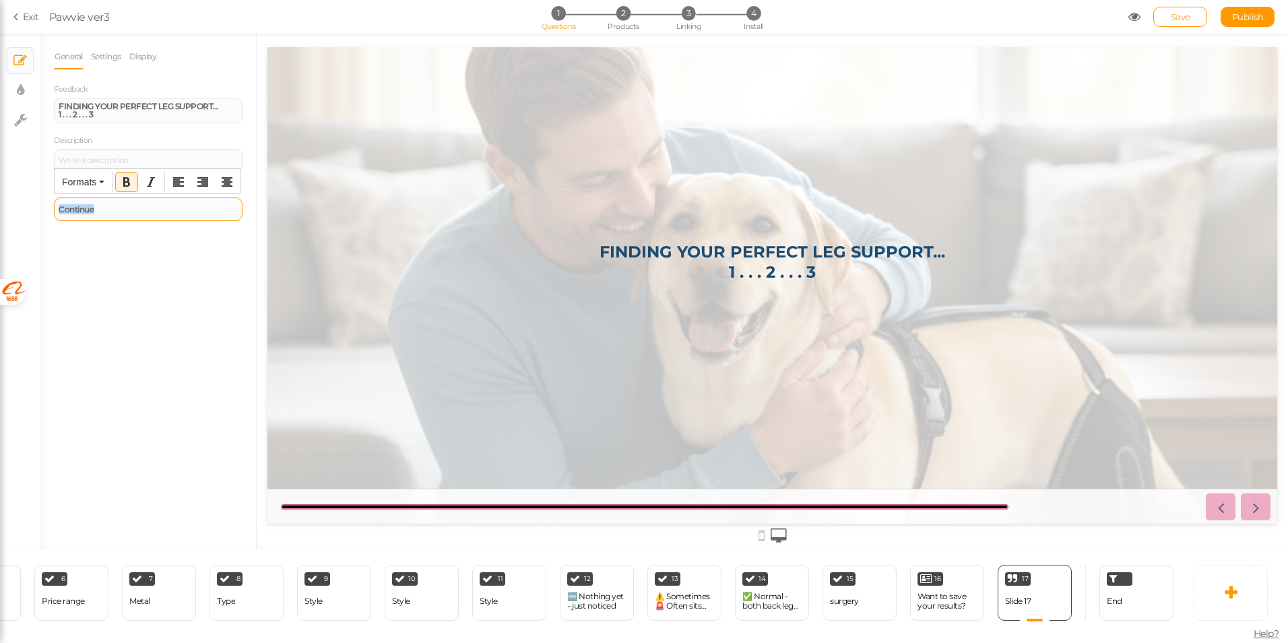
click at [139, 209] on div "Continue" at bounding box center [148, 209] width 179 height 8
click at [143, 322] on div "General Settings Display Feedback FINDING YOUR PERFECT LEG SUPPORT... 1 . . . 2…" at bounding box center [148, 296] width 216 height 504
click at [764, 539] on div at bounding box center [772, 534] width 1010 height 22
click at [760, 540] on icon at bounding box center [761, 535] width 6 height 15
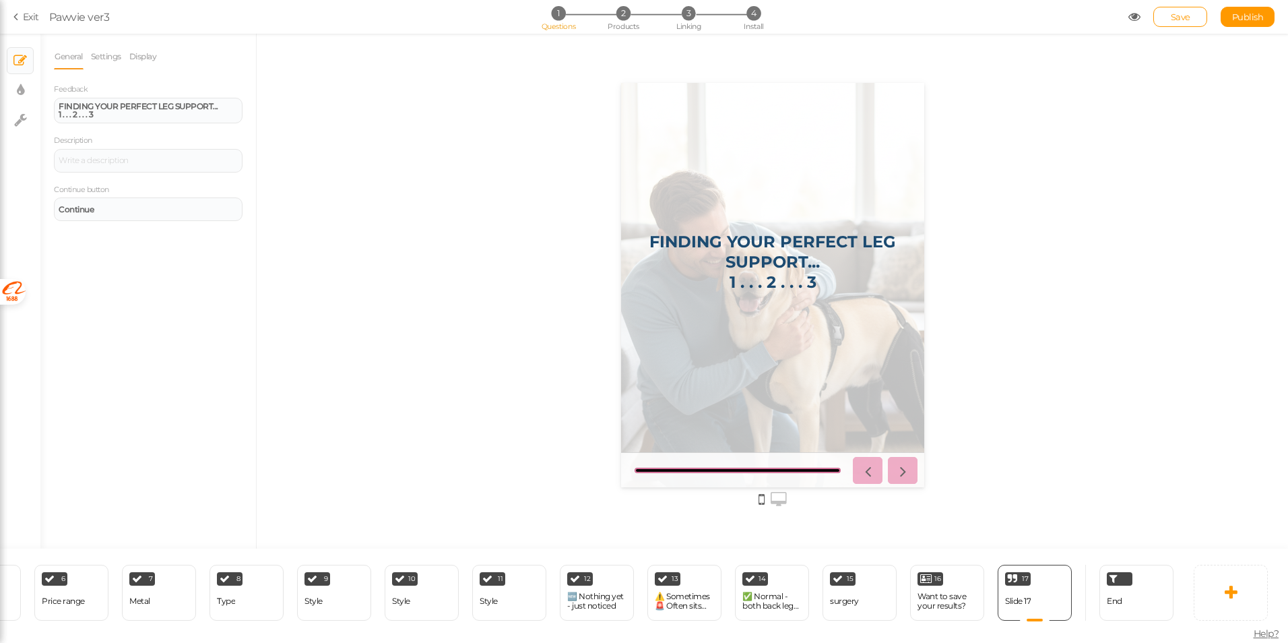
click at [779, 500] on icon at bounding box center [779, 499] width 16 height 15
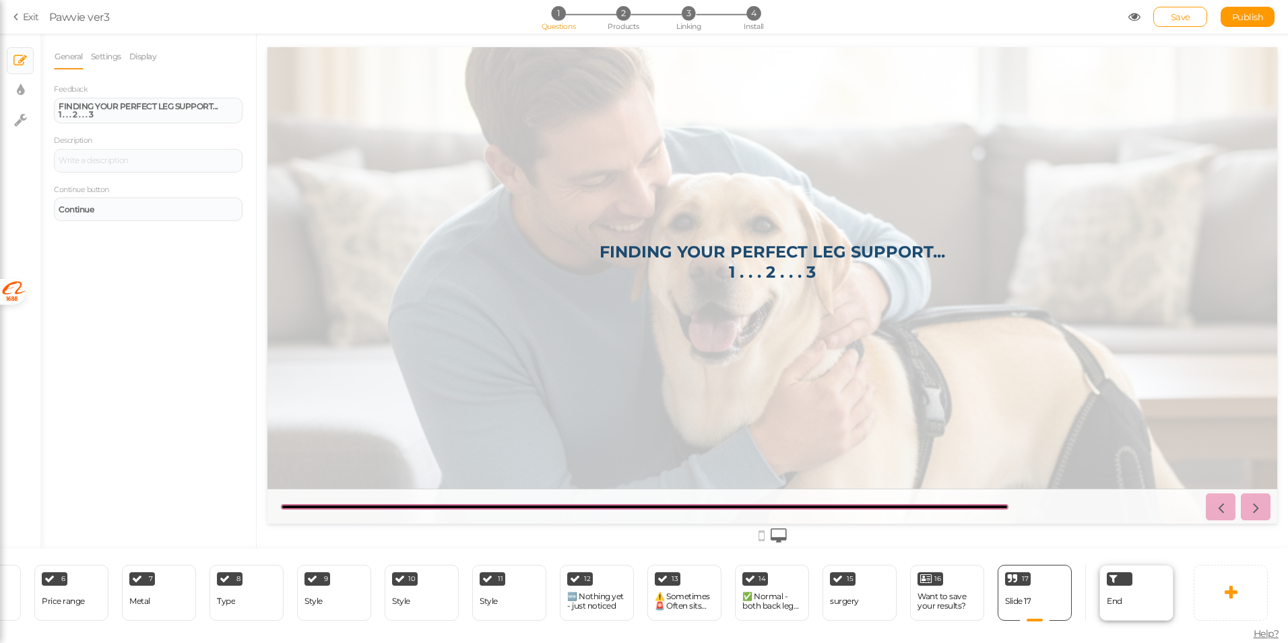
click at [1117, 599] on span "End" at bounding box center [1114, 600] width 15 height 10
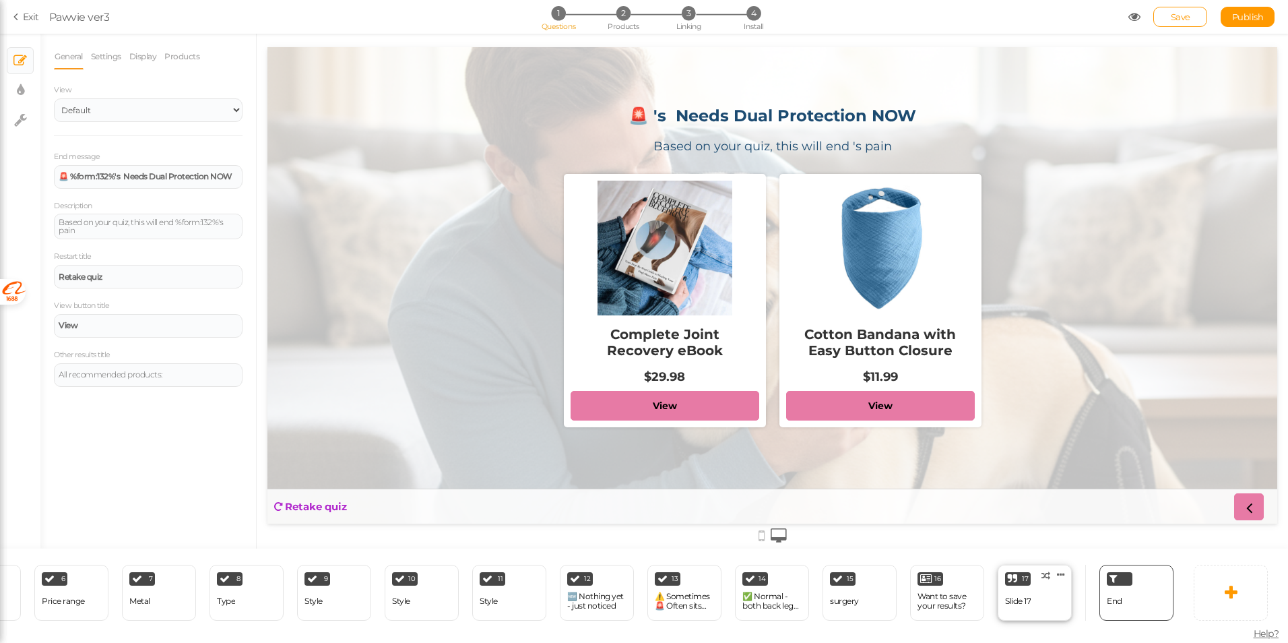
click at [1027, 598] on div "Slide 17" at bounding box center [1018, 600] width 26 height 9
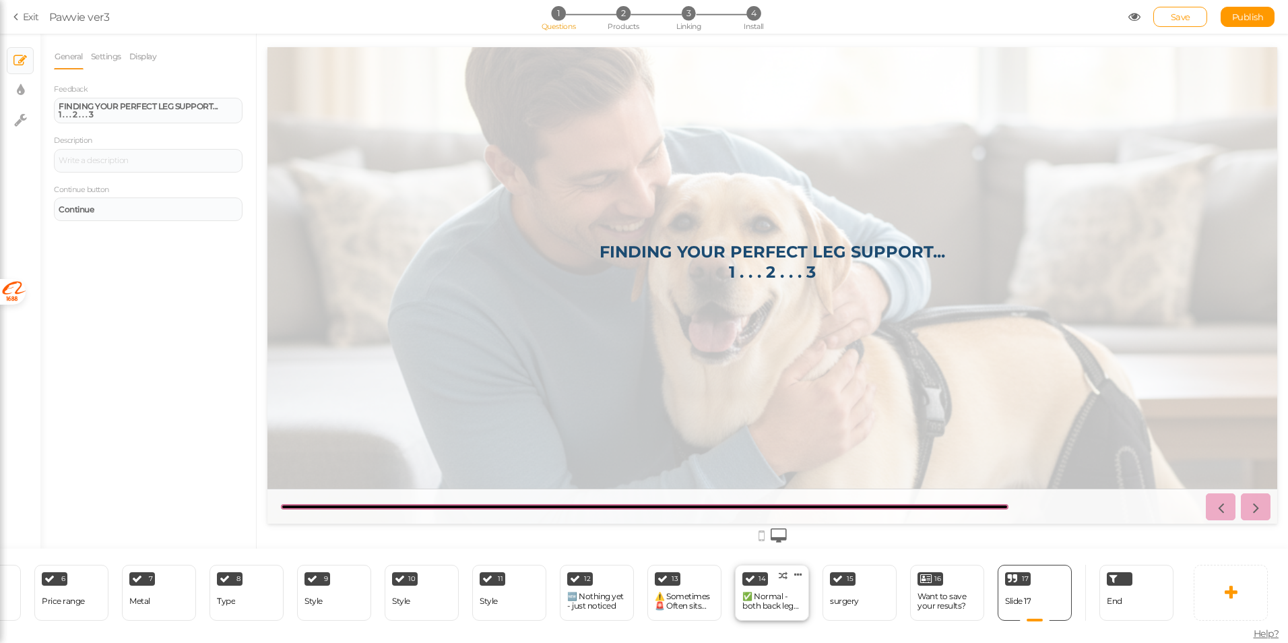
click at [784, 603] on div "✅ Normal - both back legs tucked under body" at bounding box center [771, 600] width 59 height 19
select select "2"
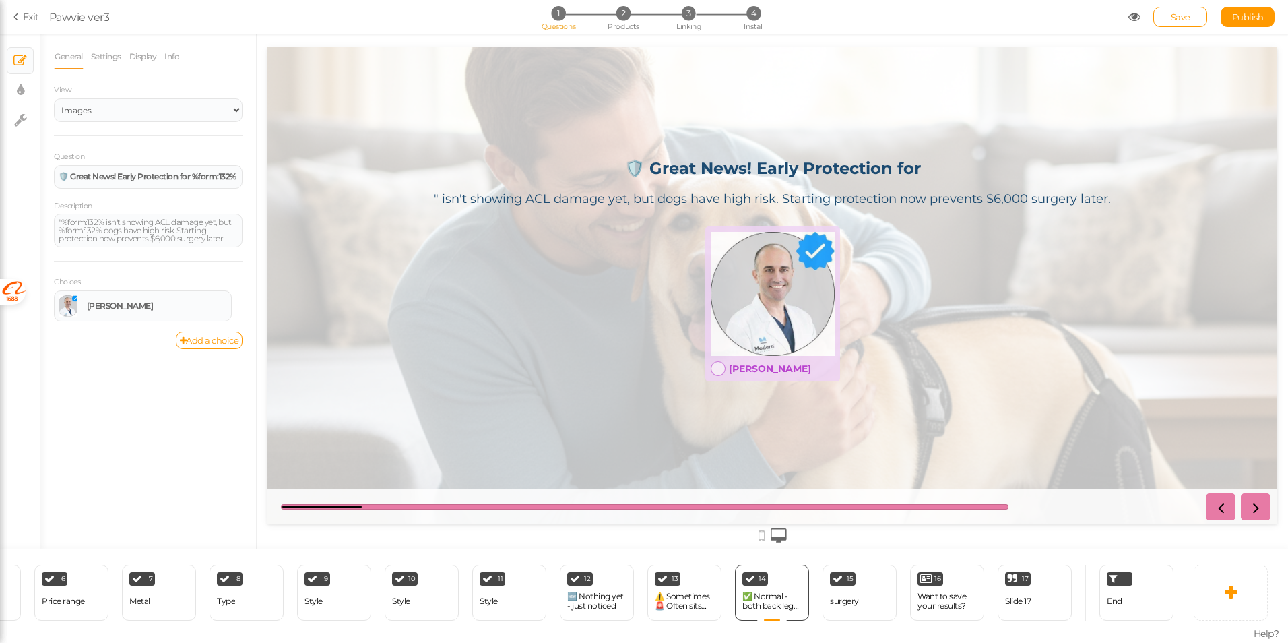
click at [30, 15] on link "Exit" at bounding box center [26, 16] width 26 height 13
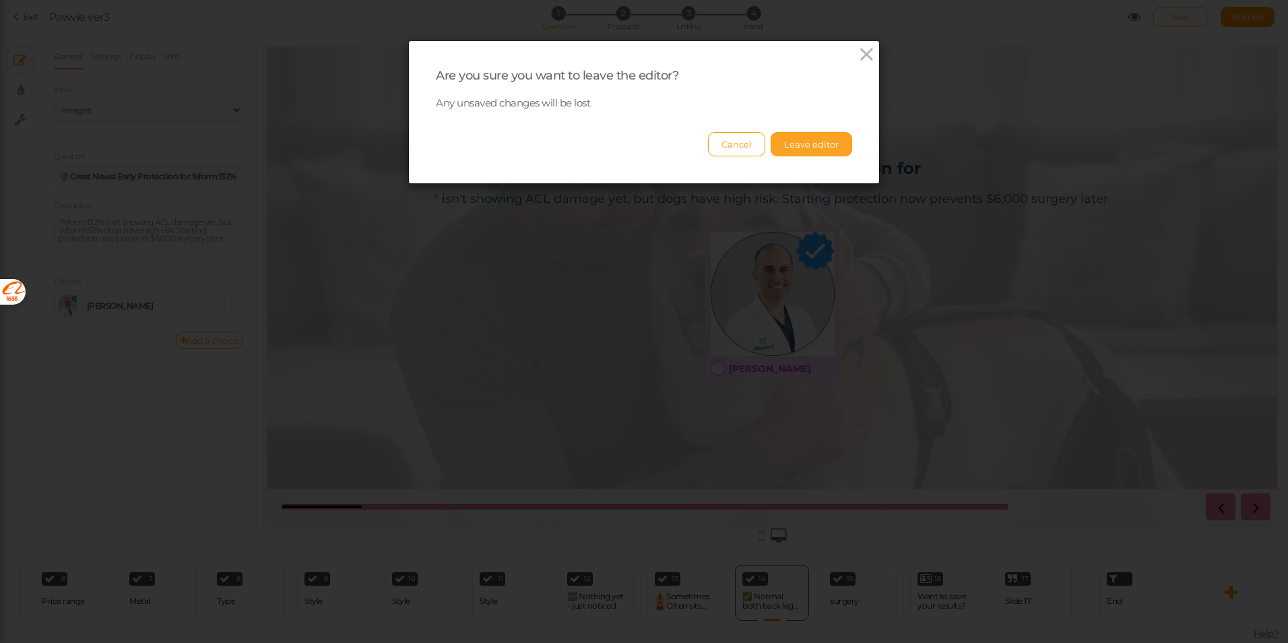
click at [818, 151] on button "Leave editor" at bounding box center [811, 144] width 81 height 24
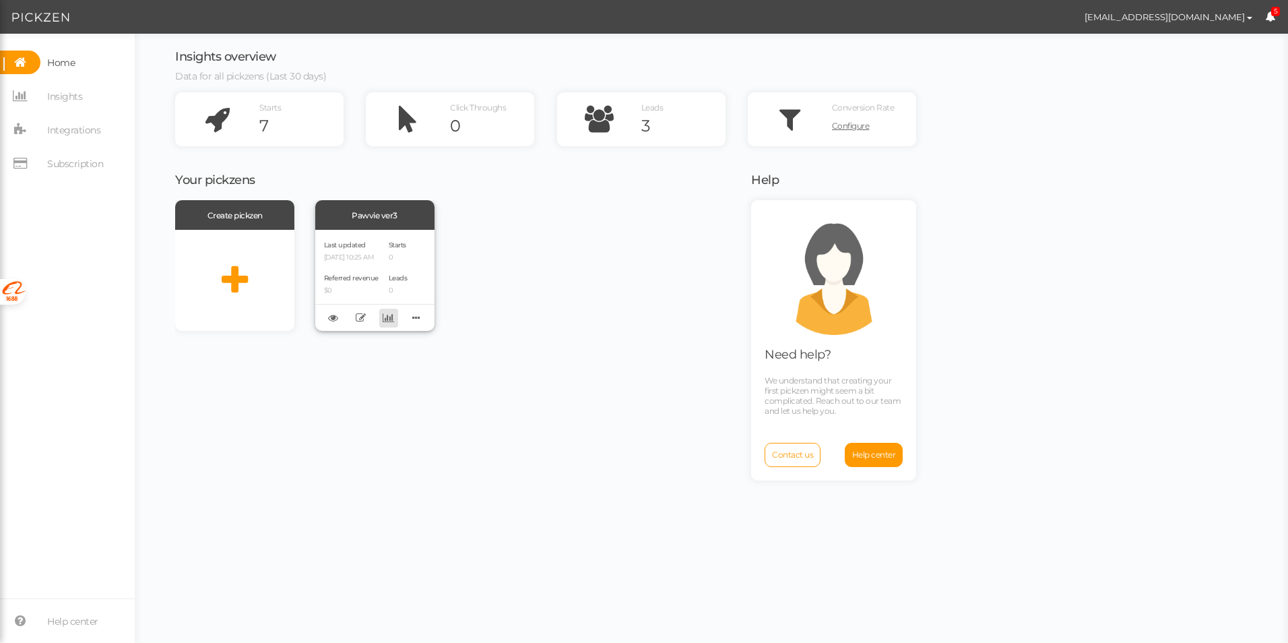
click at [391, 323] on link at bounding box center [388, 317] width 19 height 19
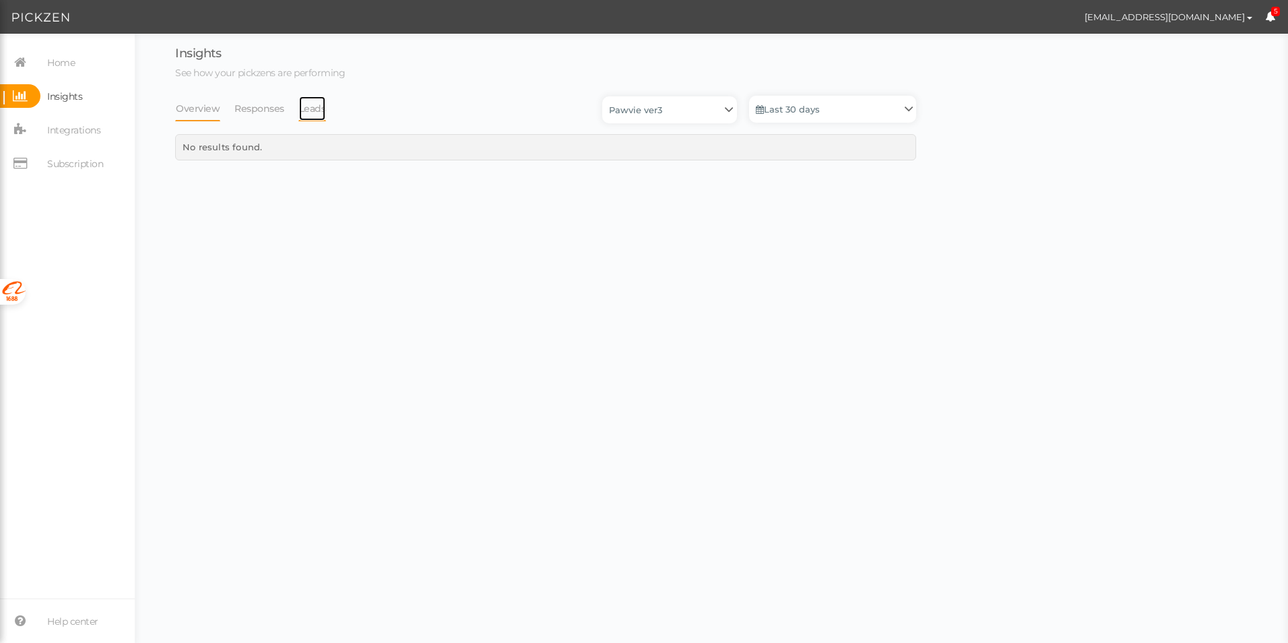
click at [321, 110] on link "Leads" at bounding box center [312, 109] width 28 height 26
click at [213, 116] on link "Overview" at bounding box center [197, 109] width 45 height 26
click at [80, 63] on link "Home" at bounding box center [67, 63] width 135 height 24
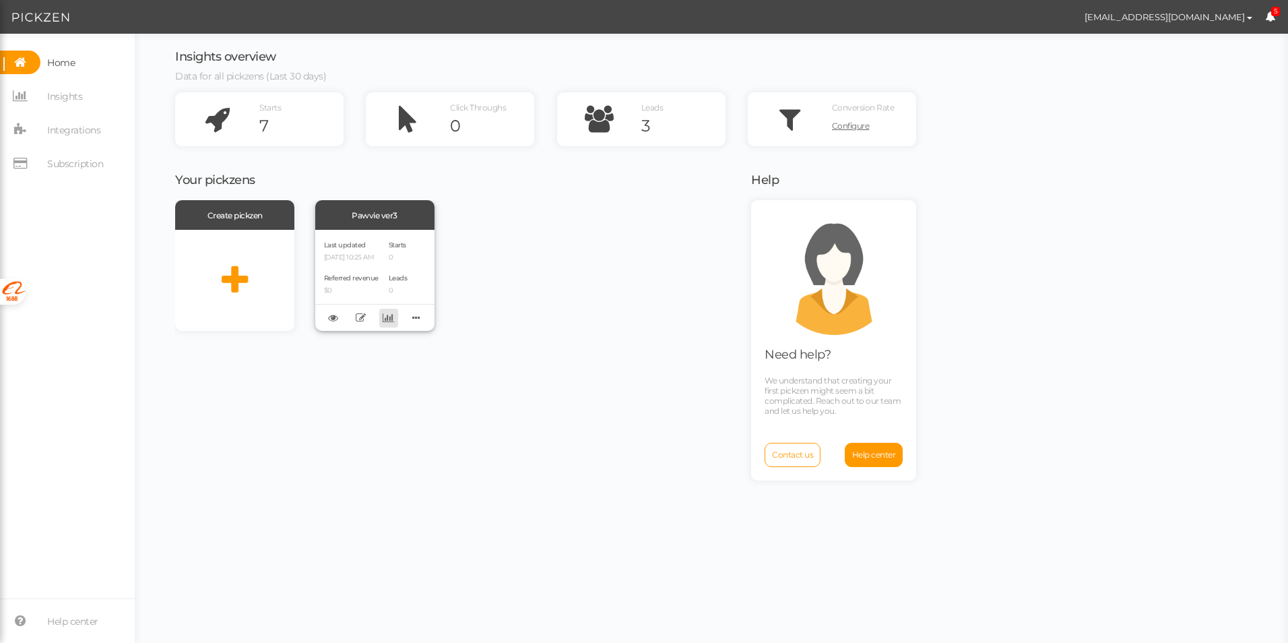
click at [385, 319] on icon at bounding box center [388, 318] width 11 height 10
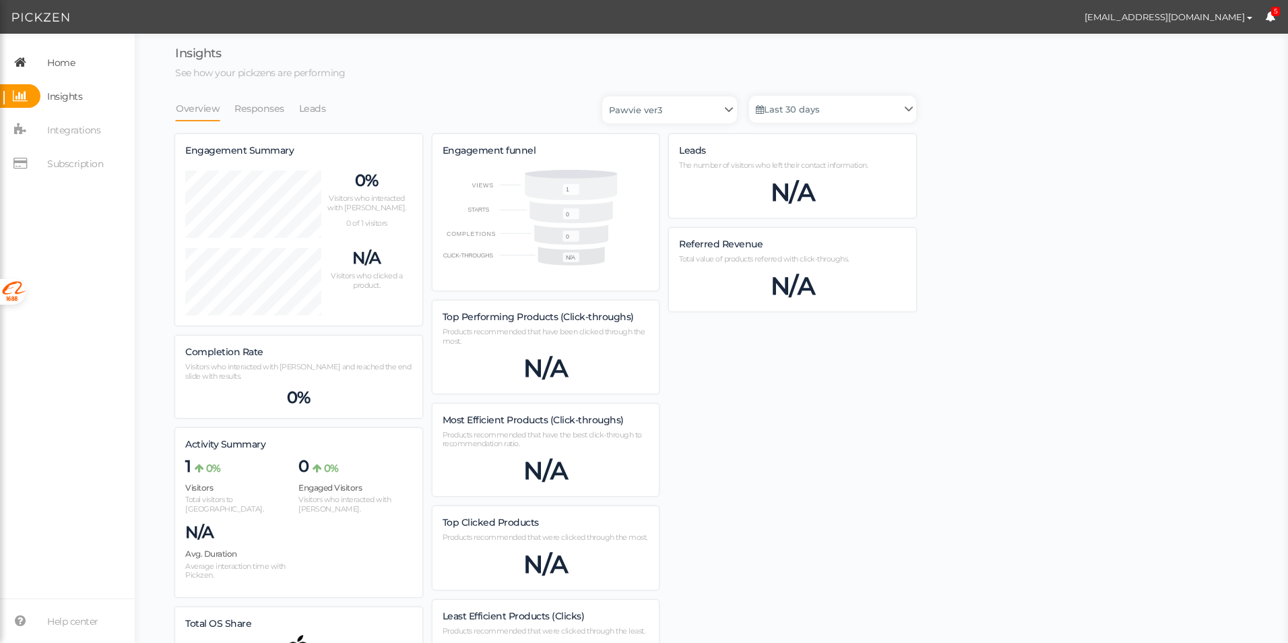
scroll to position [665, 741]
click at [46, 67] on span "Home" at bounding box center [57, 63] width 34 height 24
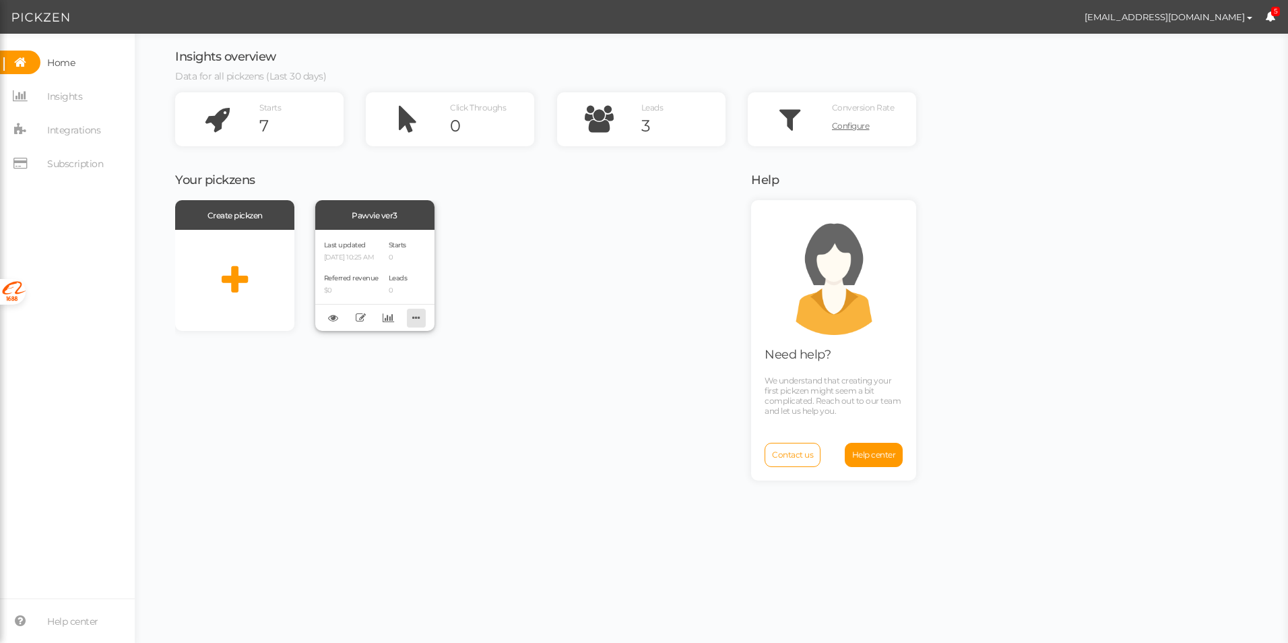
click at [417, 316] on icon at bounding box center [416, 317] width 19 height 21
click at [377, 214] on div "Pawvie ver3" at bounding box center [374, 215] width 119 height 30
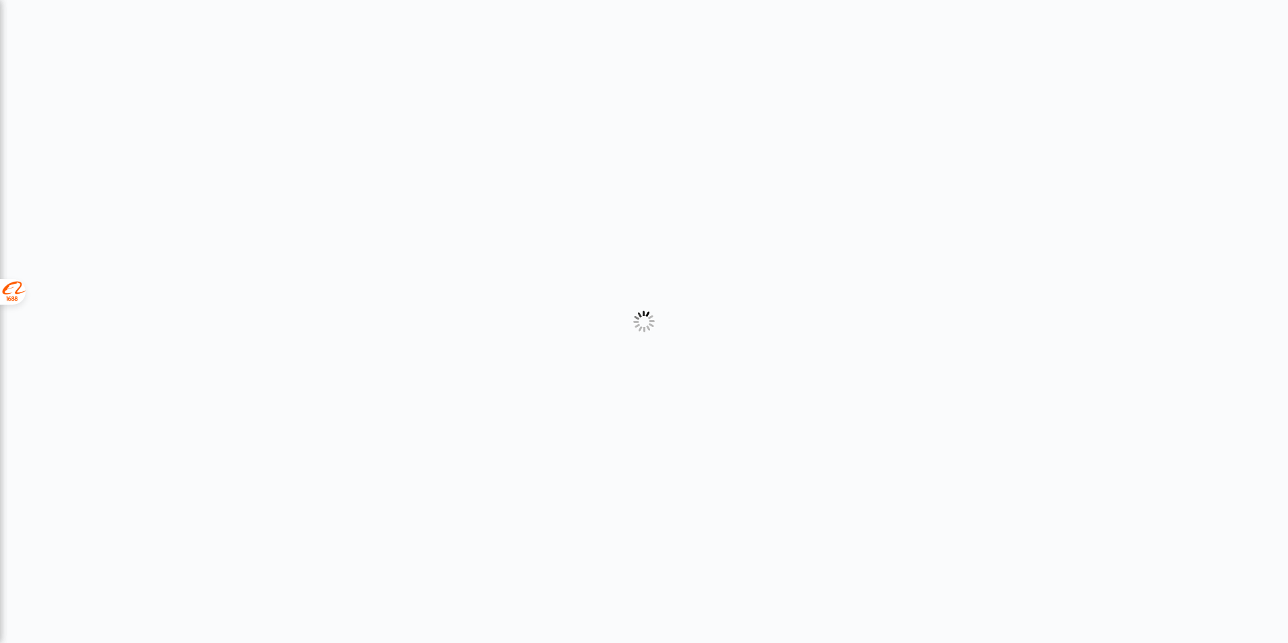
select select "2"
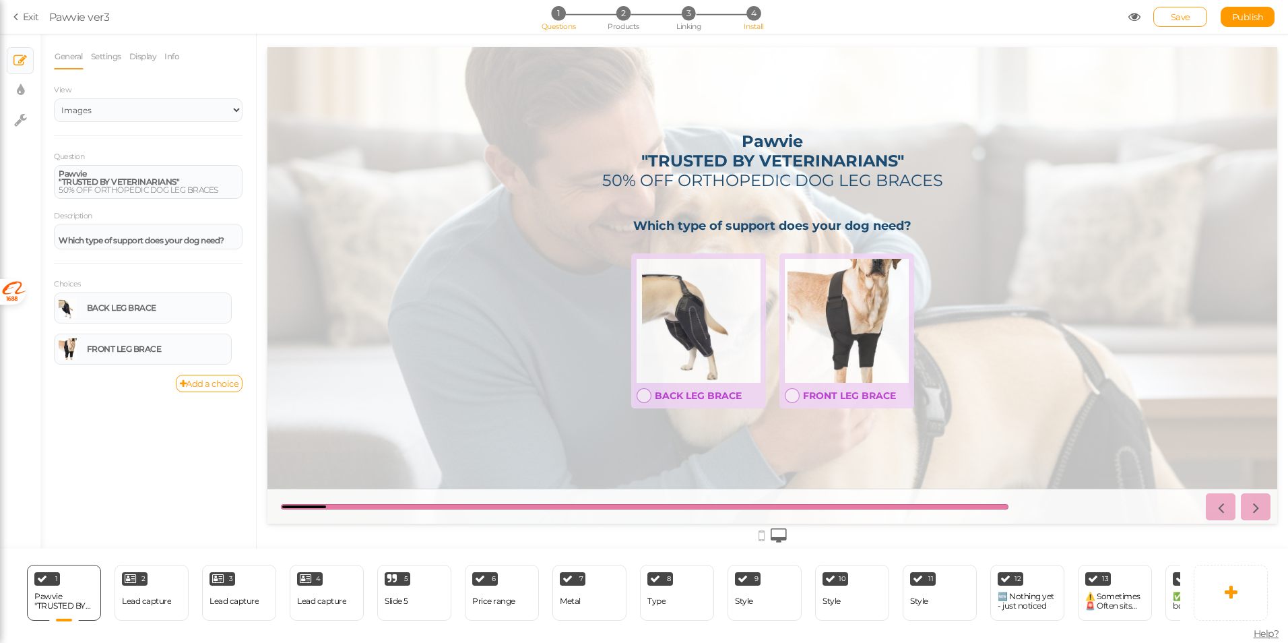
click at [755, 23] on span "Install" at bounding box center [754, 26] width 20 height 9
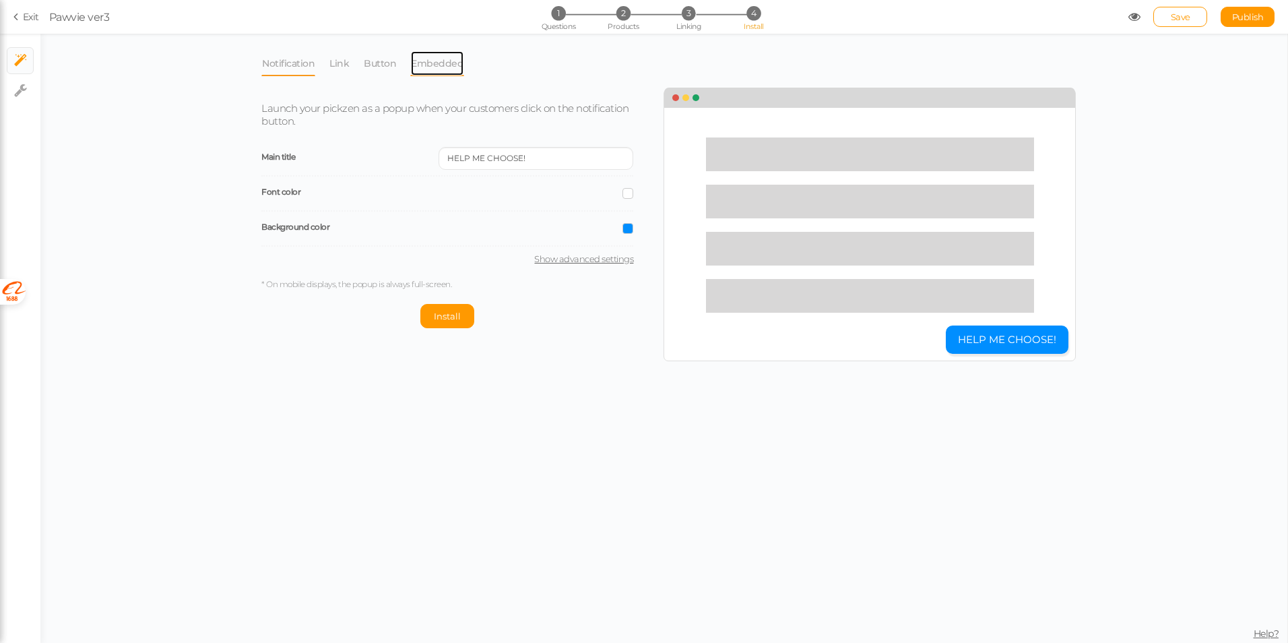
click at [416, 59] on link "Embedded" at bounding box center [437, 64] width 54 height 26
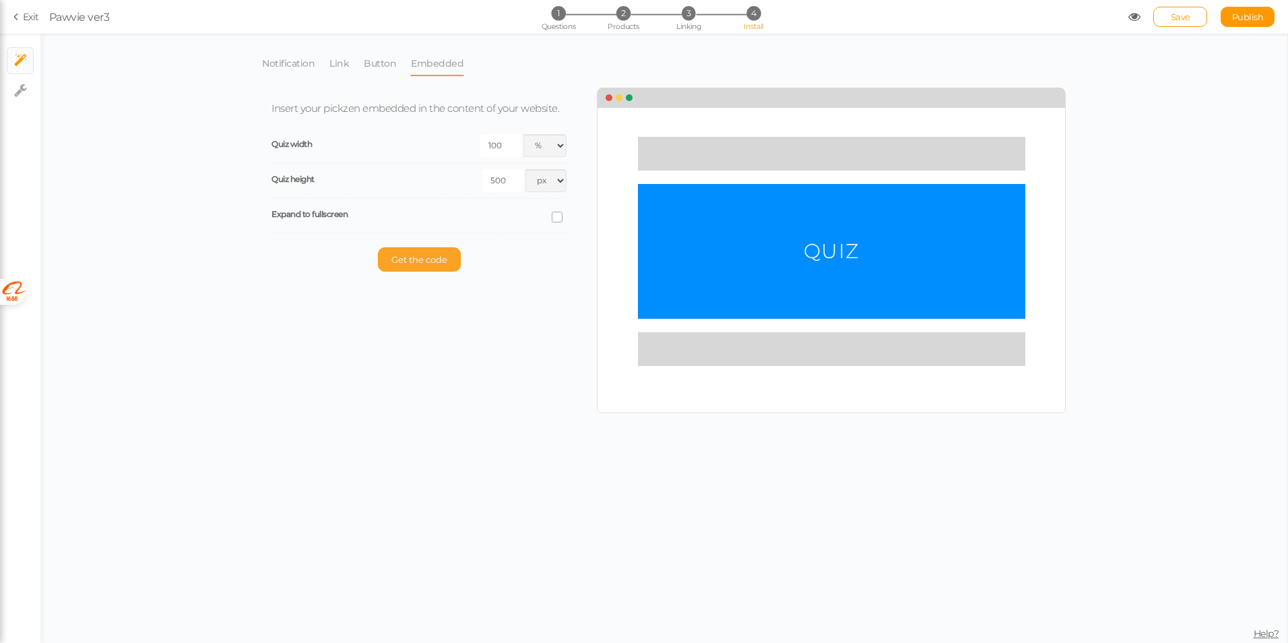
click at [428, 257] on span "Get the code" at bounding box center [419, 259] width 56 height 11
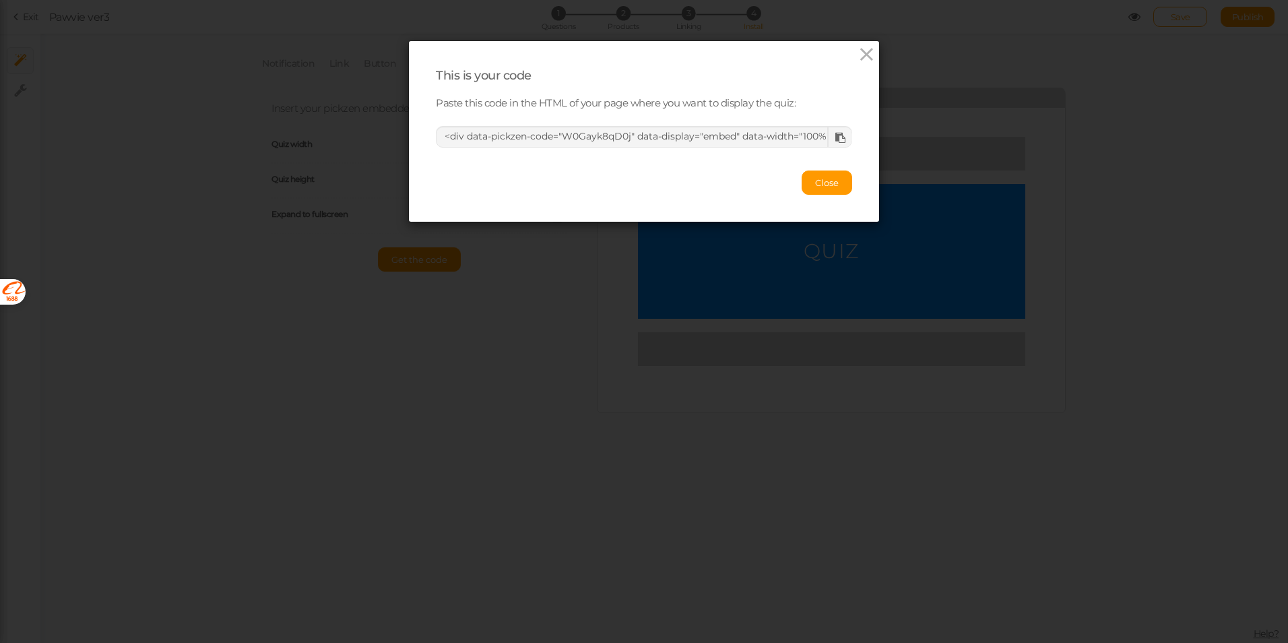
click at [835, 137] on icon at bounding box center [840, 138] width 10 height 10
click at [820, 186] on span "Close" at bounding box center [827, 182] width 24 height 11
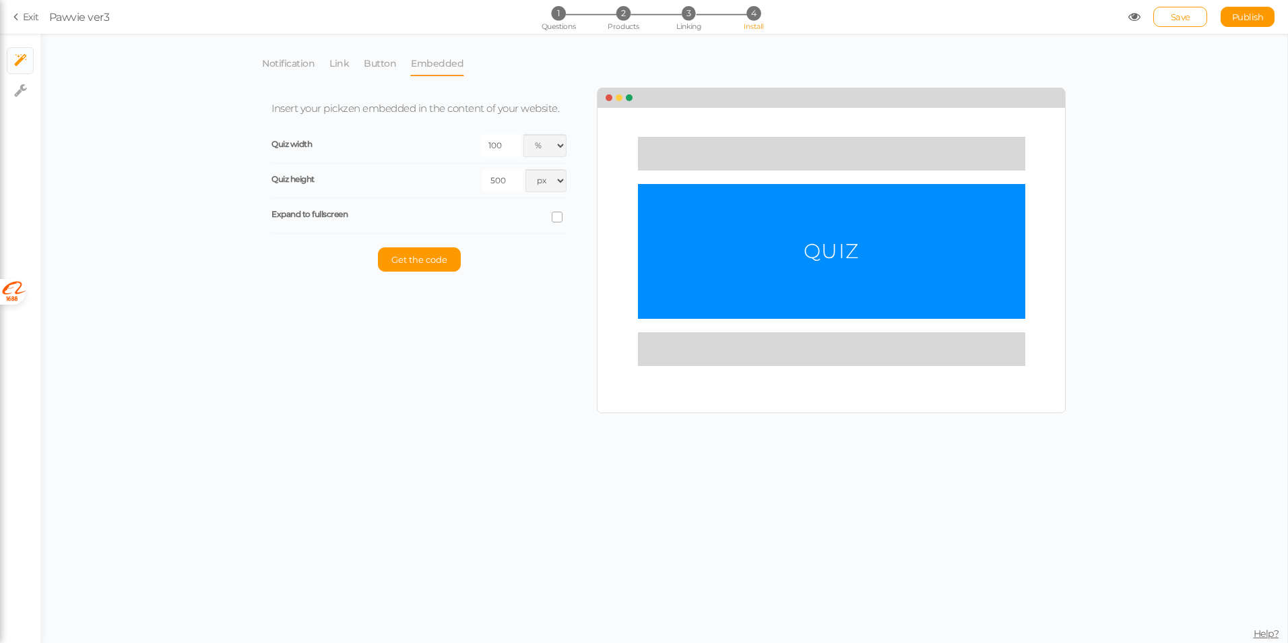
click at [419, 239] on div "Insert your pickzen embedded in the content of your website. Quiz width 100 px …" at bounding box center [428, 187] width 335 height 196
click at [415, 254] on span "Get the code" at bounding box center [419, 259] width 56 height 11
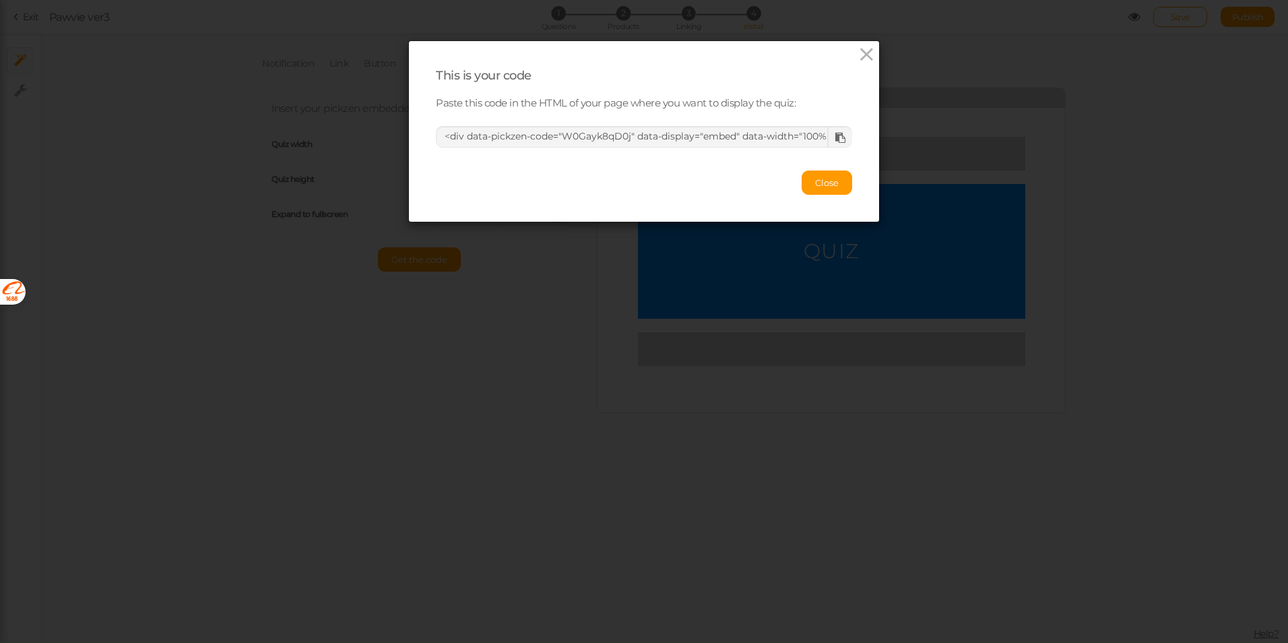
click at [835, 135] on icon at bounding box center [840, 138] width 10 height 10
click at [865, 57] on icon at bounding box center [867, 54] width 20 height 20
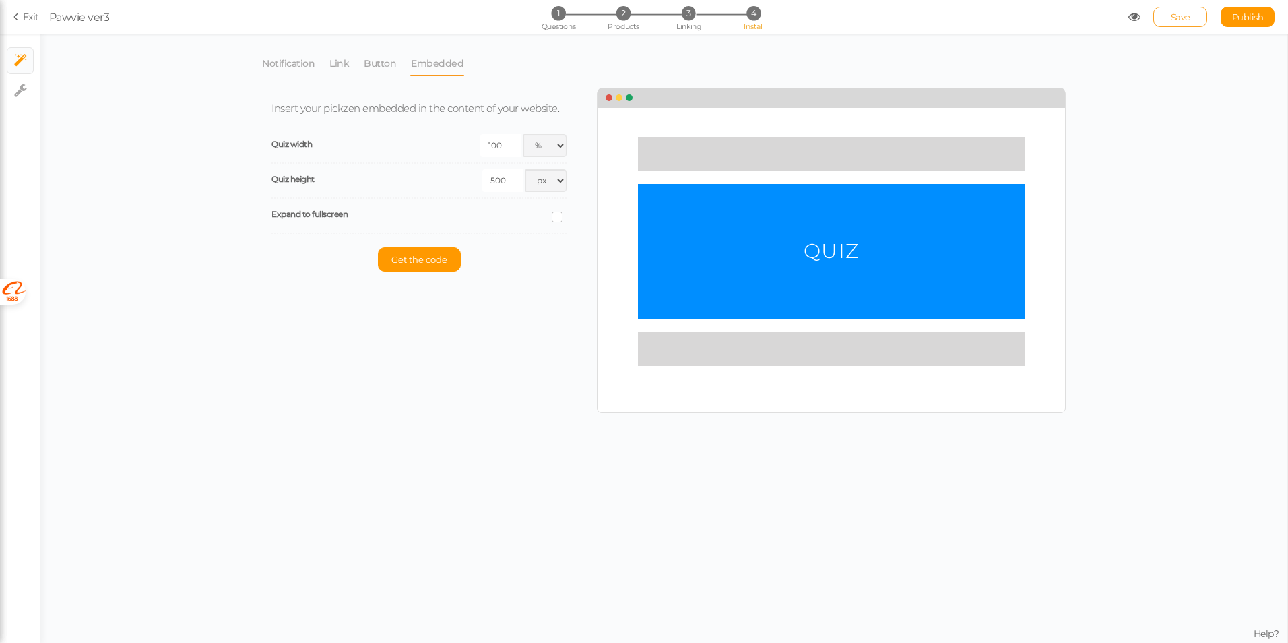
click at [1189, 26] on link "Save" at bounding box center [1180, 17] width 54 height 20
click at [1248, 22] on link "Publish" at bounding box center [1247, 17] width 54 height 20
click at [28, 20] on link "Exit" at bounding box center [26, 16] width 26 height 13
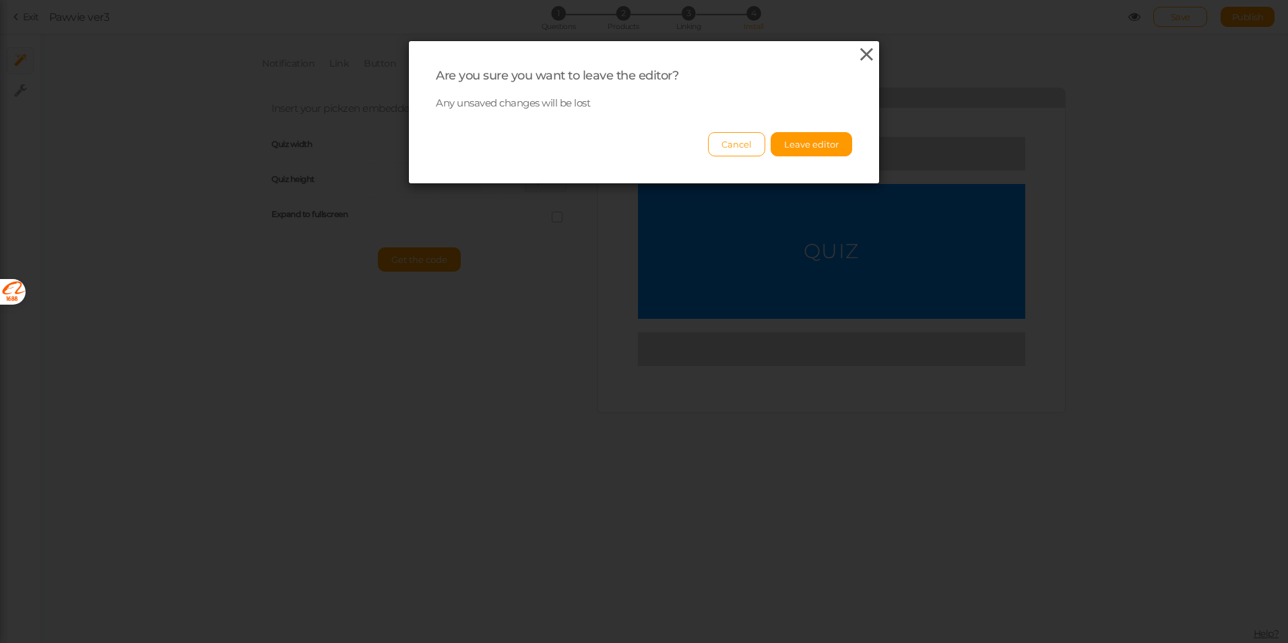
click at [859, 59] on icon at bounding box center [867, 54] width 20 height 20
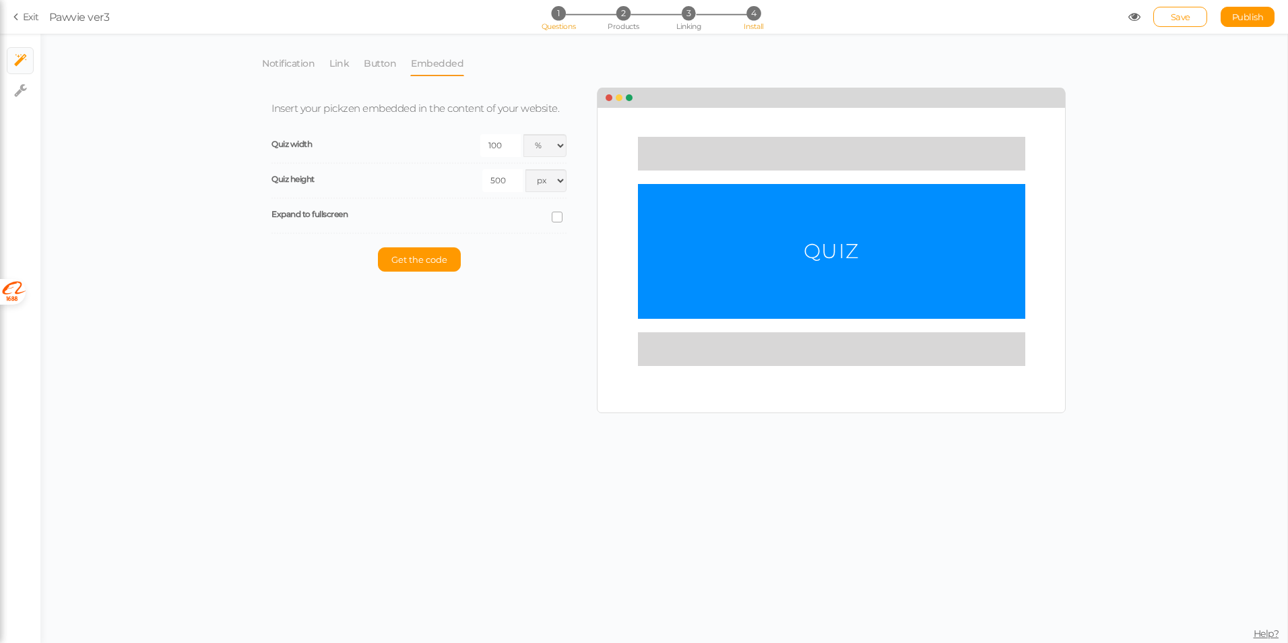
click at [562, 15] on span "1" at bounding box center [558, 13] width 14 height 14
select select "2"
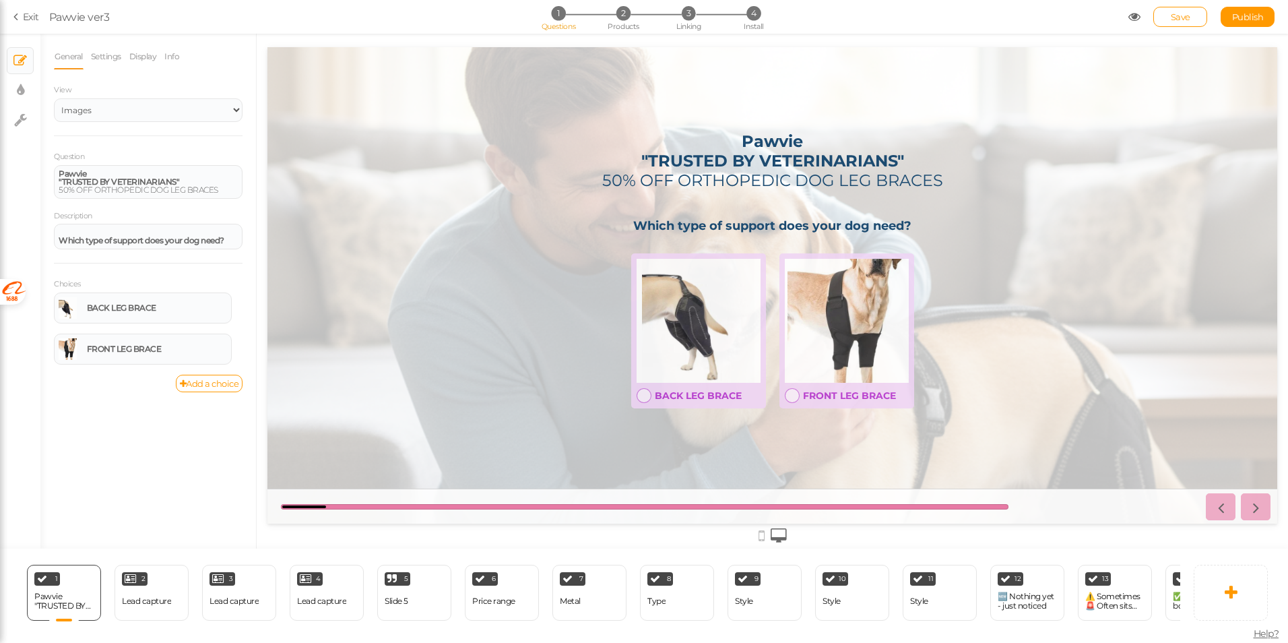
click at [92, 404] on div "General Settings Display Info View Text Images Slider Dropdown Question Pawvie …" at bounding box center [148, 296] width 216 height 504
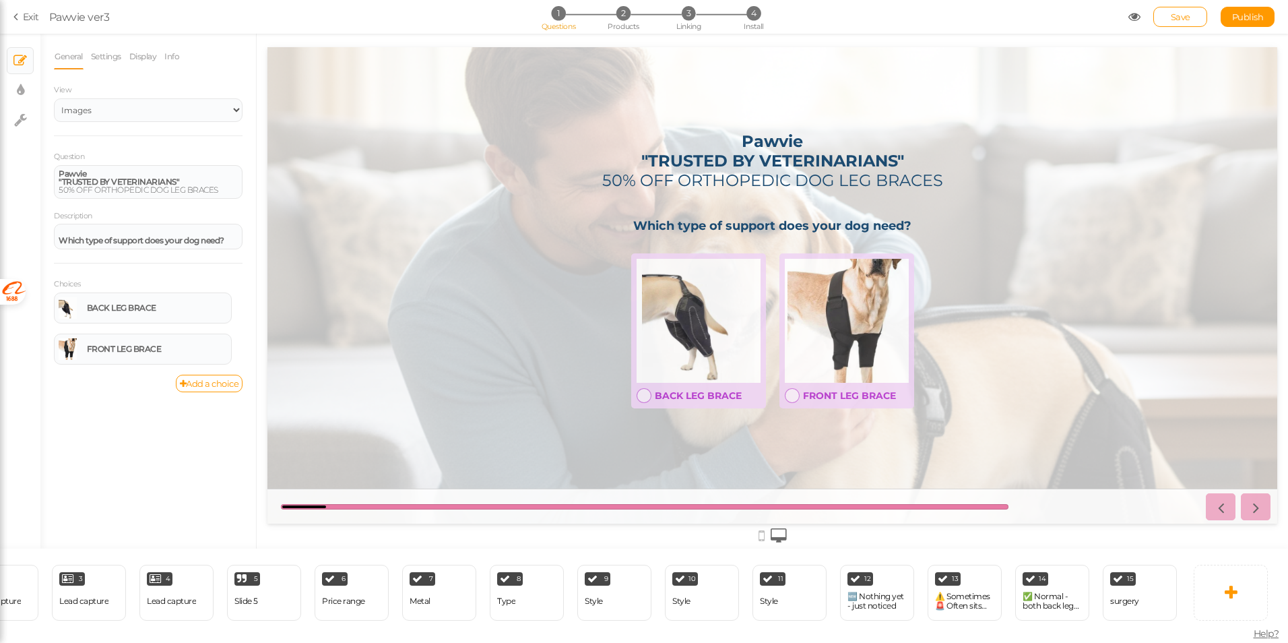
scroll to position [0, 430]
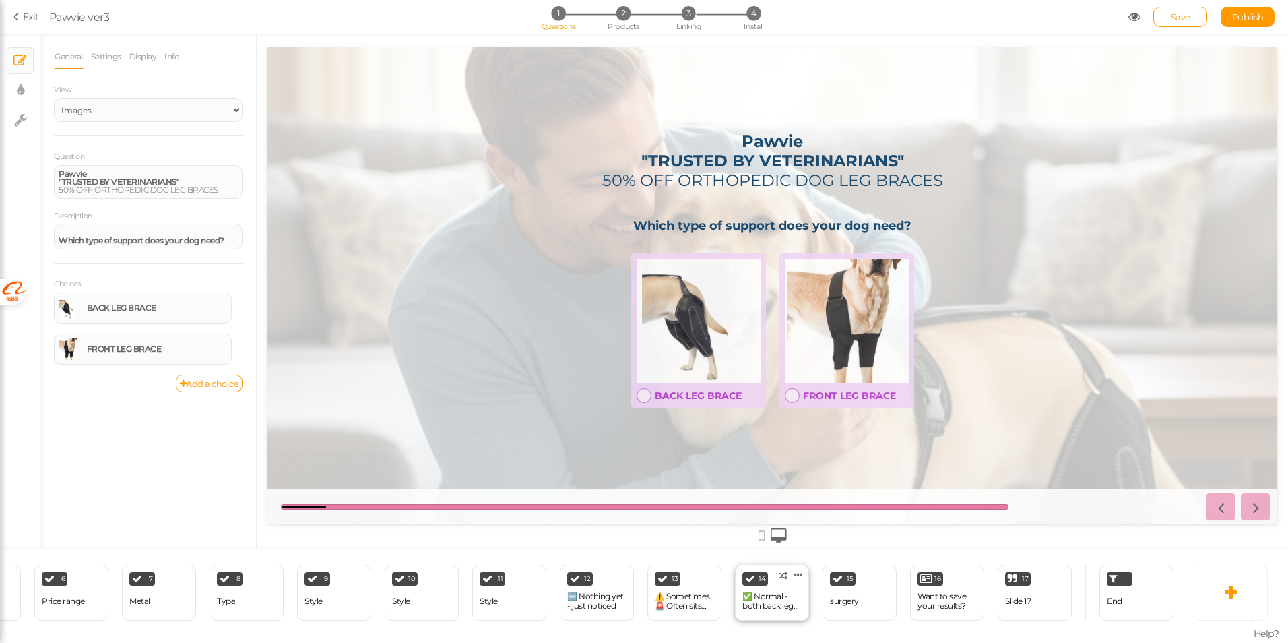
click at [783, 597] on div "✅ Normal - both back legs tucked under body" at bounding box center [771, 600] width 59 height 19
select select "2"
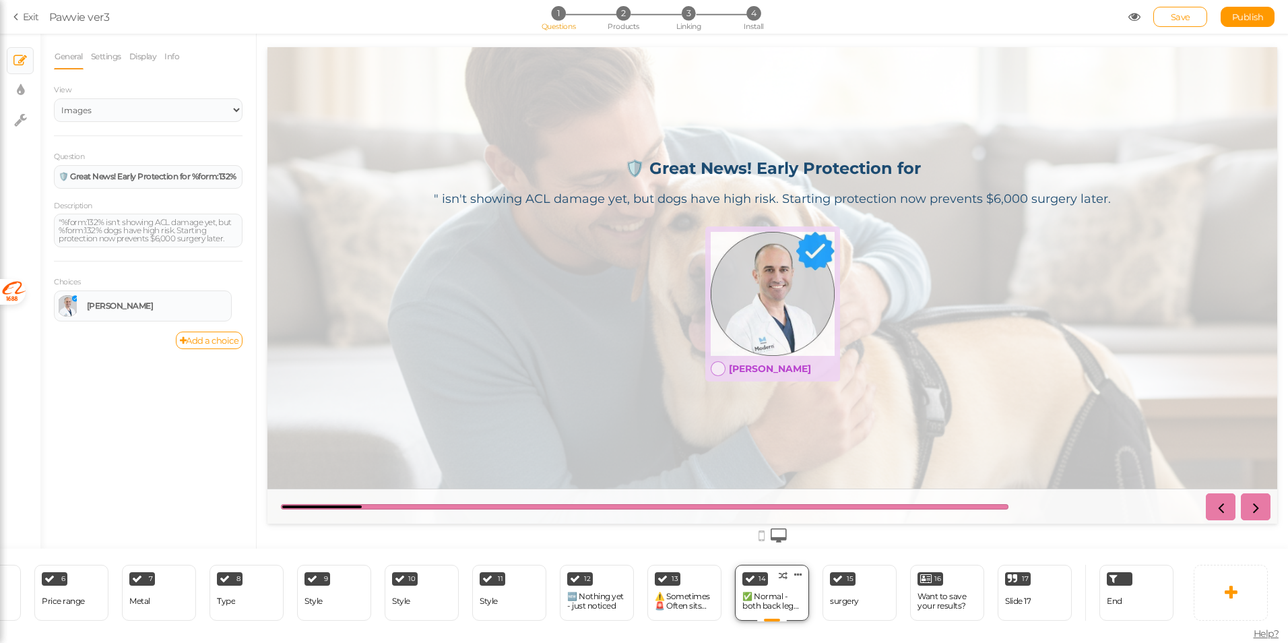
scroll to position [0, 0]
click at [587, 594] on div "🆕 Nothing yet - just noticed" at bounding box center [596, 600] width 59 height 19
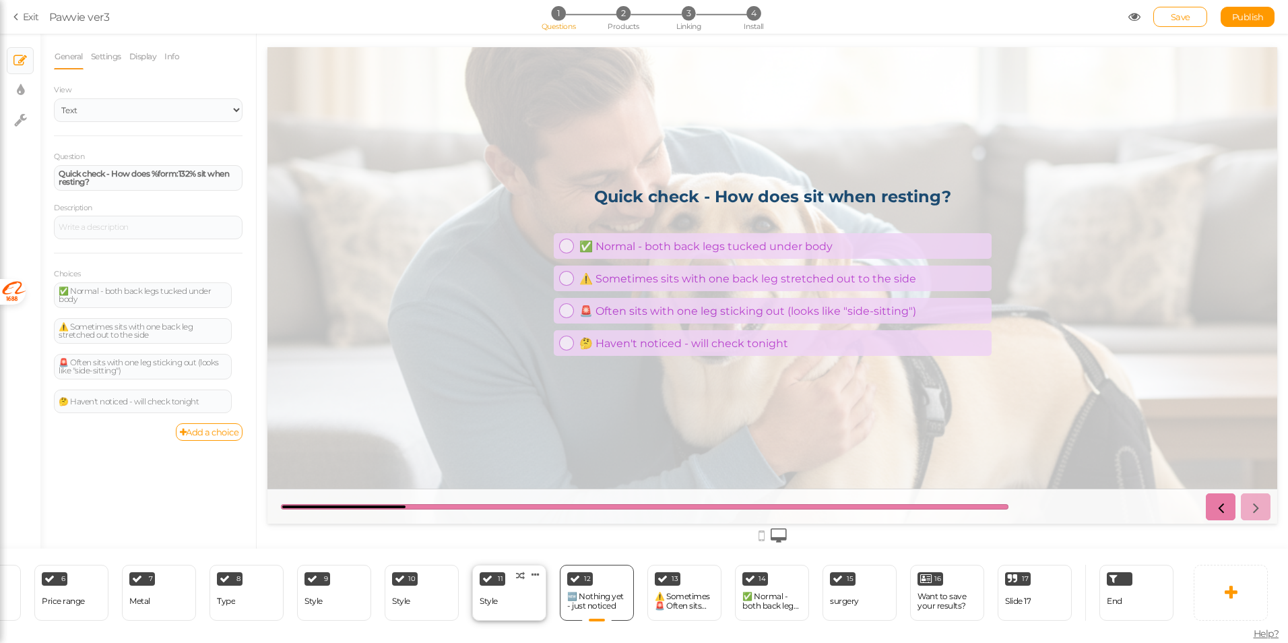
click at [504, 601] on div "11 Style × Define the conditions to show this slide. Clone Change type Delete" at bounding box center [509, 592] width 74 height 56
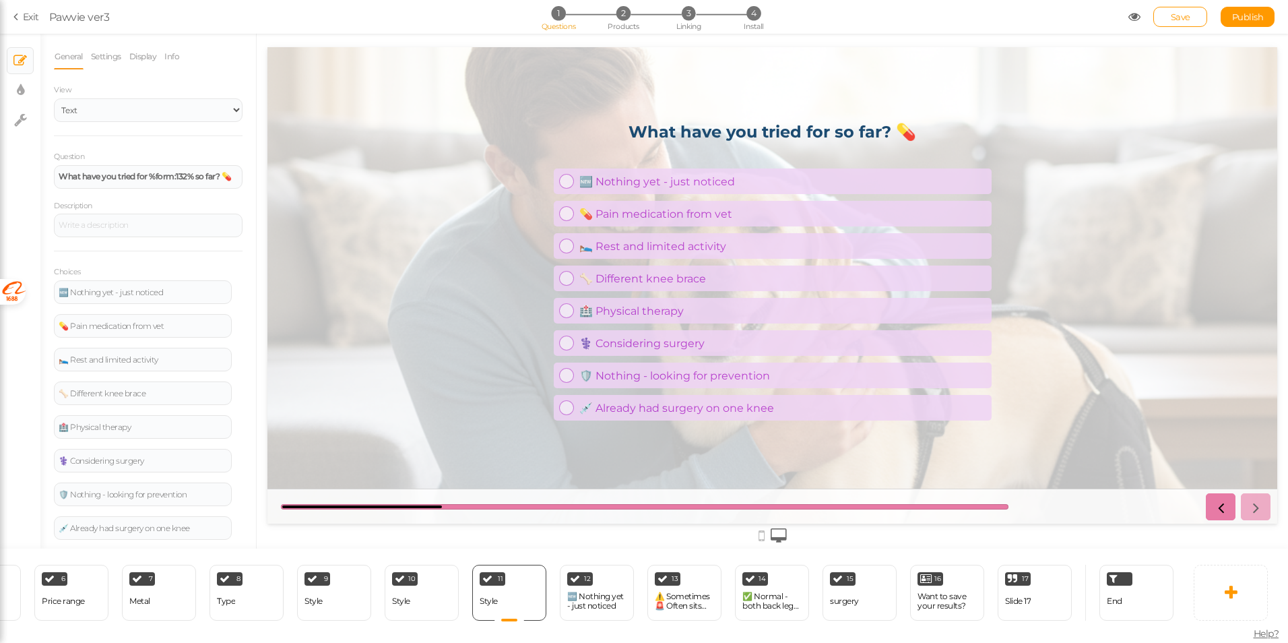
click at [32, 368] on div "× Slides × Display settings × Settings" at bounding box center [20, 291] width 40 height 515
click at [752, 22] on span "Install" at bounding box center [754, 26] width 20 height 9
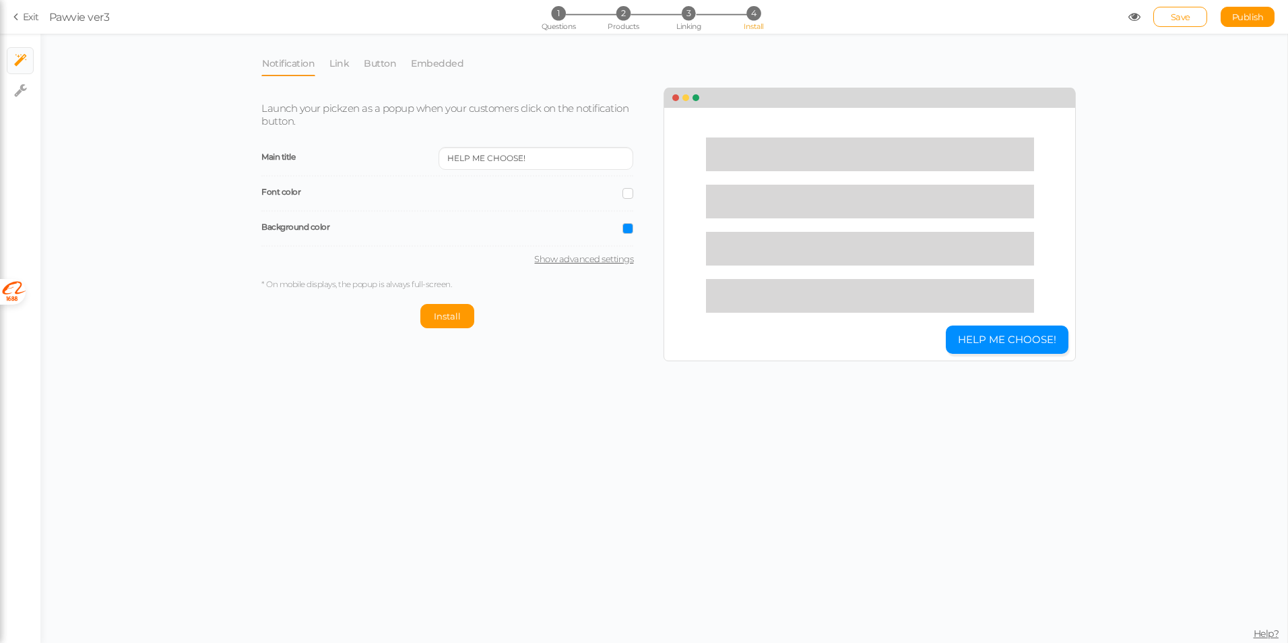
click at [624, 258] on link "Show advanced settings" at bounding box center [447, 258] width 372 height 11
select select "pct"
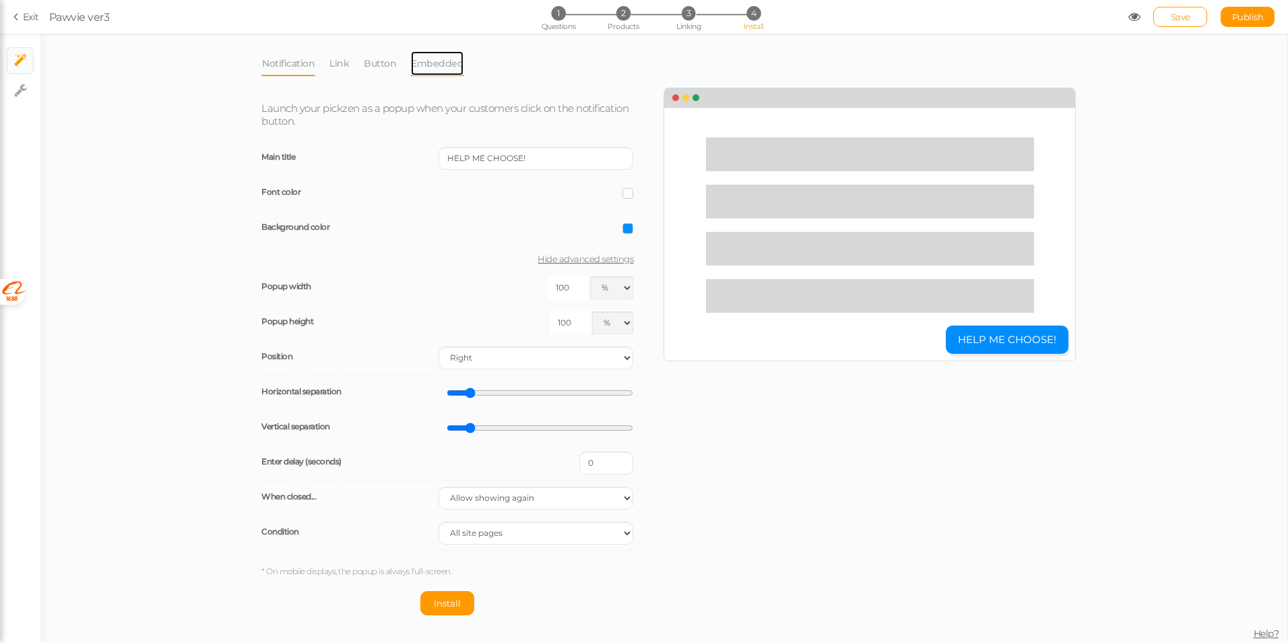
click at [439, 66] on link "Embedded" at bounding box center [437, 64] width 54 height 26
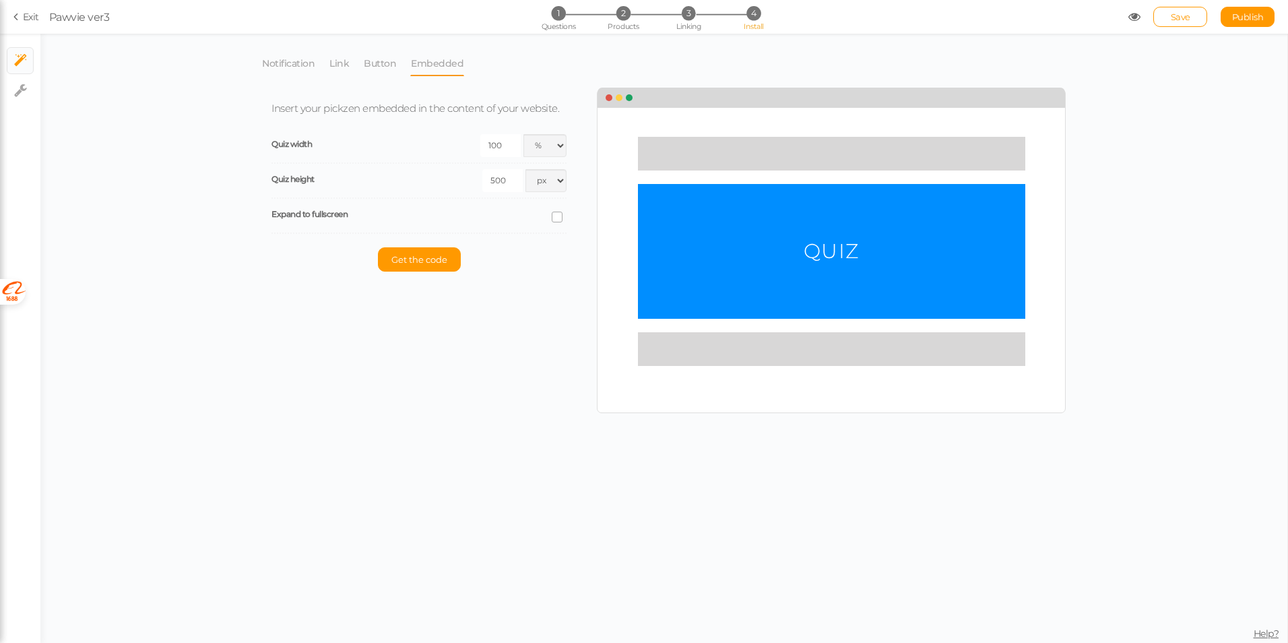
click at [554, 214] on icon at bounding box center [557, 217] width 18 height 7
click at [0, 0] on input "checkbox" at bounding box center [0, 0] width 0 height 0
click at [457, 258] on select "Light Dark" at bounding box center [488, 250] width 156 height 23
select select "light"
click at [410, 239] on select "Light Dark" at bounding box center [488, 250] width 156 height 23
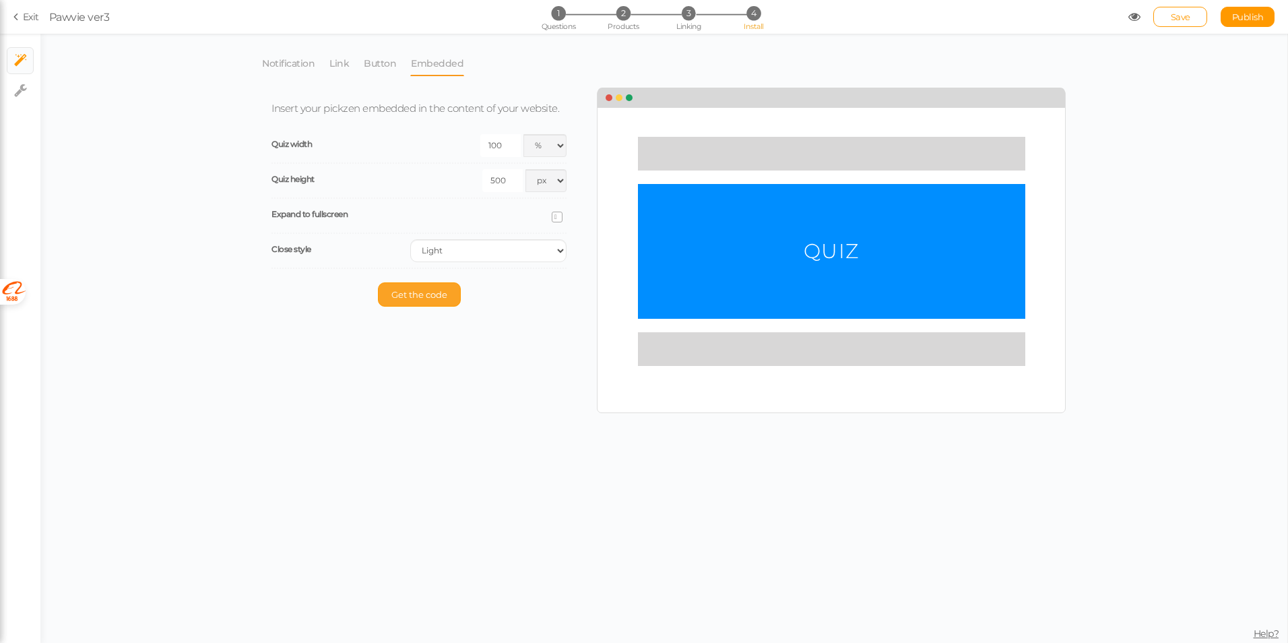
click at [432, 297] on span "Get the code" at bounding box center [419, 294] width 56 height 11
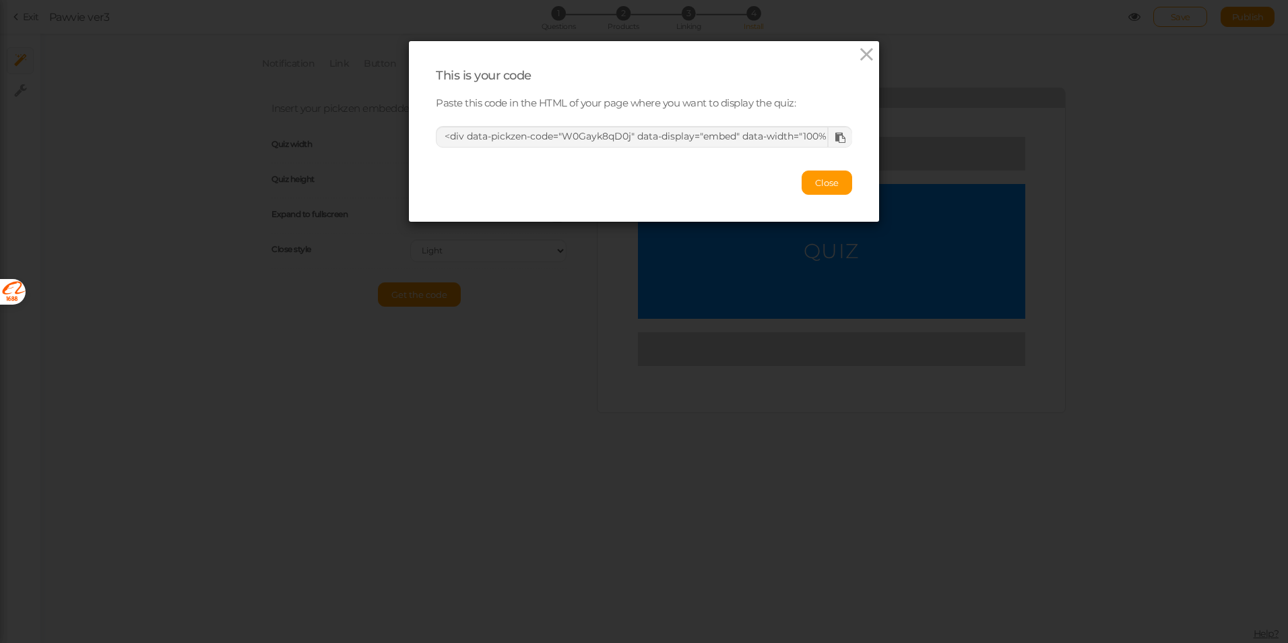
click at [838, 140] on icon at bounding box center [840, 138] width 10 height 10
click at [818, 179] on span "Close" at bounding box center [827, 182] width 24 height 11
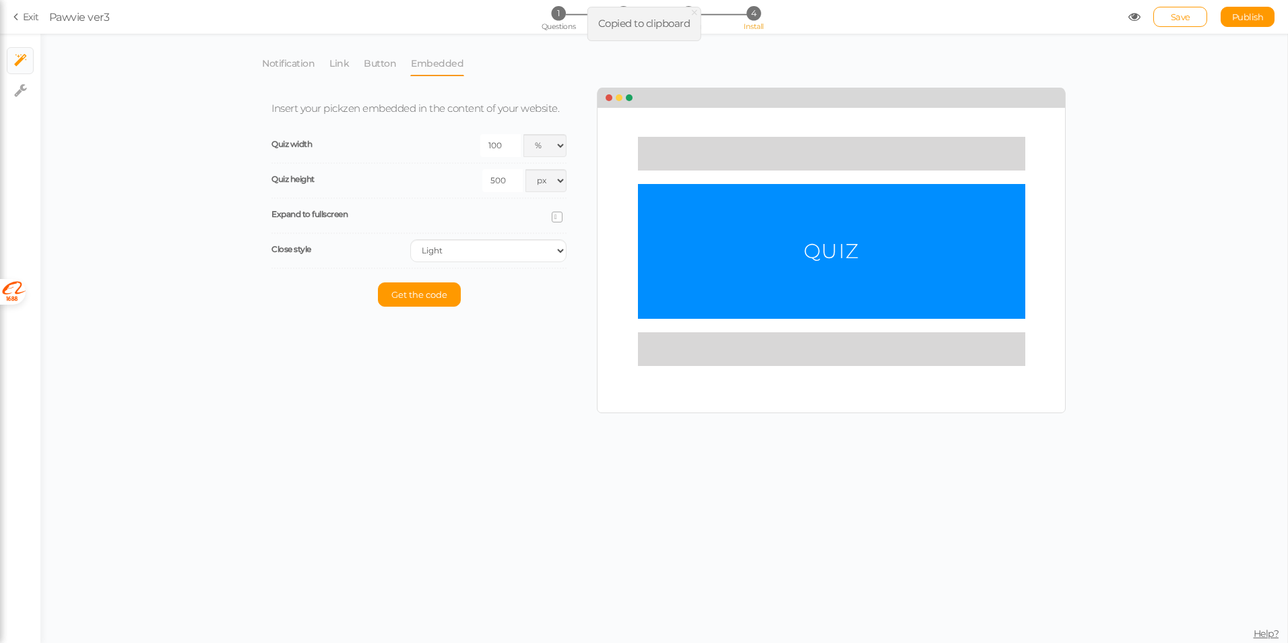
click at [1117, 187] on div "Notification Link Button Embedded Launch your pickzen as a popup when your cust…" at bounding box center [663, 338] width 1247 height 609
click at [551, 12] on span "1" at bounding box center [558, 13] width 14 height 14
select select "2"
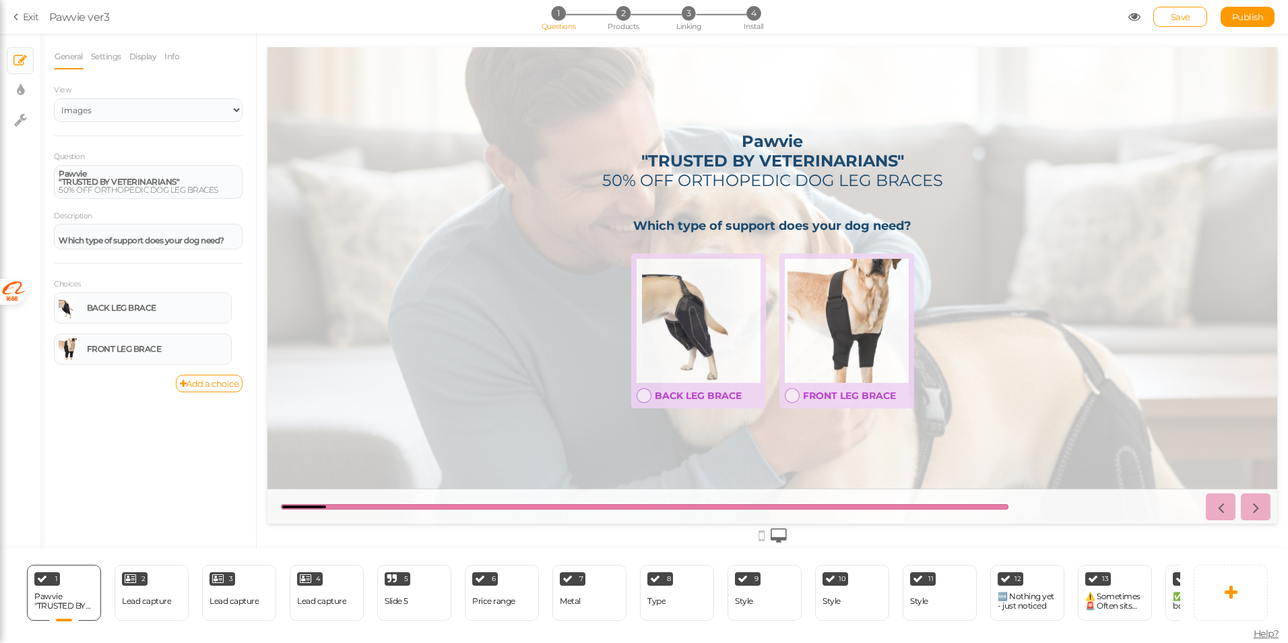
click at [763, 541] on icon at bounding box center [761, 535] width 6 height 15
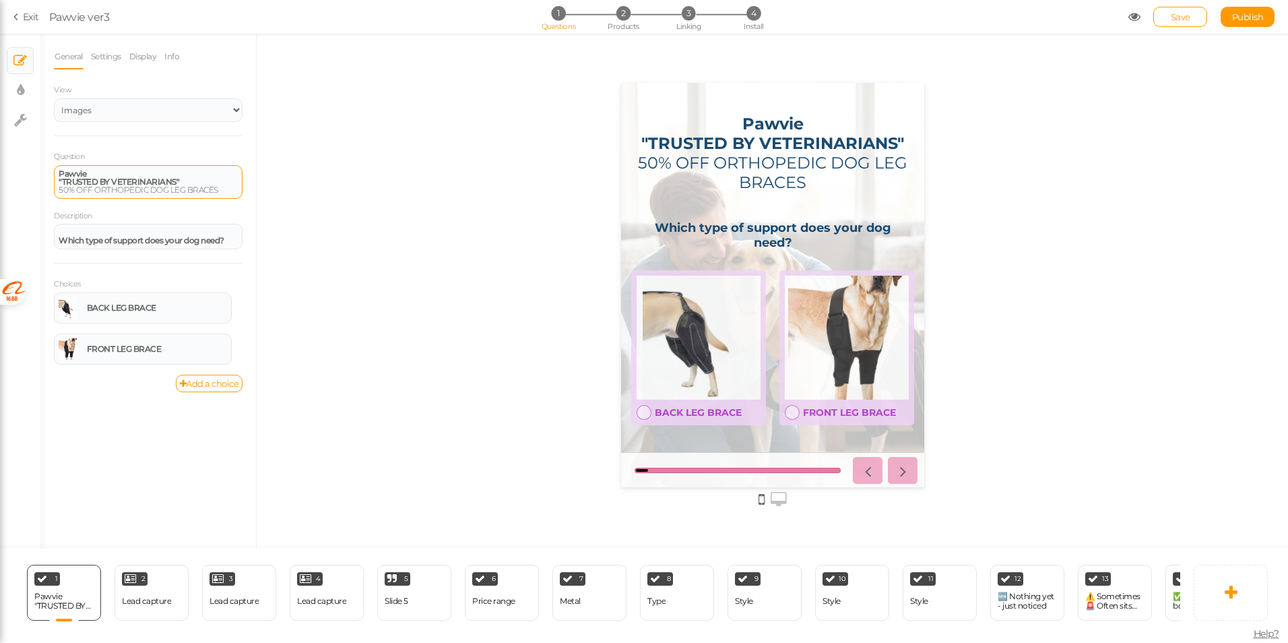
click at [106, 172] on div "Pawvie "TRUSTED BY VETERINARIANS"" at bounding box center [148, 178] width 179 height 16
click at [75, 175] on strong "Pawvie "TRUSTED BY VETERINARIANS"" at bounding box center [119, 177] width 121 height 18
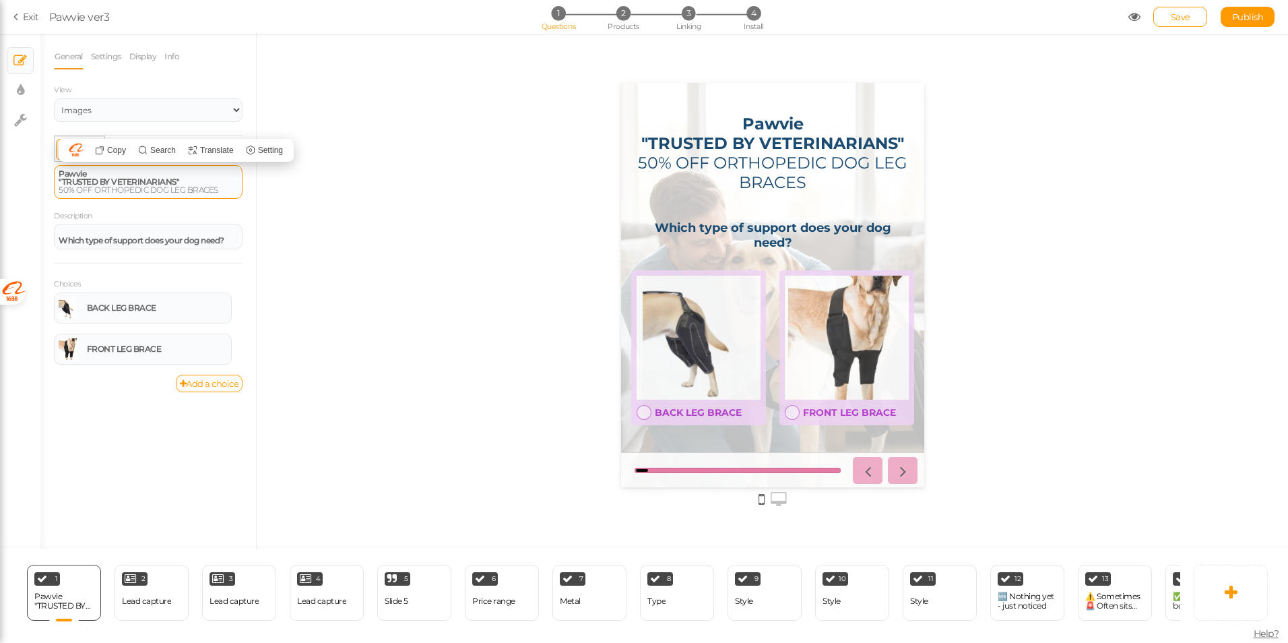
click at [99, 180] on strong "Pawvie "TRUSTED BY VETERINARIANS"" at bounding box center [119, 177] width 121 height 18
click at [84, 171] on strong "Pawvie "TRUSTED BY VETERINARIANS"" at bounding box center [119, 177] width 121 height 18
click at [80, 181] on strong "Pawvie "TRUSTED BY VETERINARIANS"" at bounding box center [119, 177] width 121 height 18
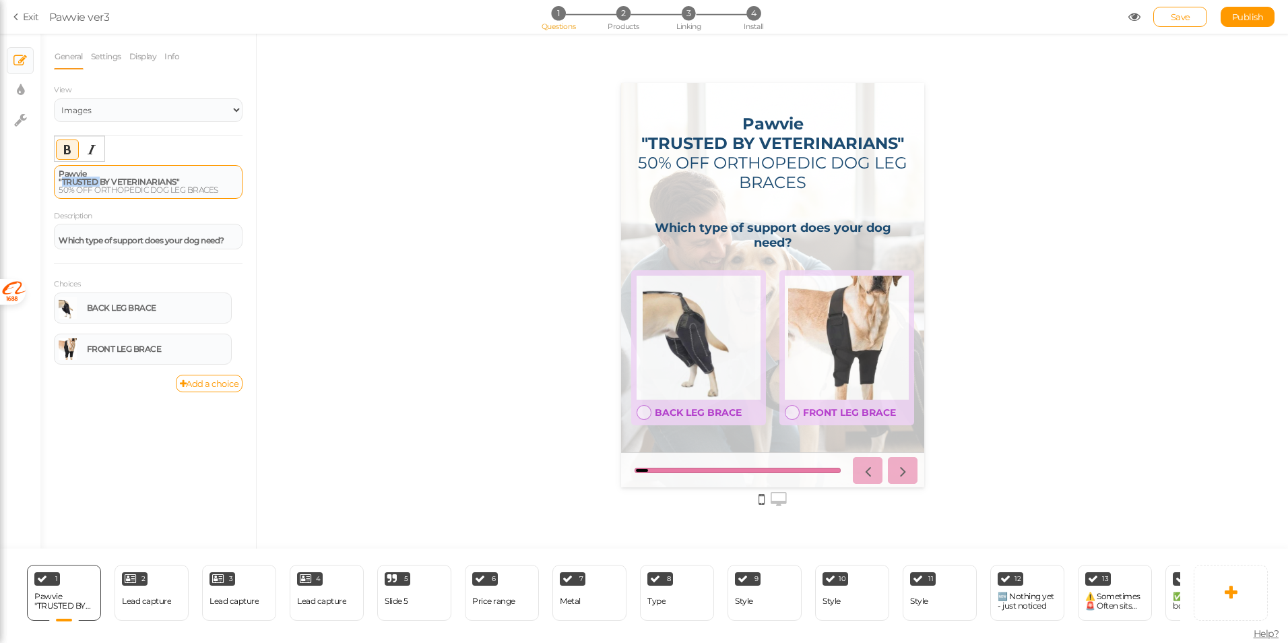
click at [80, 181] on strong "Pawvie "TRUSTED BY VETERINARIANS"" at bounding box center [119, 177] width 121 height 18
click at [1181, 15] on span "Save" at bounding box center [1181, 16] width 20 height 11
click at [748, 18] on span "4" at bounding box center [753, 13] width 14 height 14
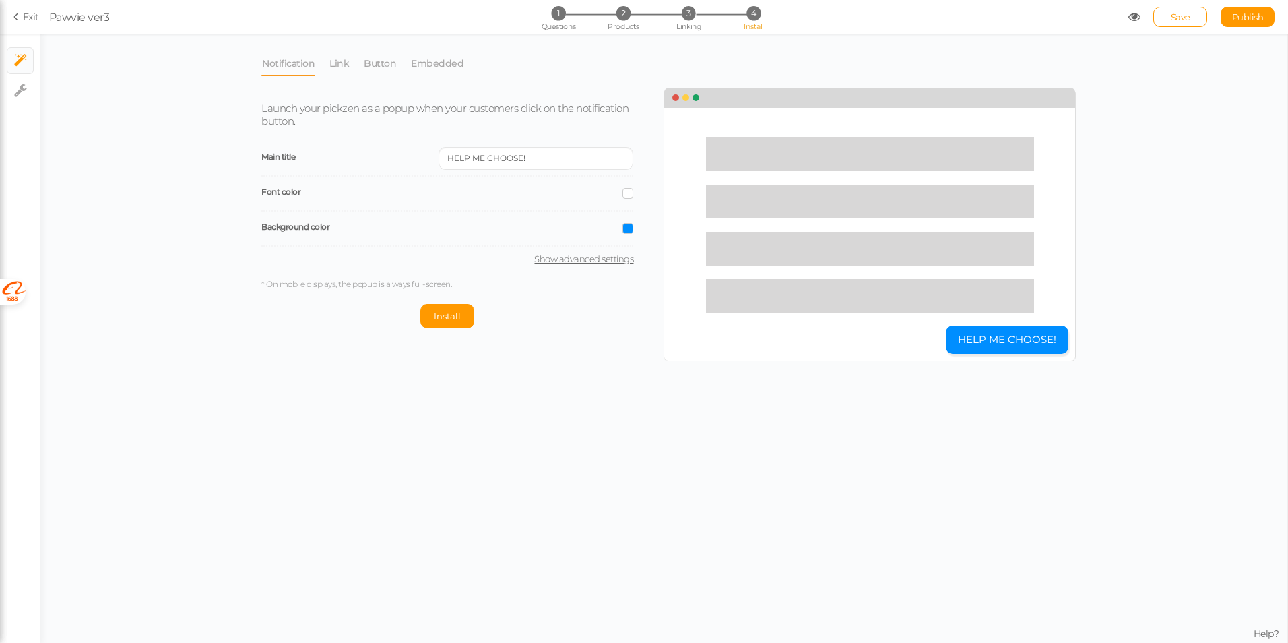
click at [634, 424] on div "Notification Link Button Embedded Launch your pickzen as a popup when your cust…" at bounding box center [663, 338] width 1247 height 609
